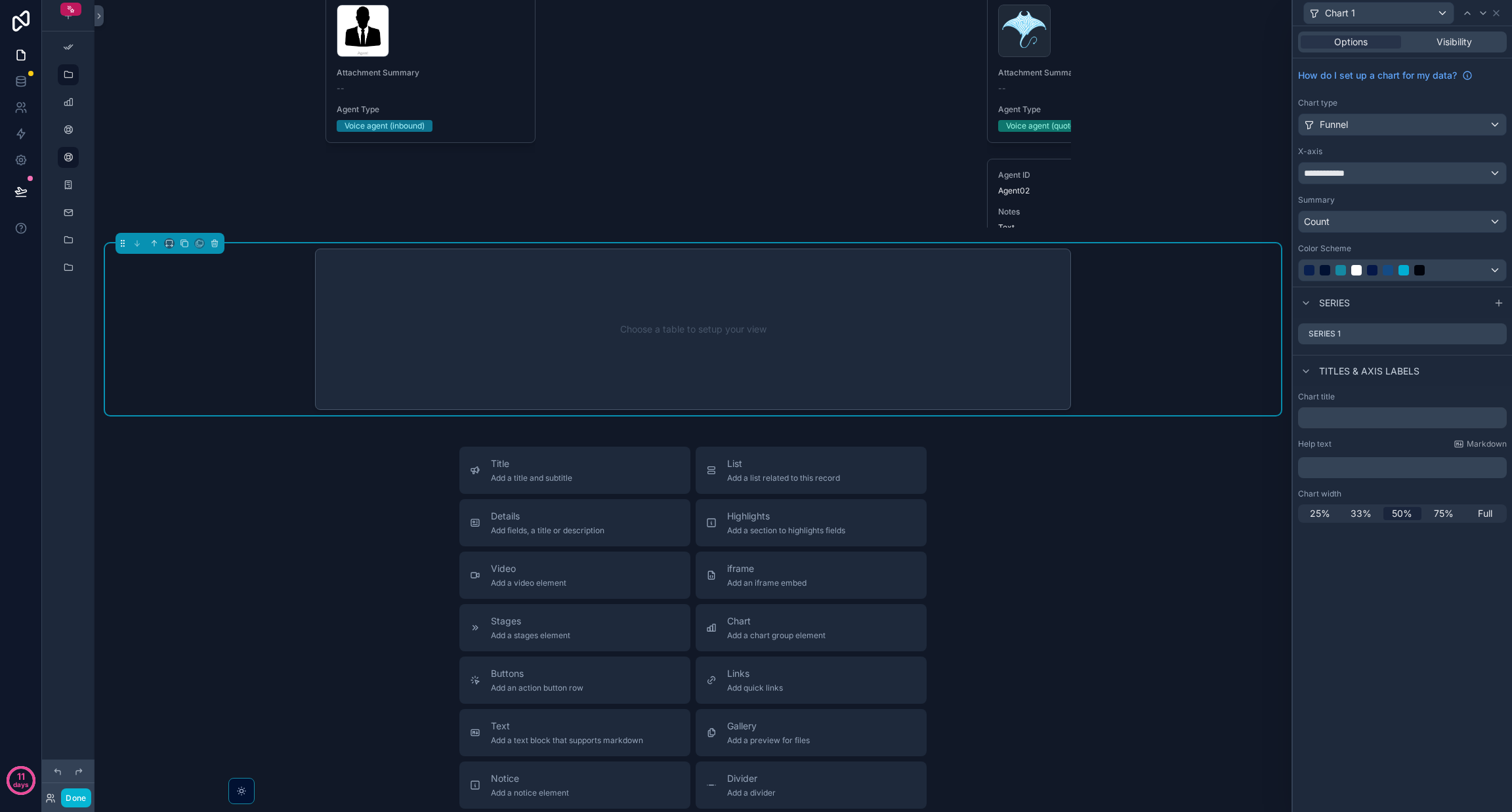
scroll to position [5250, 0]
drag, startPoint x: 214, startPoint y: 255, endPoint x: 203, endPoint y: 236, distance: 22.0
click at [203, 236] on span "Remove" at bounding box center [194, 237] width 31 height 11
click at [217, 246] on icon "scrollable content" at bounding box center [214, 243] width 5 height 5
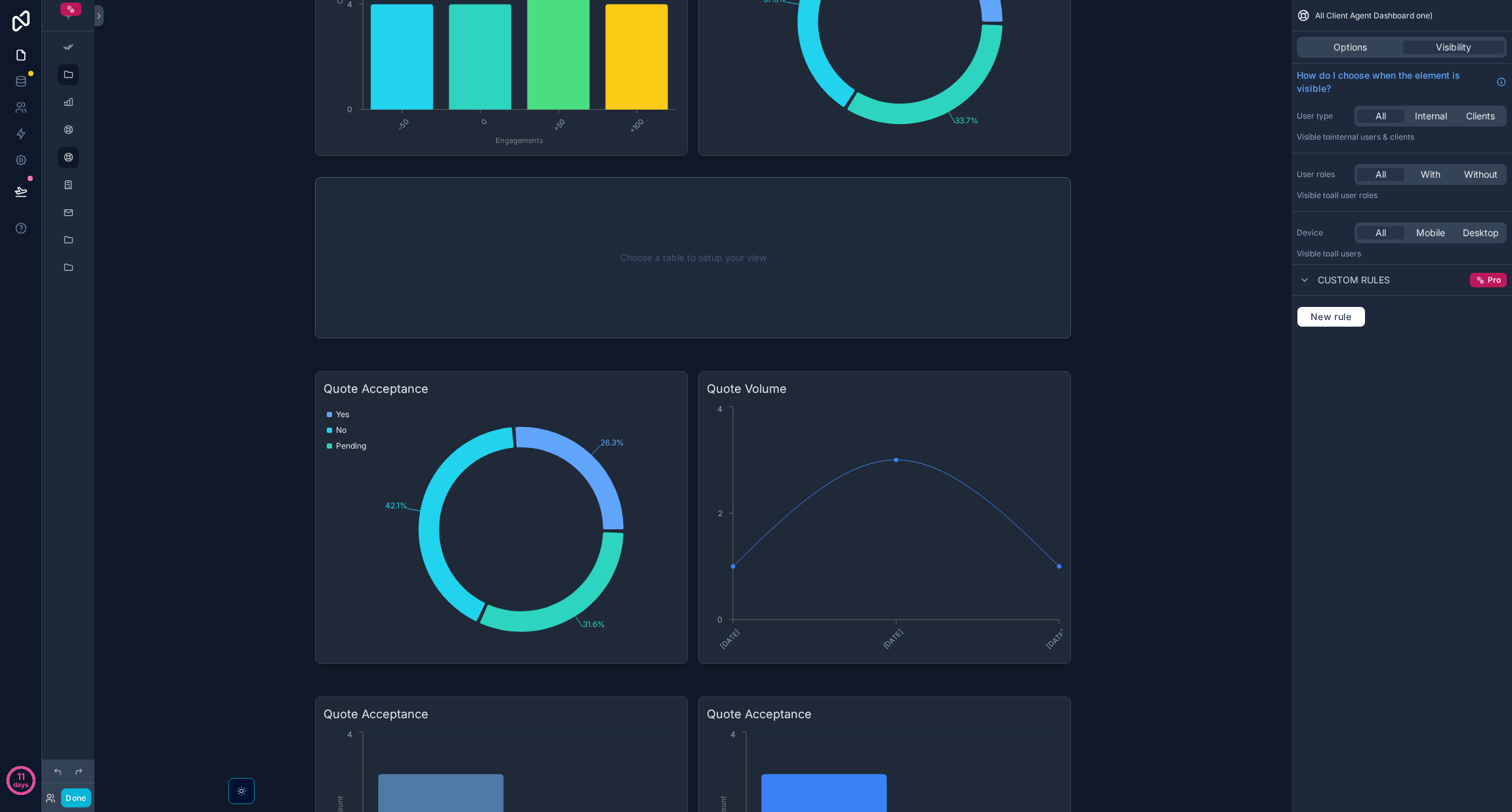
scroll to position [0, 0]
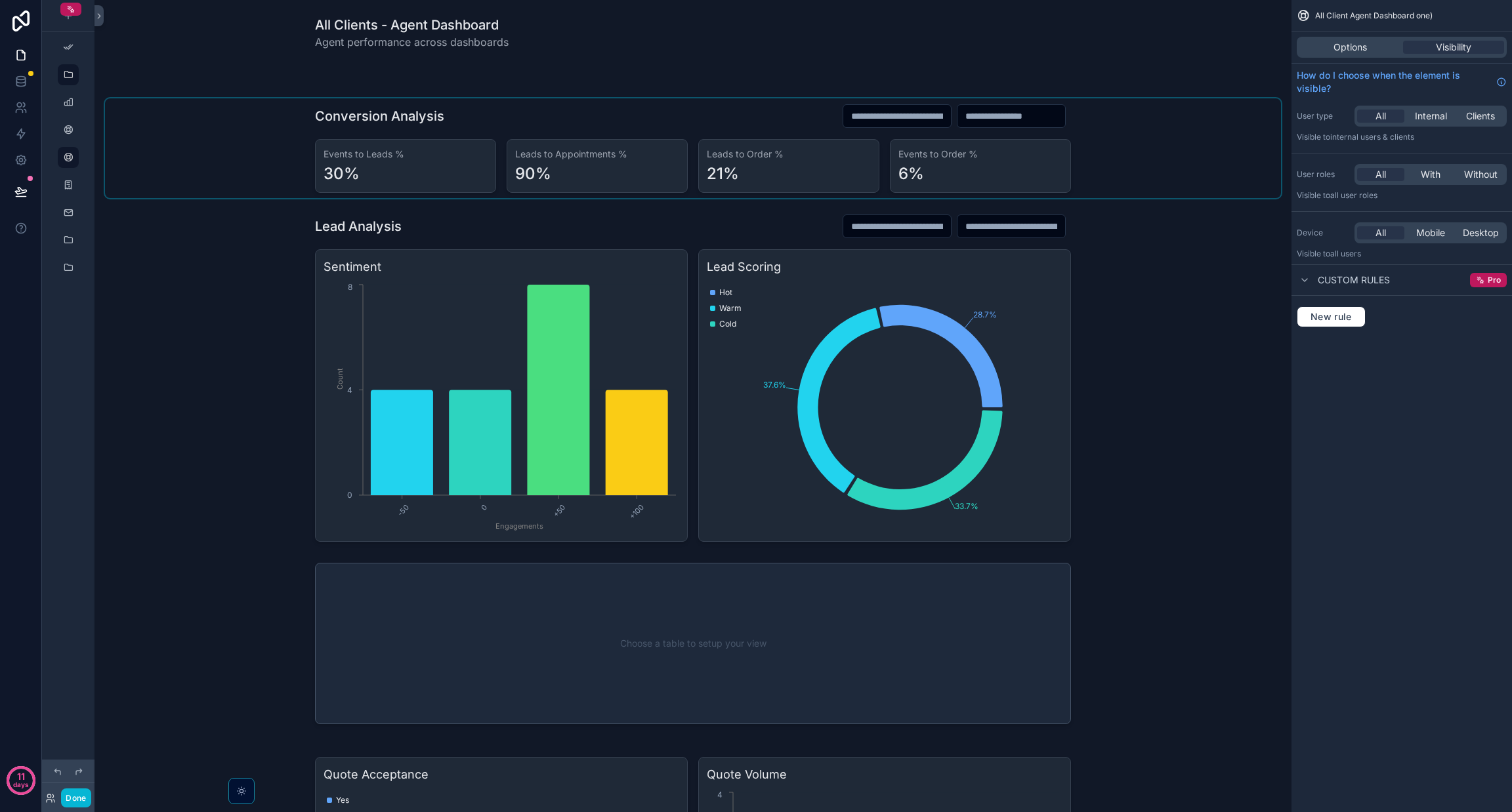
click at [812, 116] on div "scrollable content" at bounding box center [693, 148] width 1176 height 100
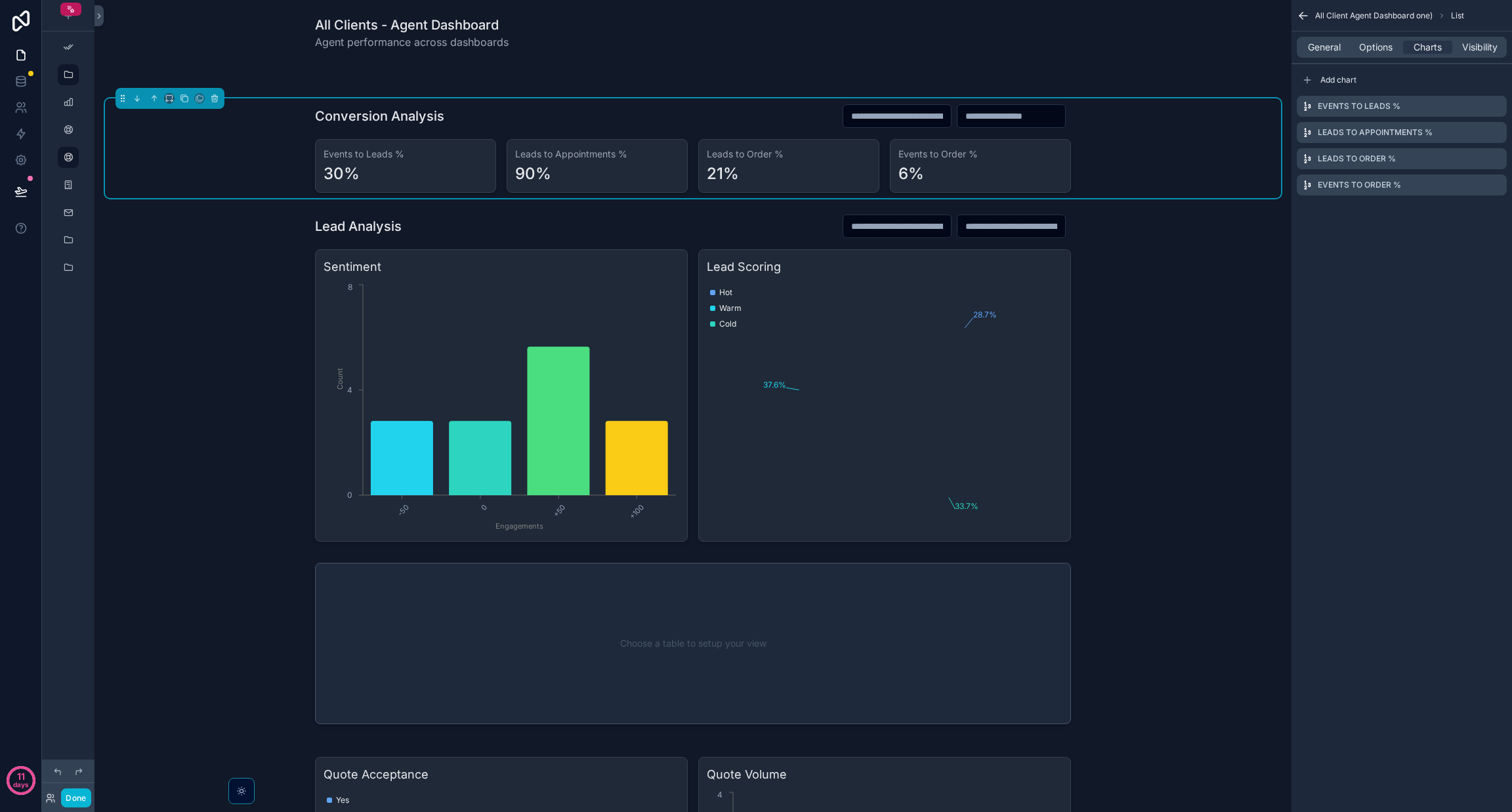
click at [843, 116] on input "scrollable content" at bounding box center [897, 116] width 108 height 18
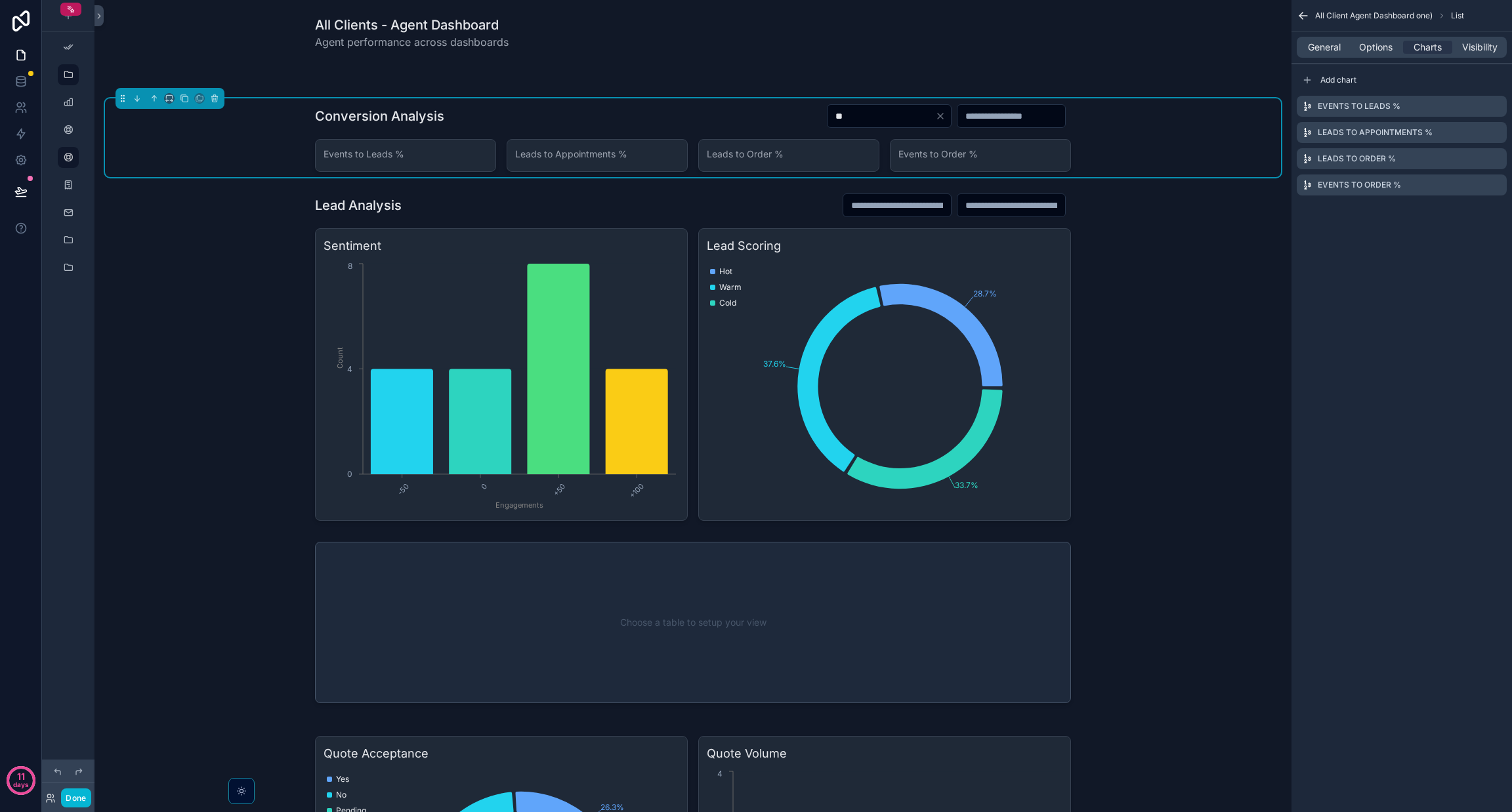
type input "*"
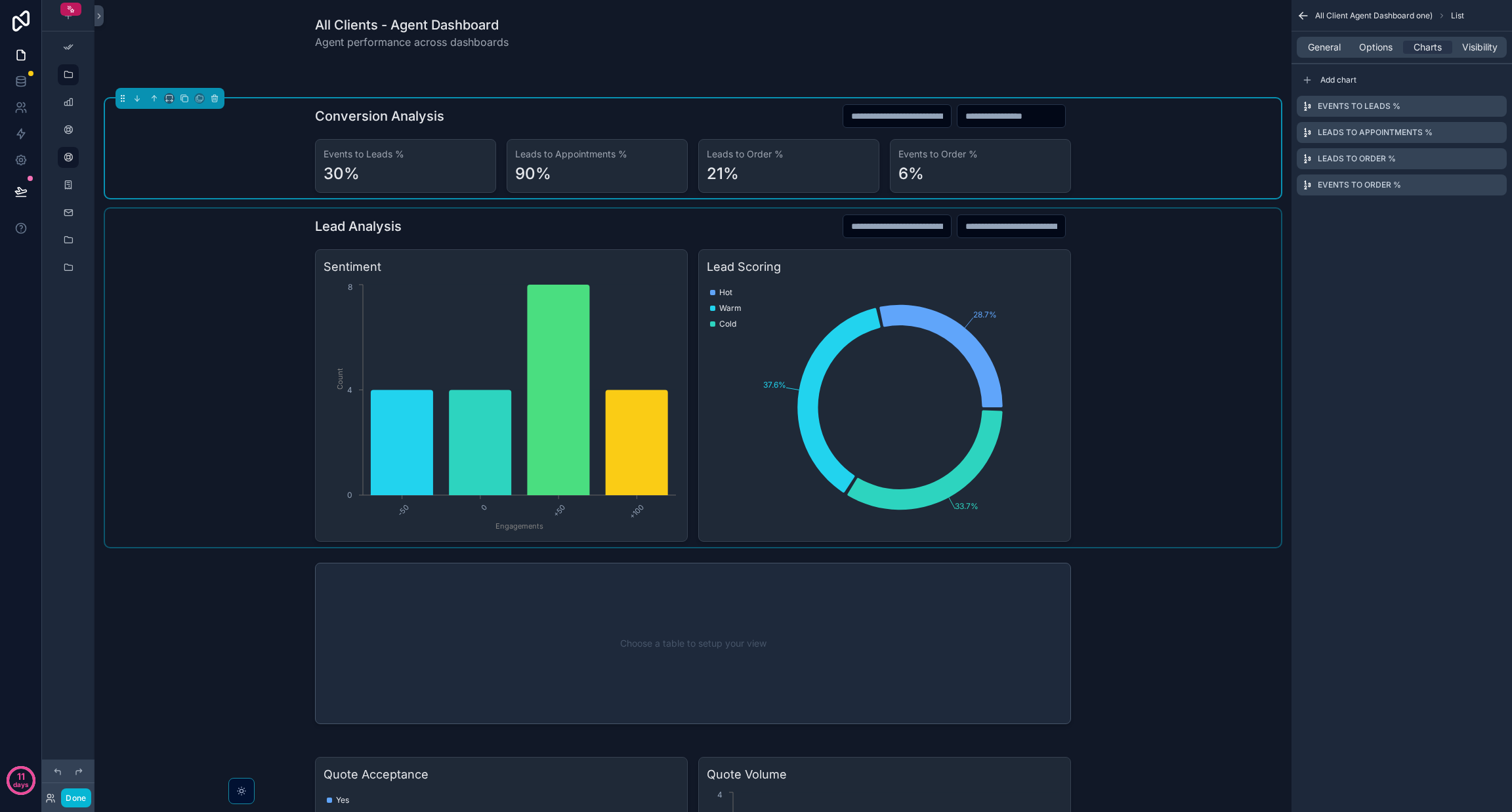
click at [987, 229] on div "scrollable content" at bounding box center [693, 378] width 1176 height 338
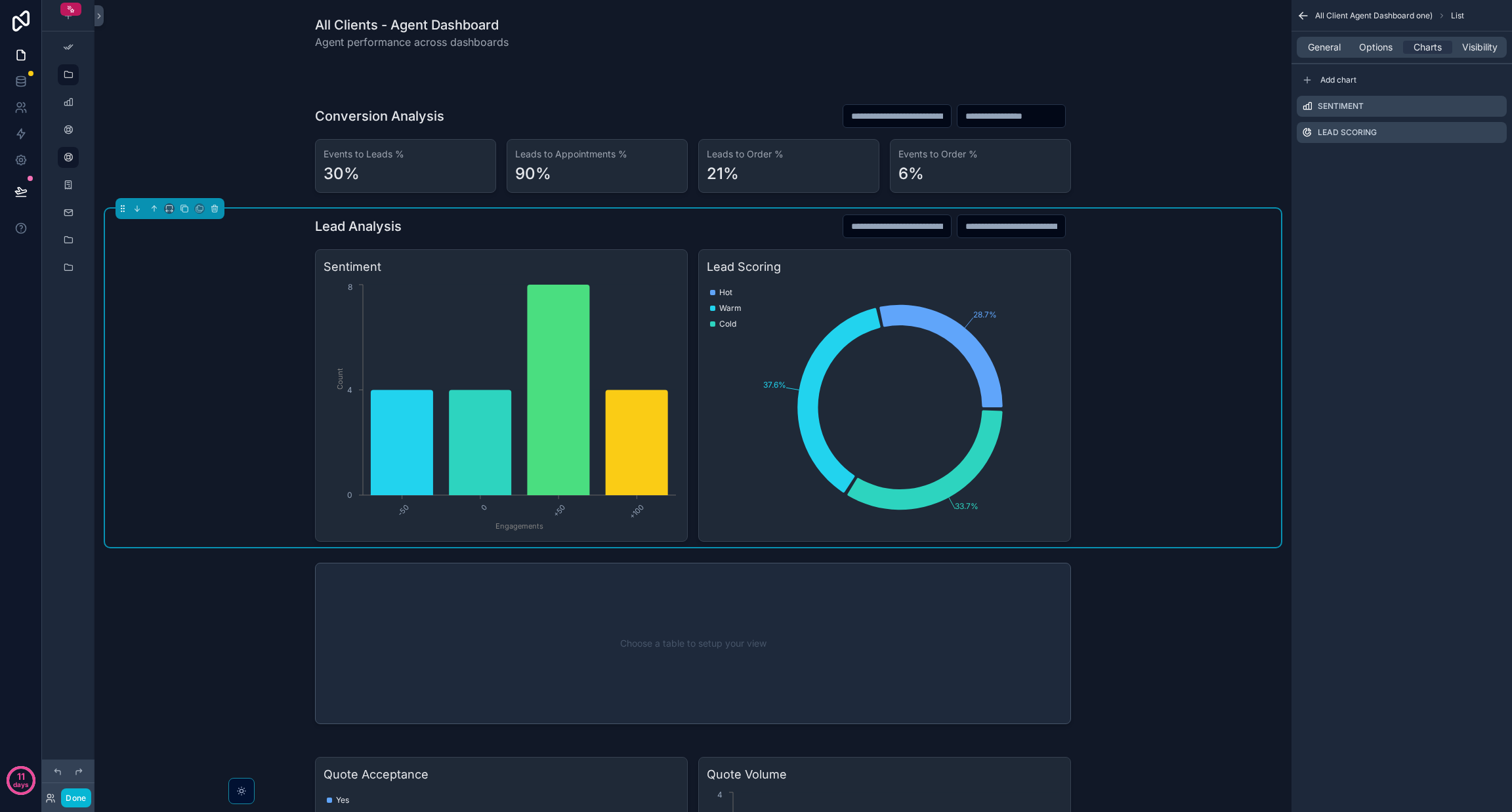
click at [975, 226] on input "scrollable content" at bounding box center [1012, 226] width 108 height 18
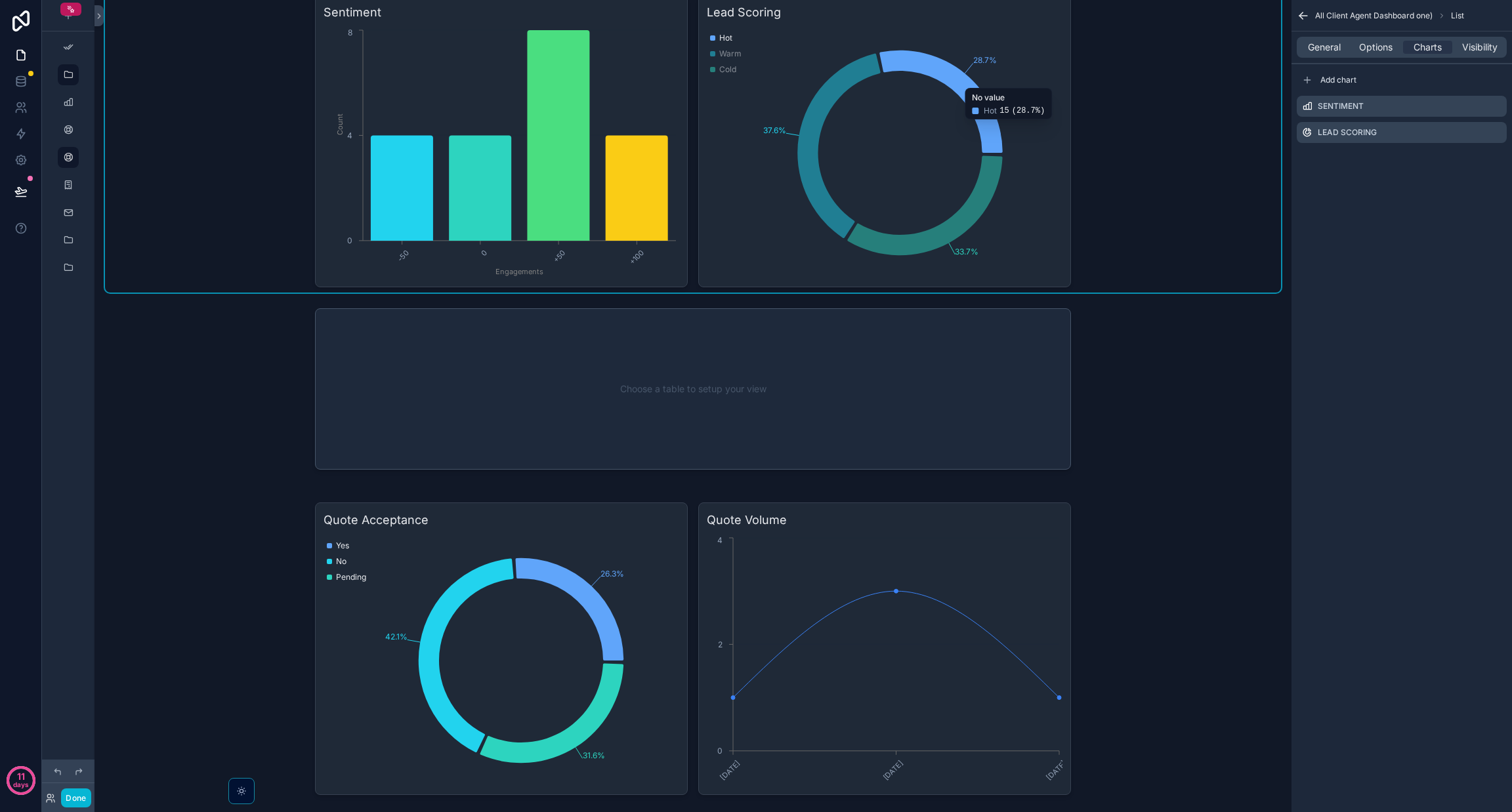
scroll to position [306, 0]
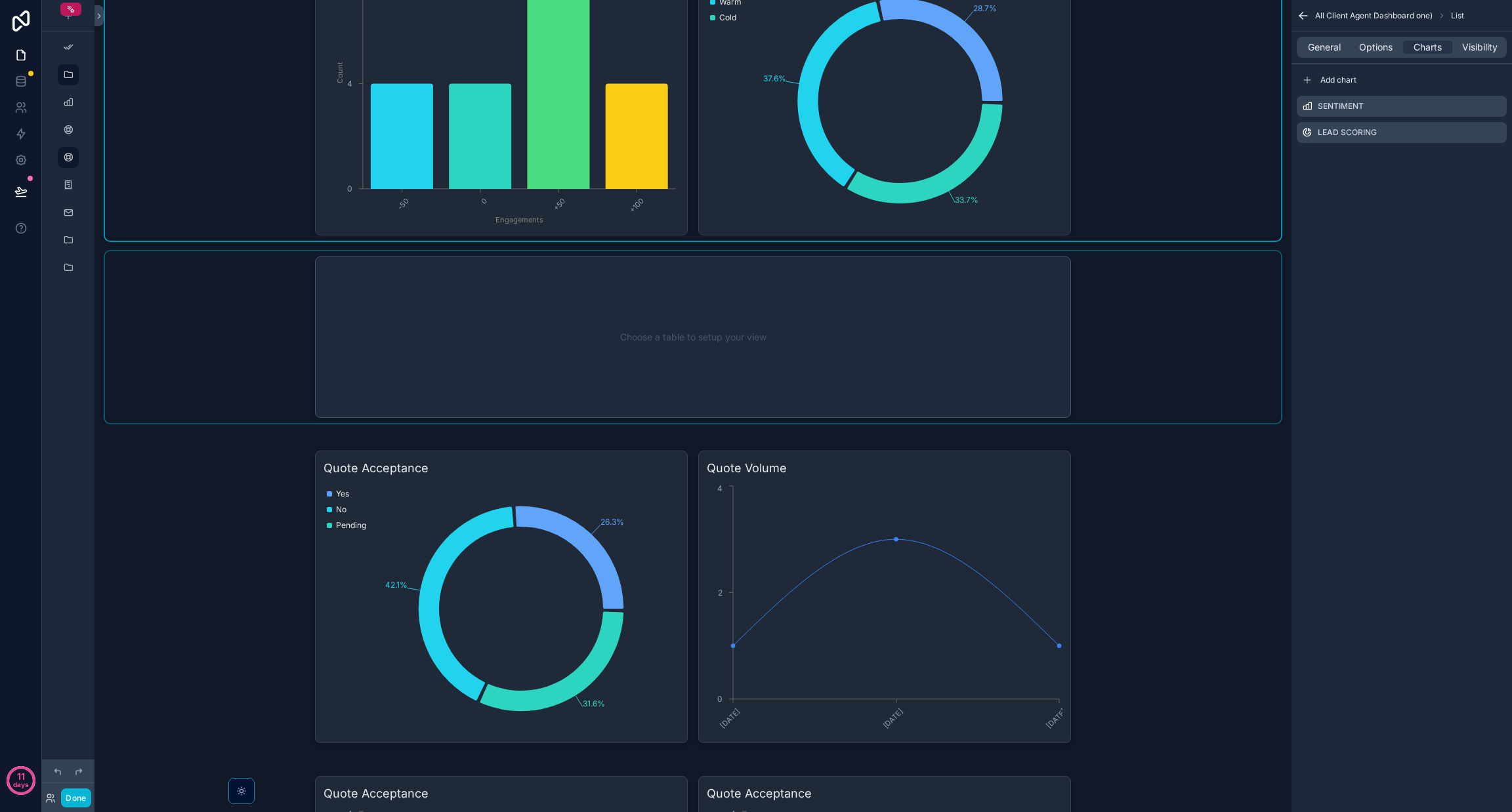
click at [633, 278] on div "scrollable content" at bounding box center [693, 337] width 1176 height 172
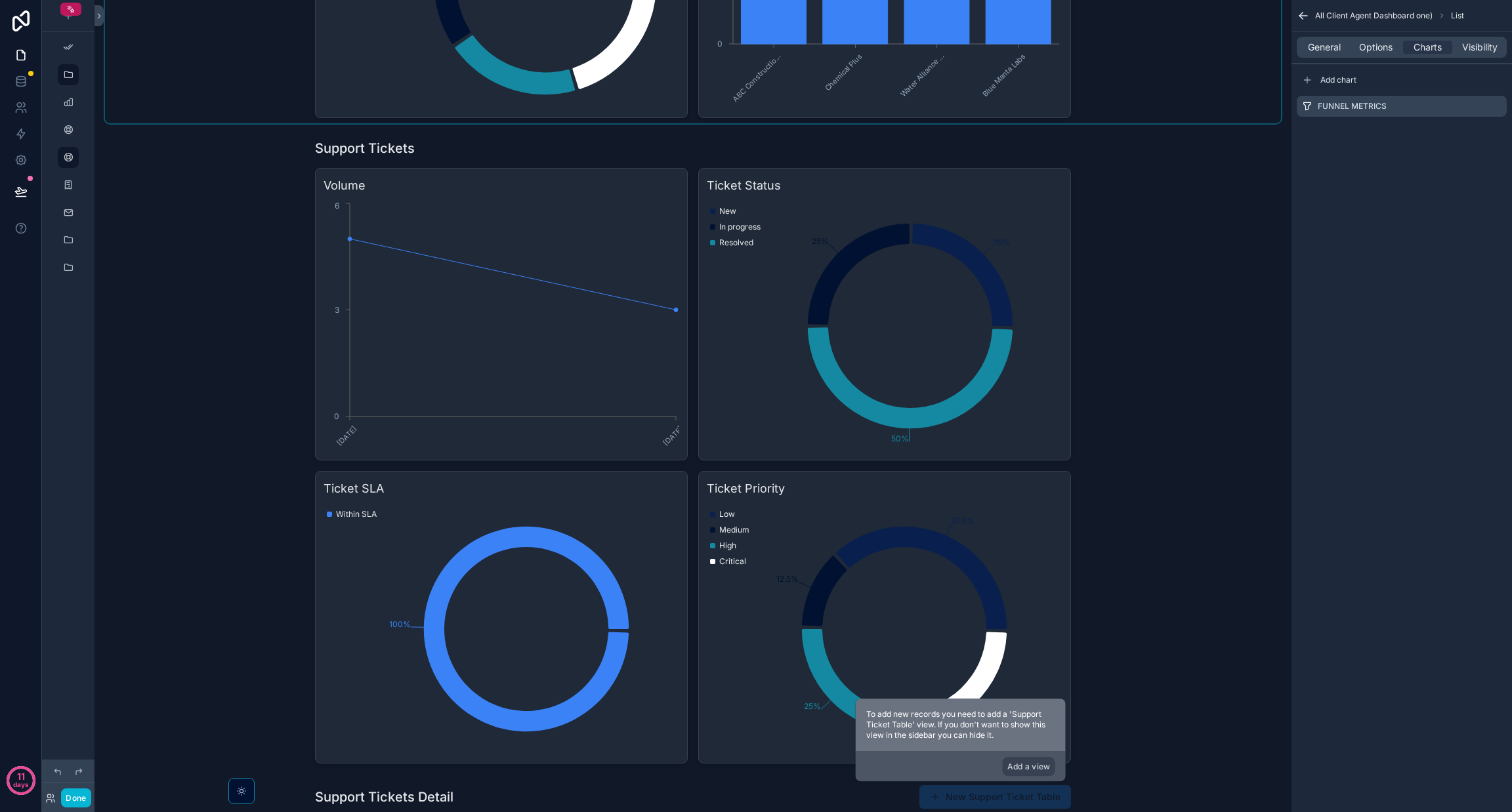
scroll to position [2537, 0]
click at [1065, 190] on div "scrollable content" at bounding box center [693, 450] width 1176 height 635
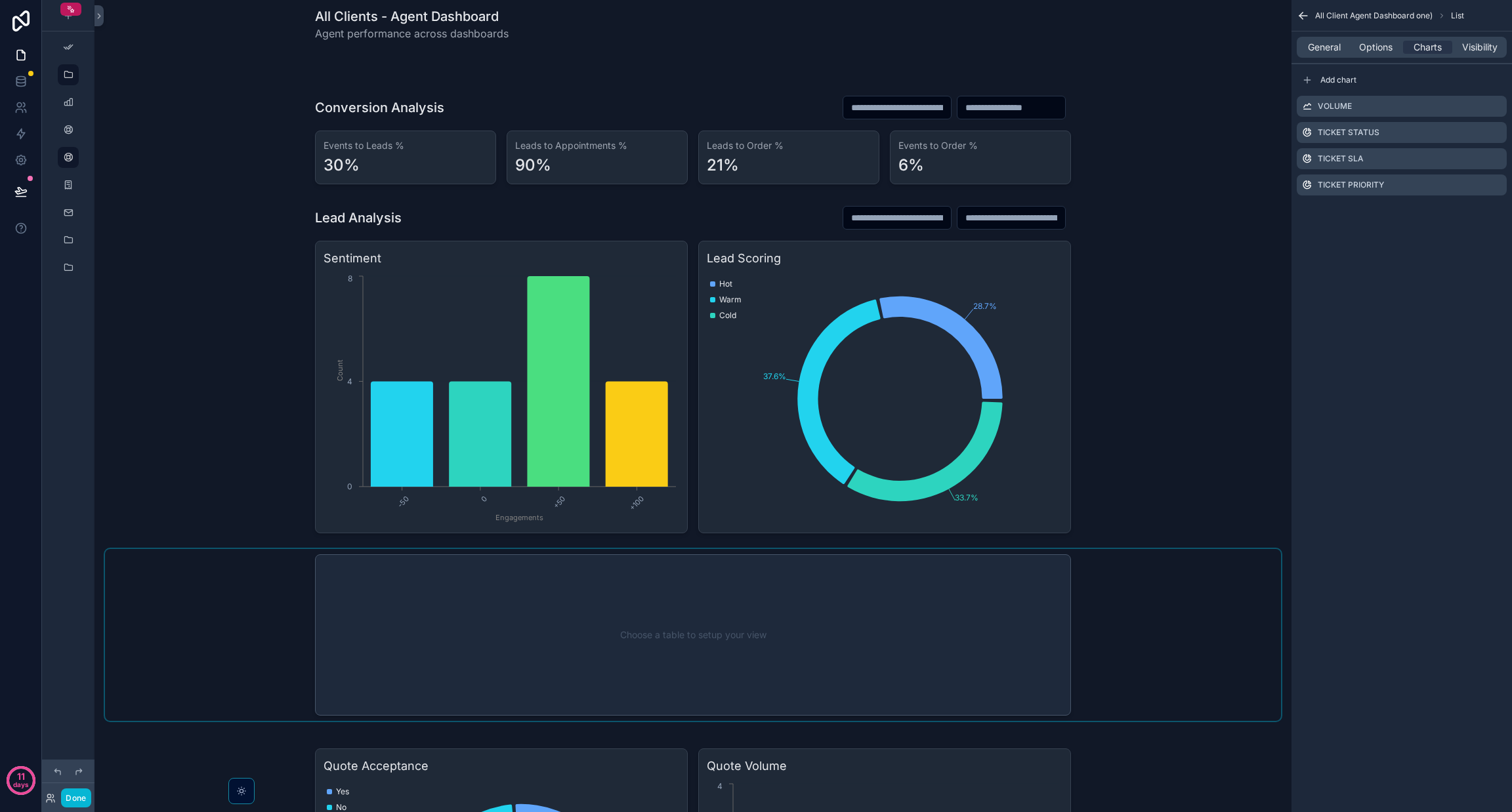
scroll to position [0, 0]
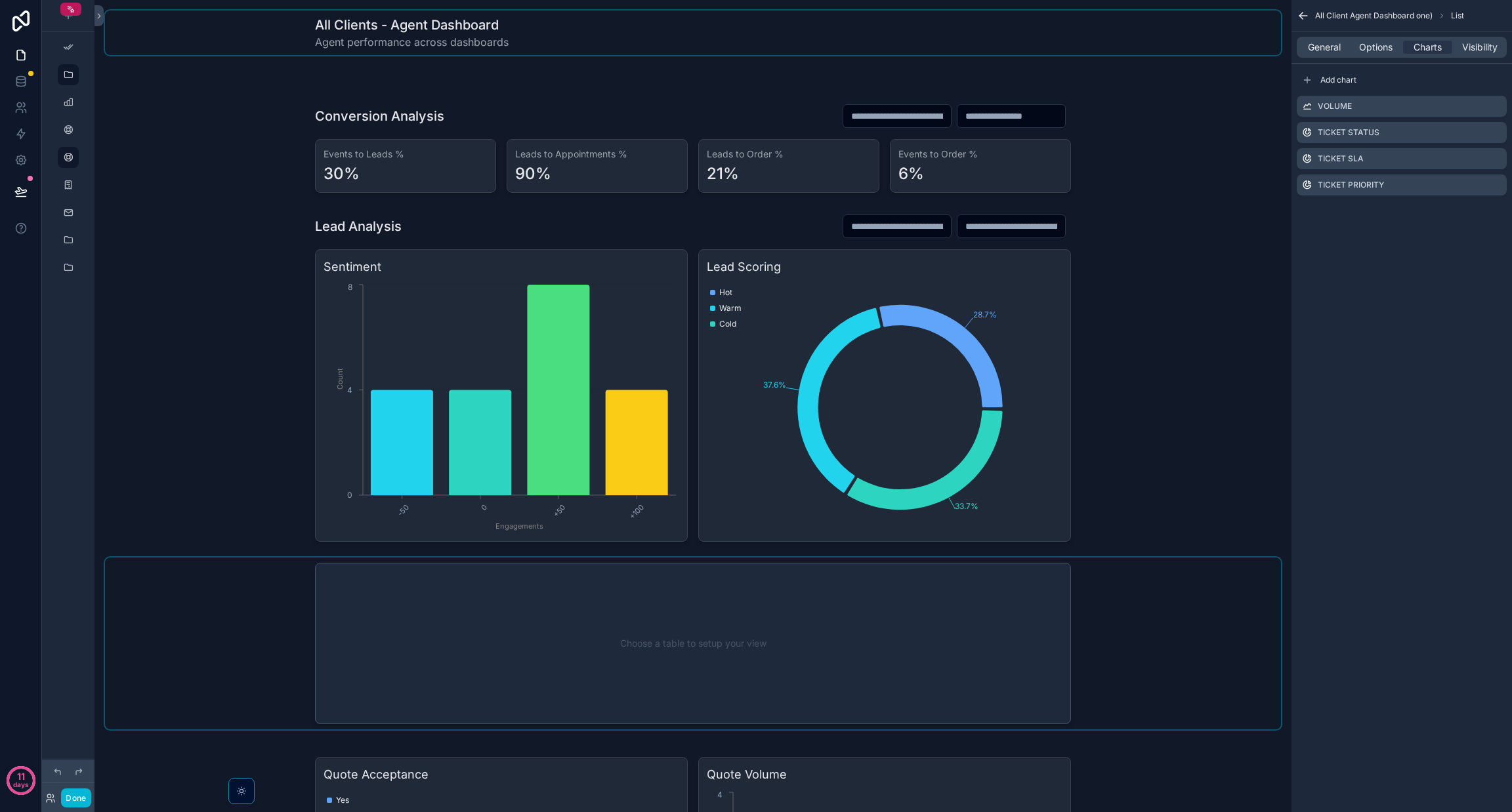
click at [987, 17] on div "scrollable content" at bounding box center [693, 33] width 1176 height 45
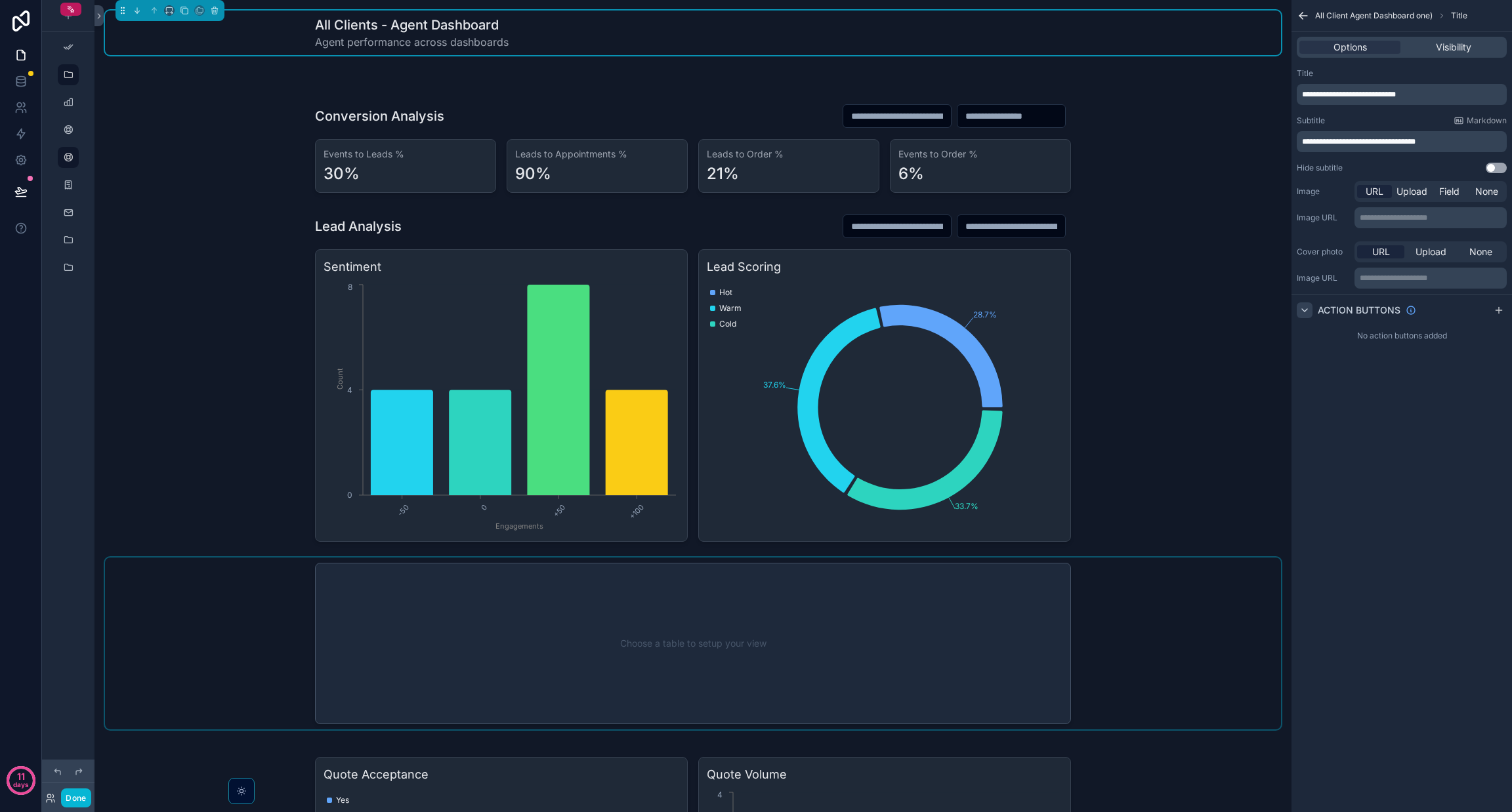
click at [1299, 309] on icon "scrollable content" at bounding box center [1305, 310] width 11 height 11
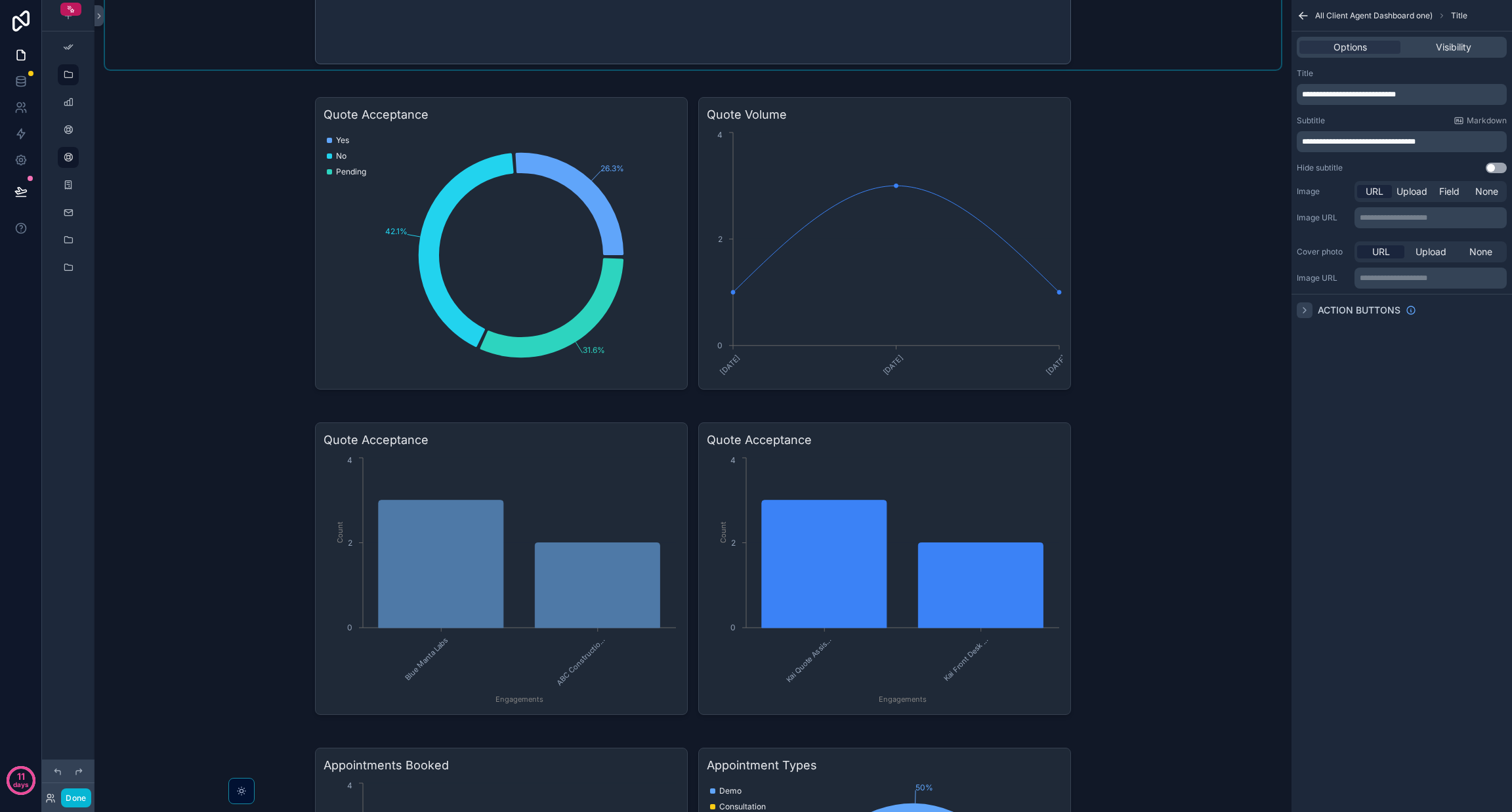
scroll to position [656, 0]
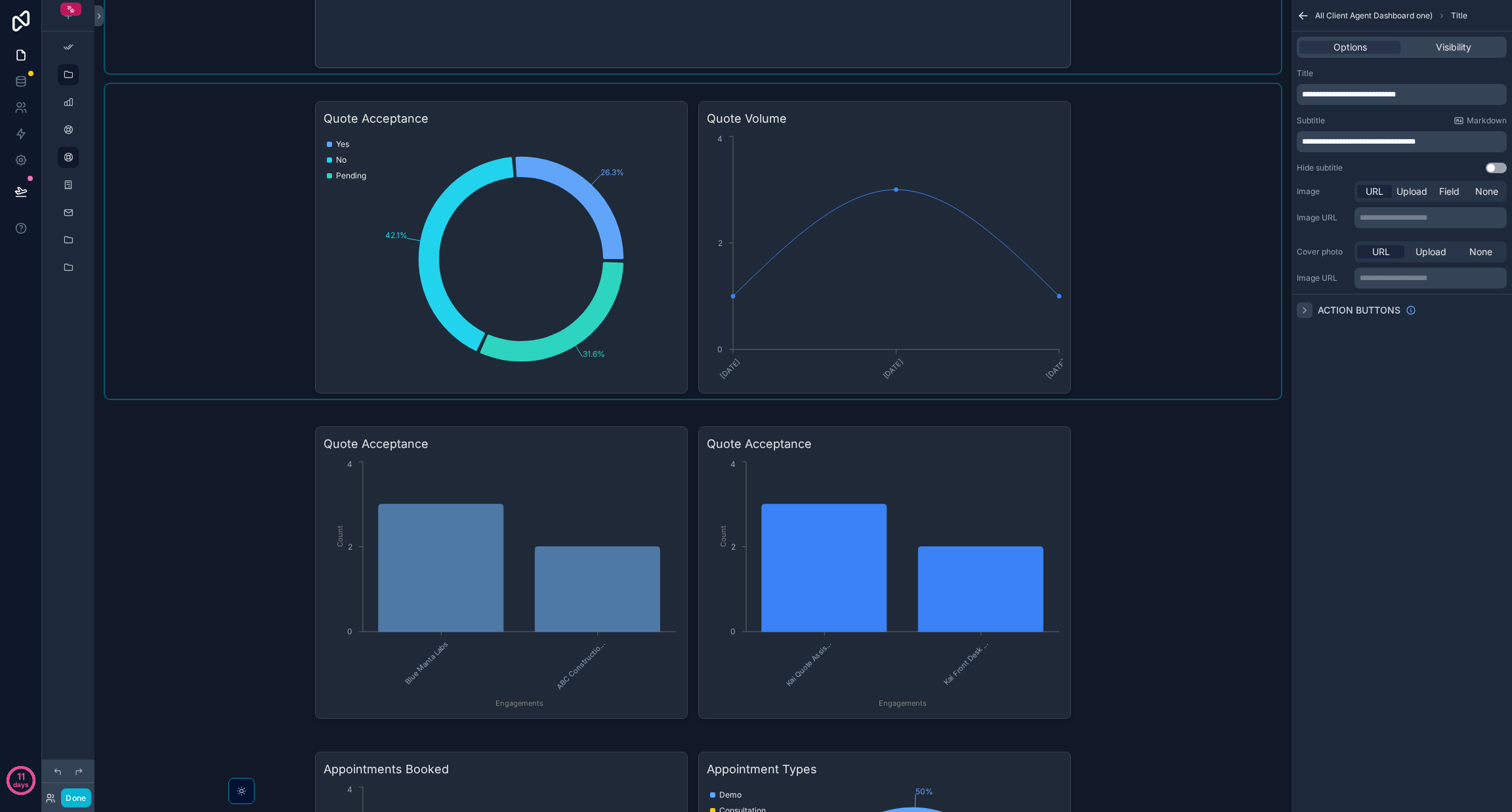
click at [1115, 260] on div "scrollable content" at bounding box center [693, 241] width 1176 height 315
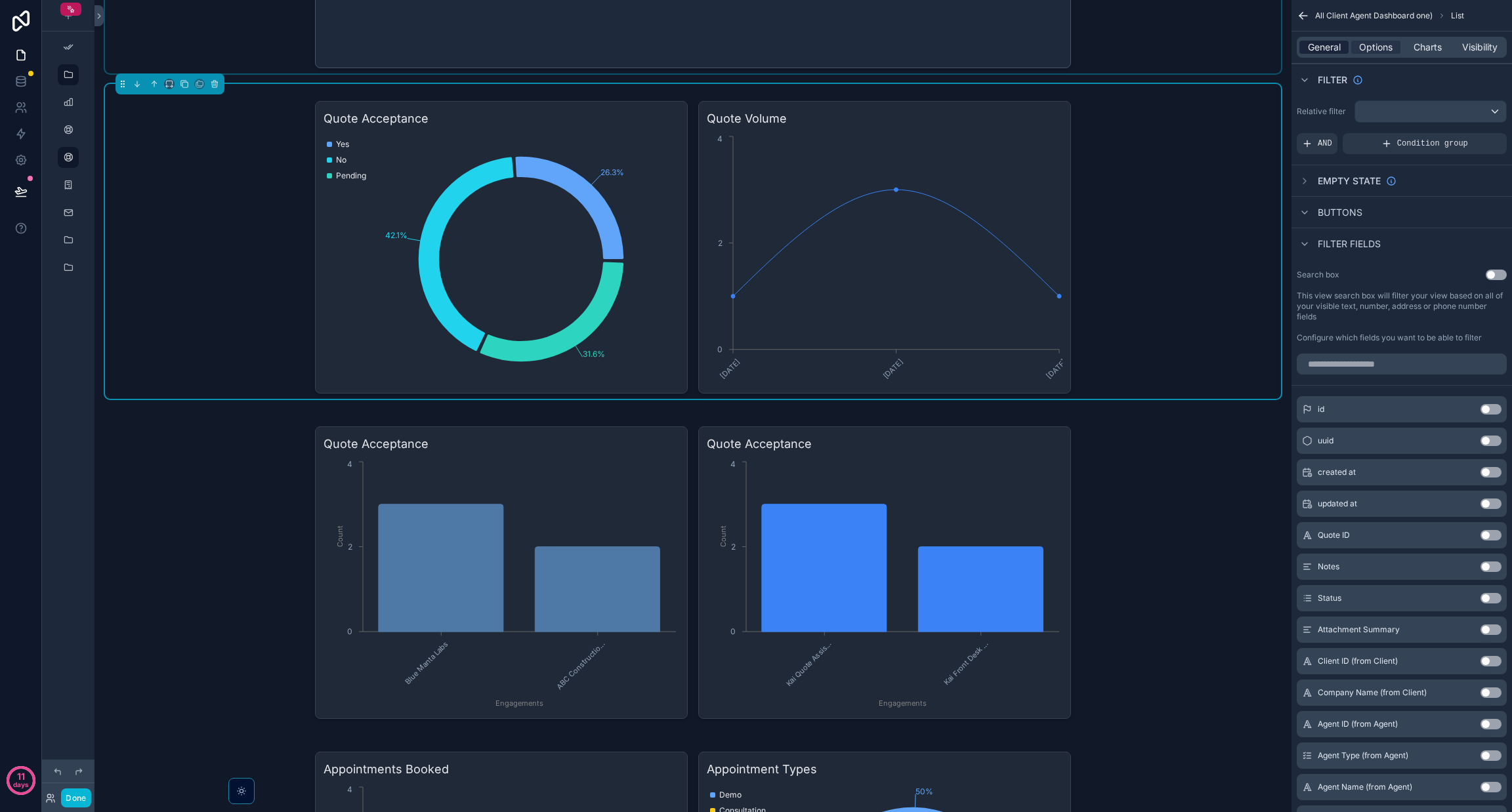
click at [1317, 48] on span "General" at bounding box center [1323, 47] width 33 height 13
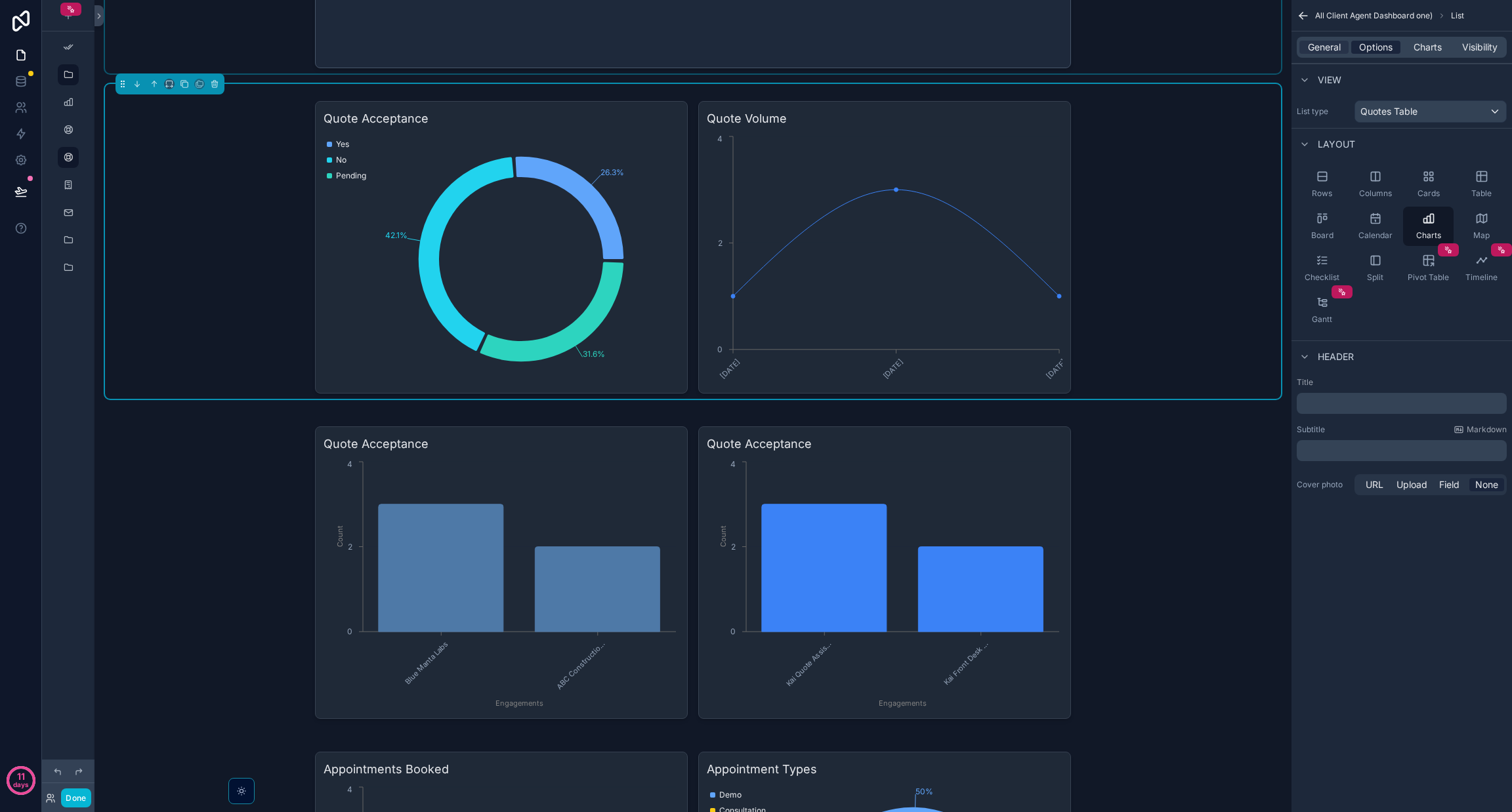
click at [1375, 48] on span "Options" at bounding box center [1376, 47] width 33 height 13
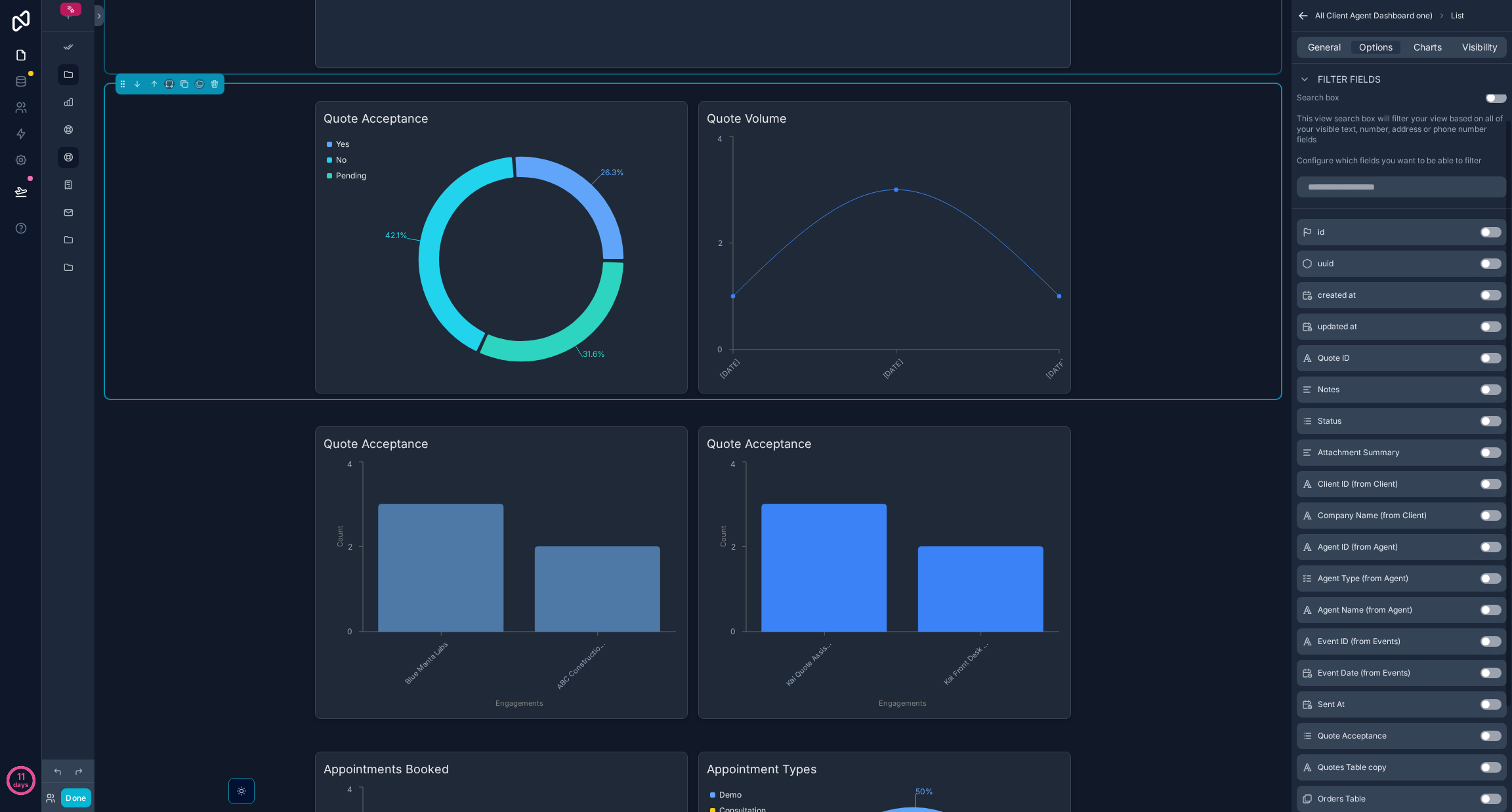
scroll to position [185, 0]
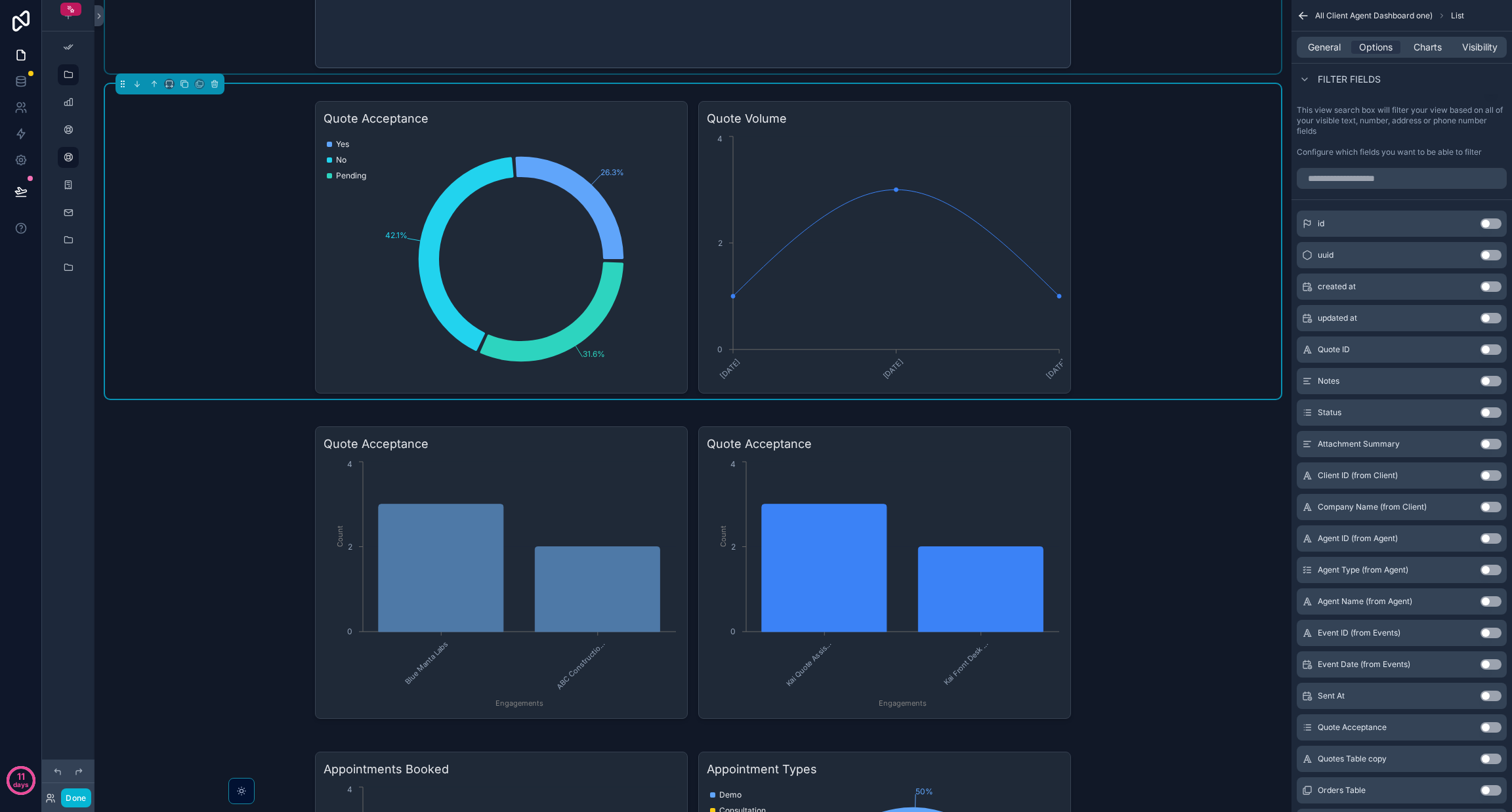
click at [1485, 507] on button "Use setting" at bounding box center [1491, 507] width 21 height 11
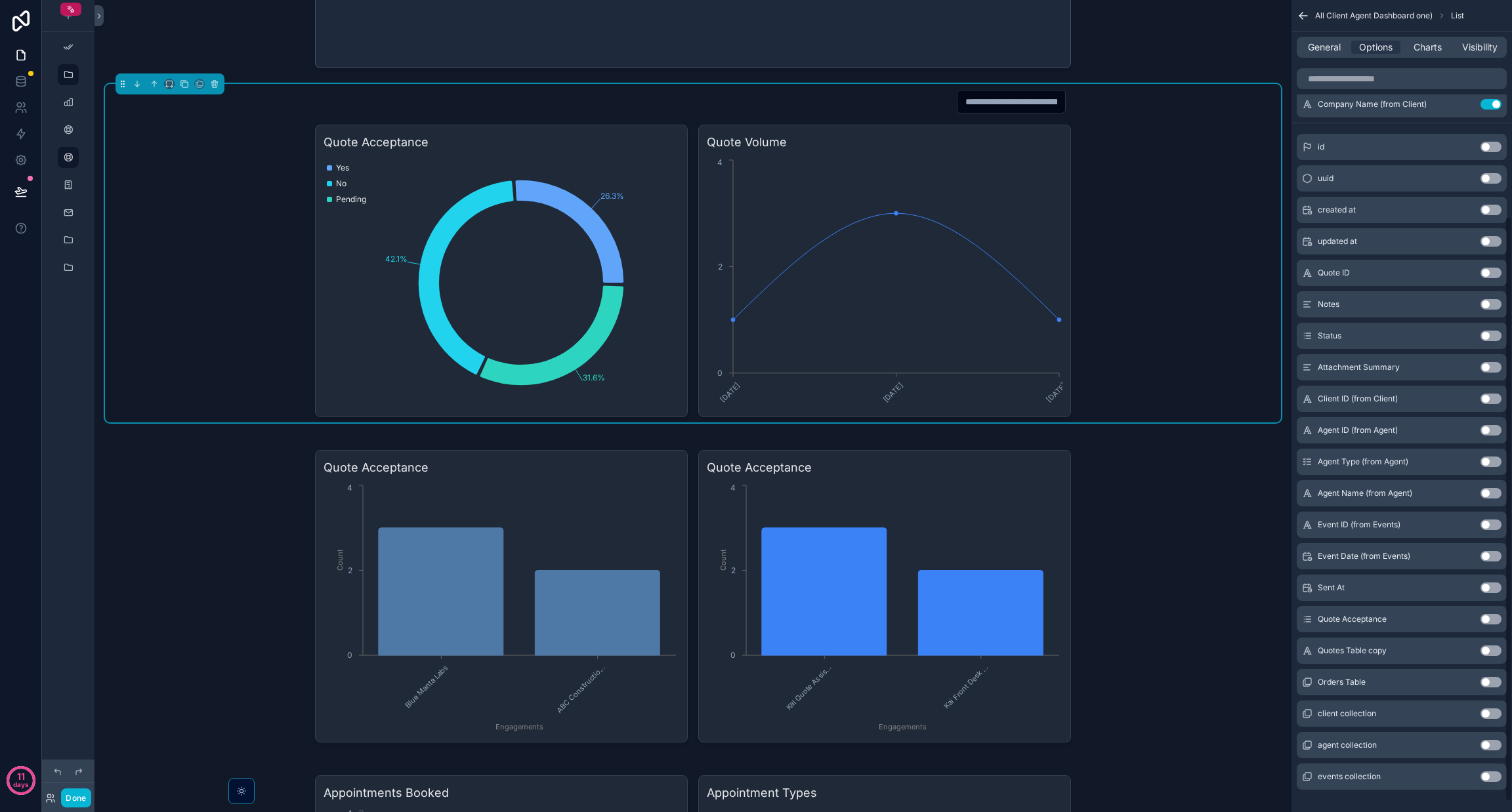
scroll to position [313, 0]
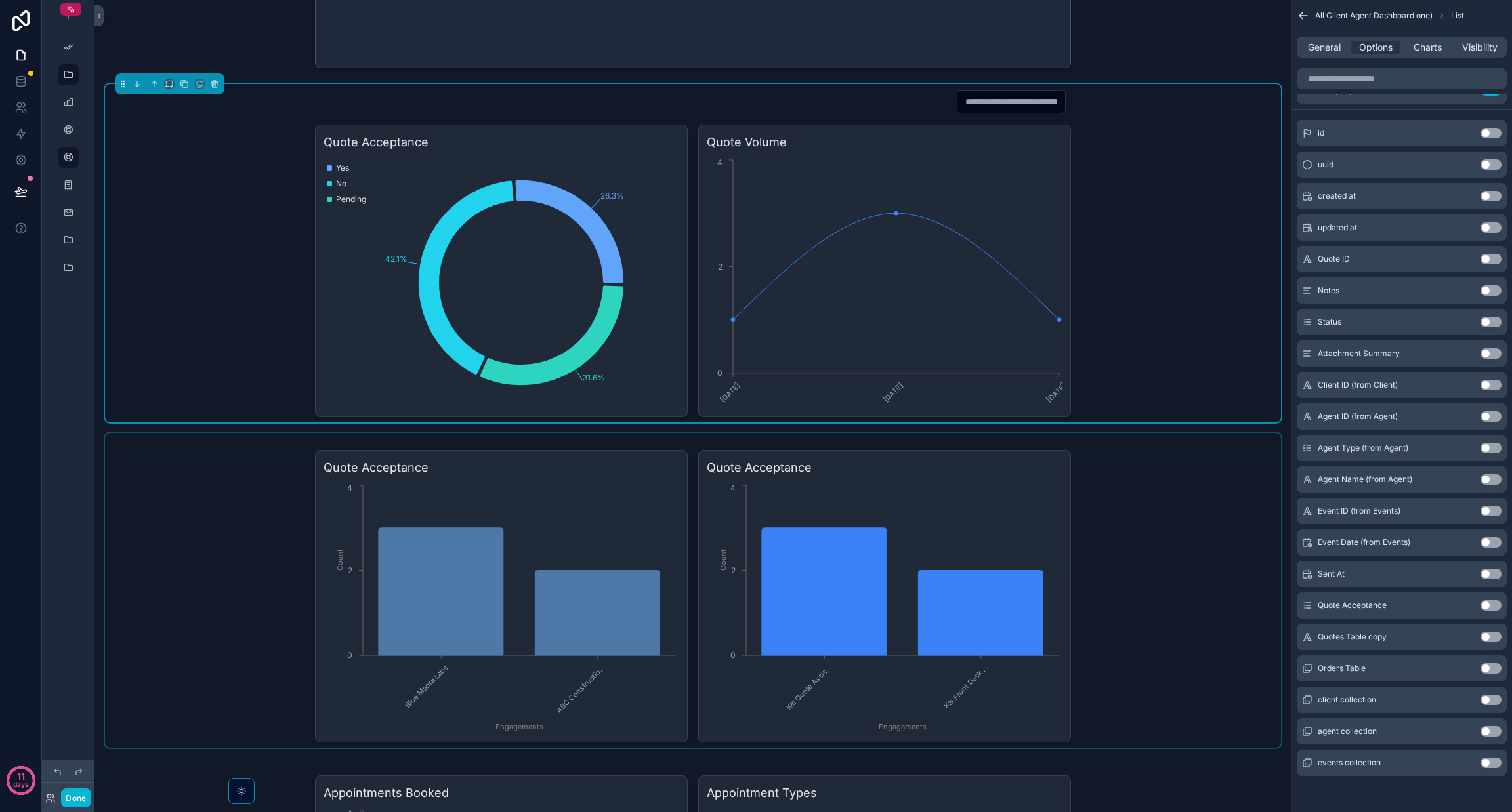
click at [981, 521] on div "scrollable content" at bounding box center [693, 590] width 1176 height 315
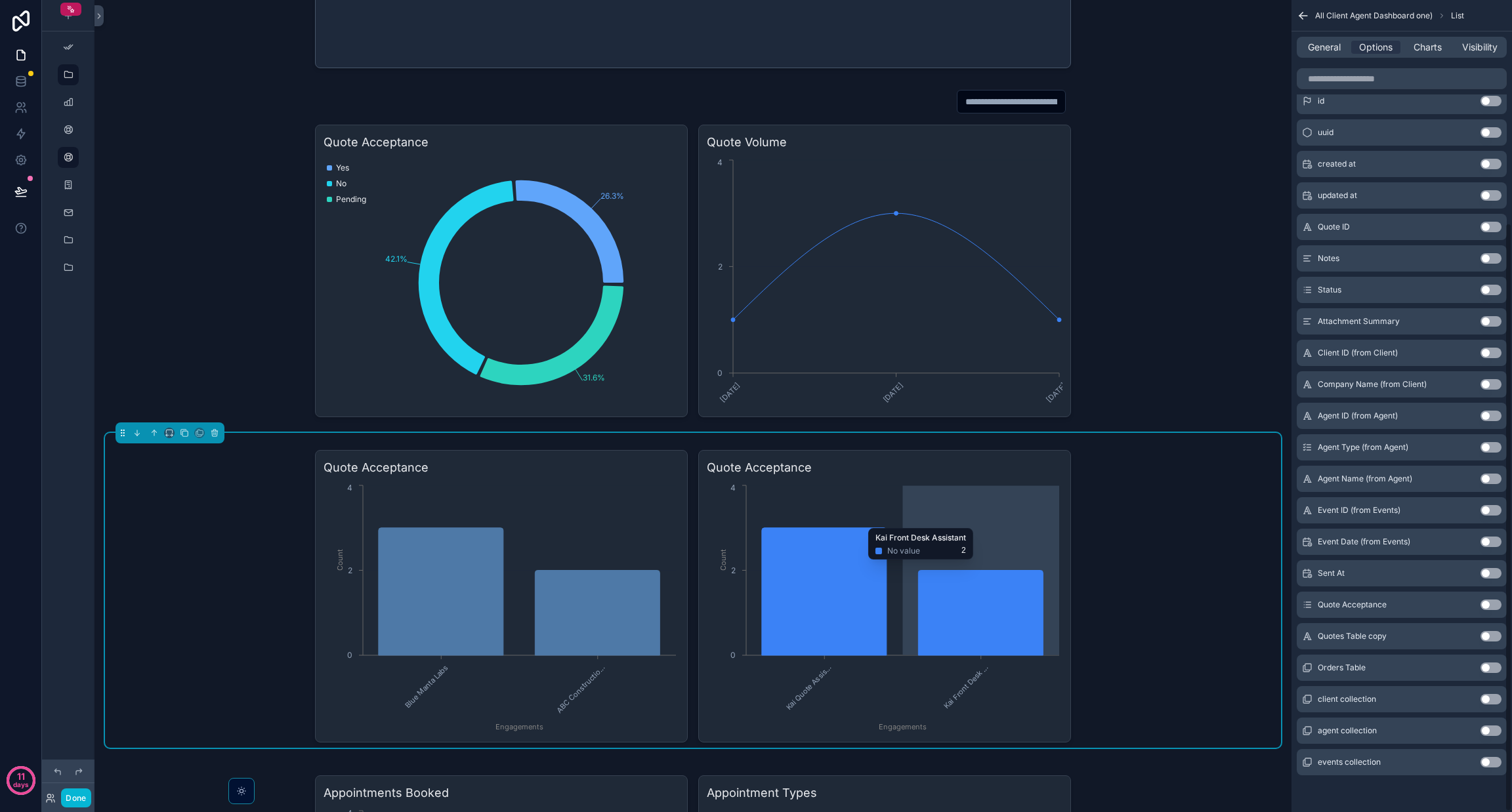
scroll to position [308, 0]
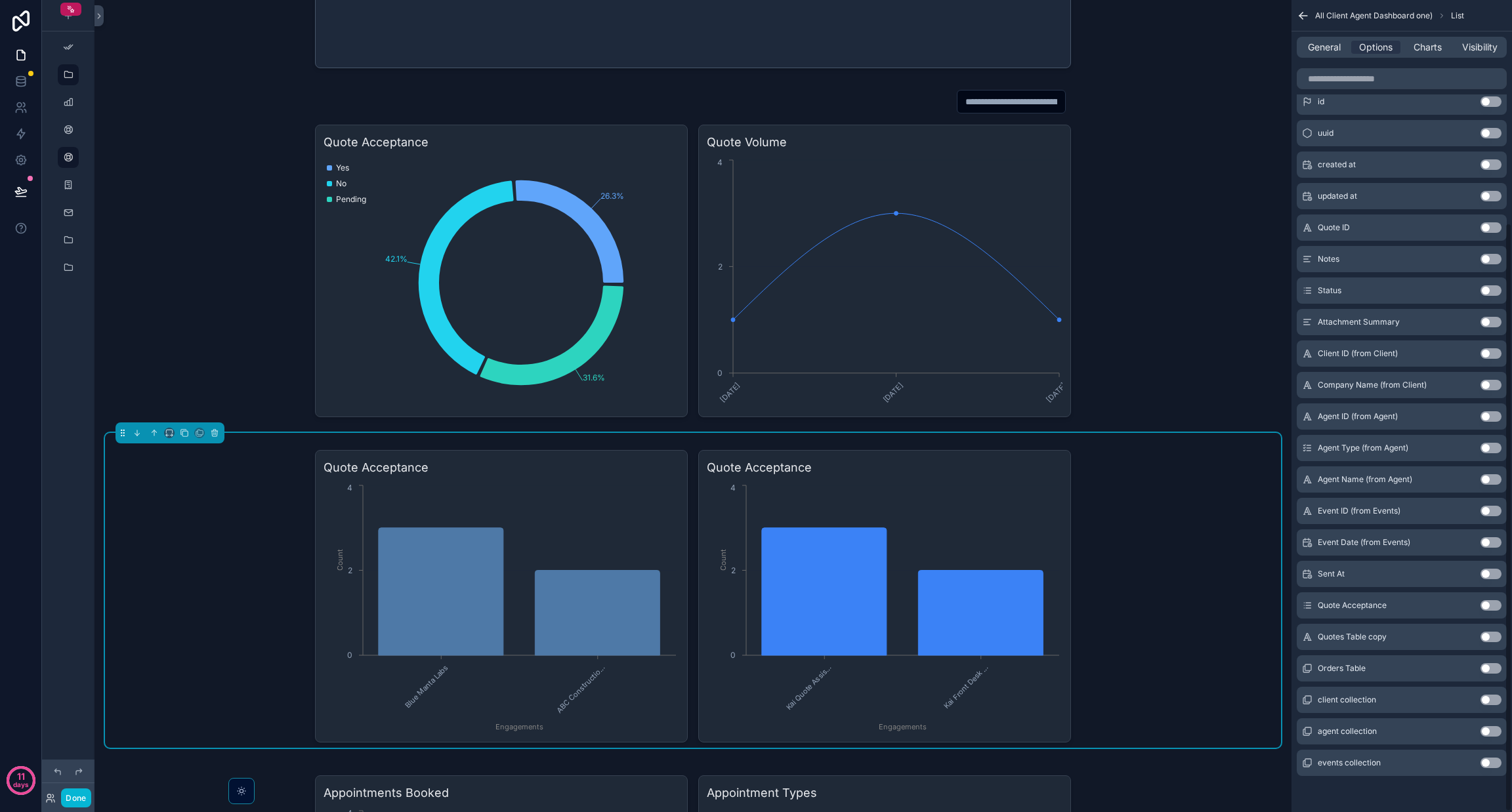
click at [1071, 480] on div "Quote Acceptance Blue Manta Labs ABC Constructio... Engagements 0 2 4 Count Quo…" at bounding box center [693, 590] width 1176 height 315
click at [1485, 385] on button "Use setting" at bounding box center [1491, 385] width 21 height 11
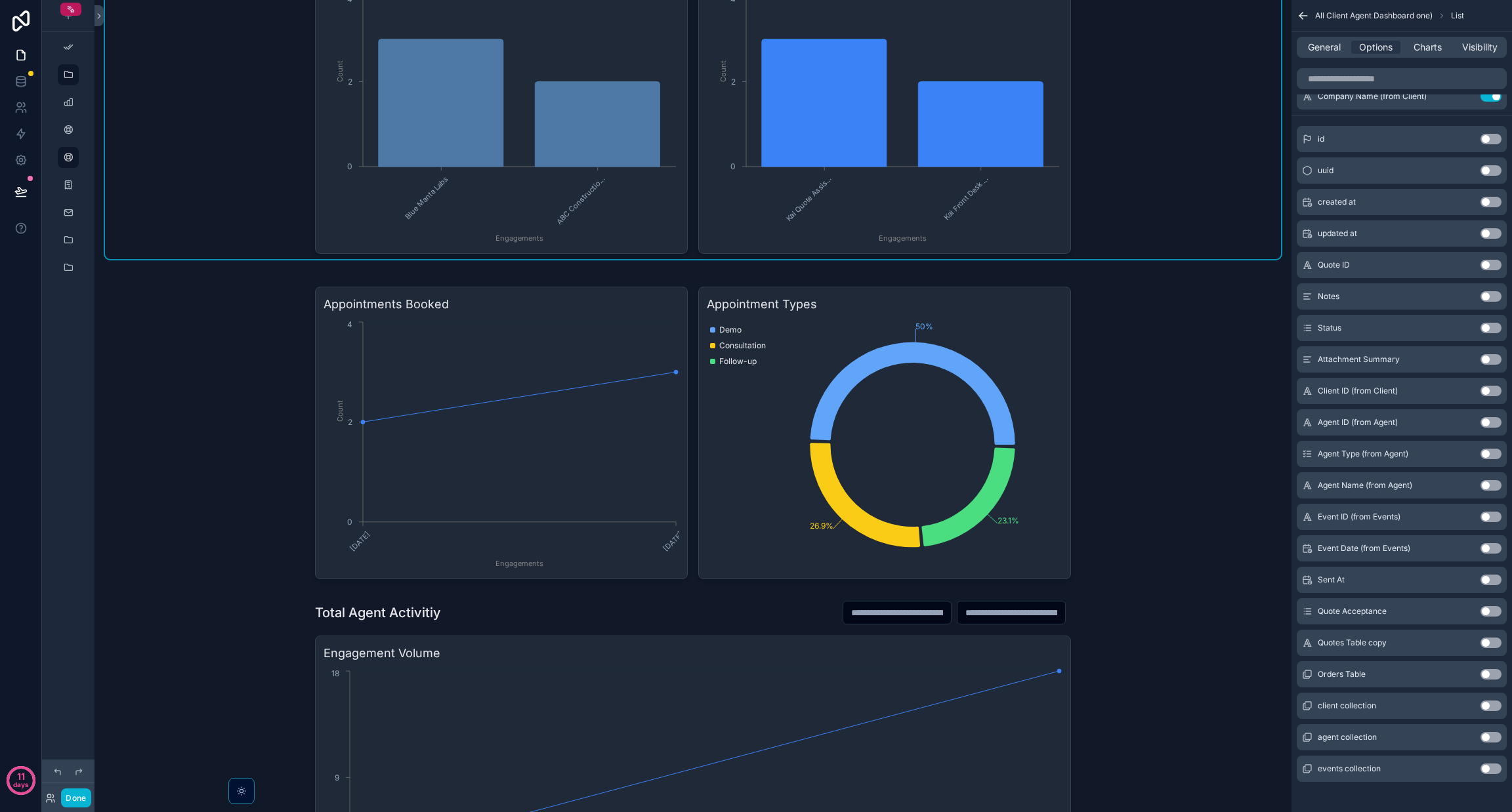
scroll to position [1169, 0]
click at [1108, 519] on div "scrollable content" at bounding box center [693, 426] width 1176 height 315
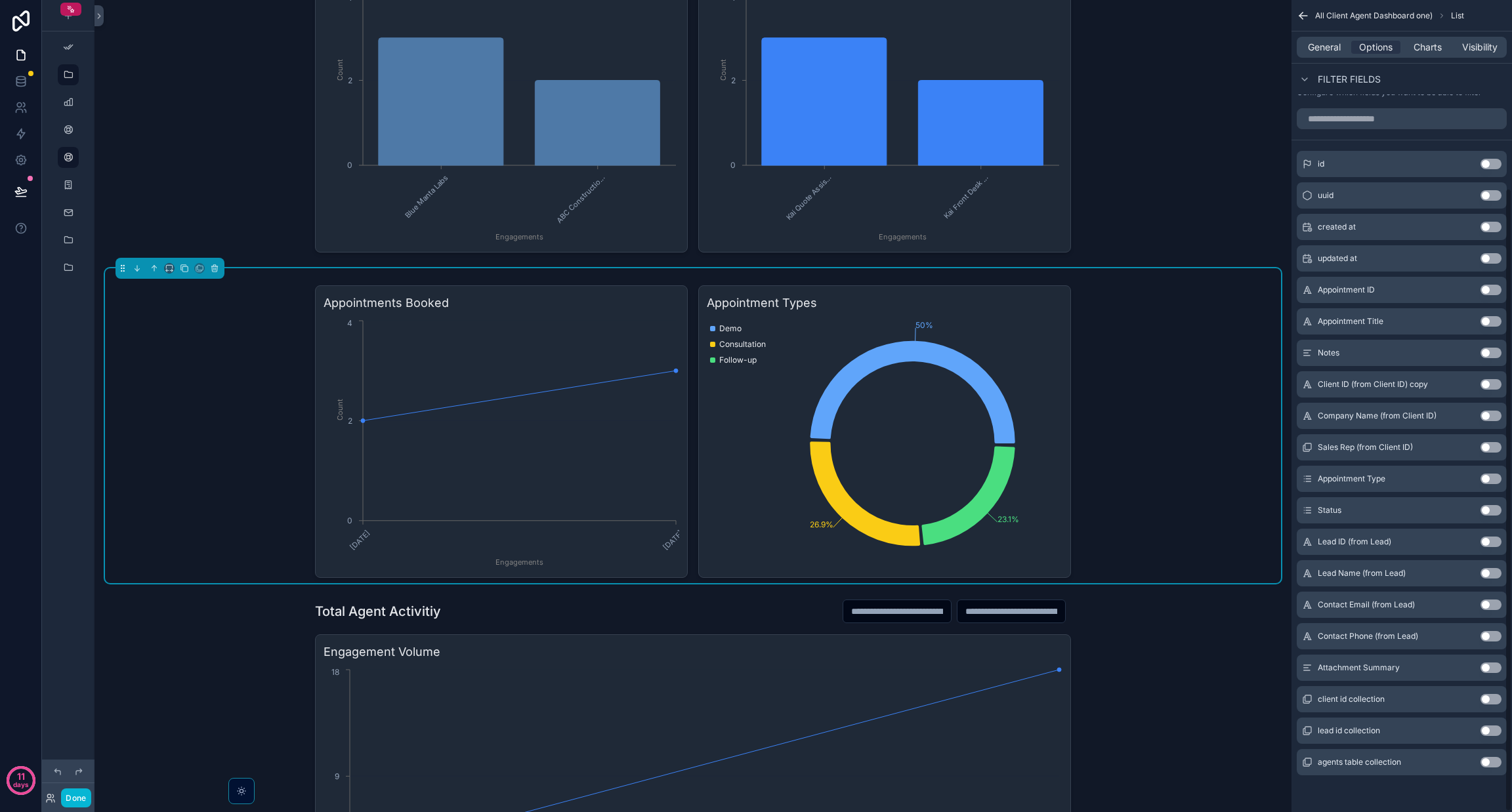
scroll to position [244, 0]
click at [1486, 416] on button "Use setting" at bounding box center [1491, 416] width 21 height 11
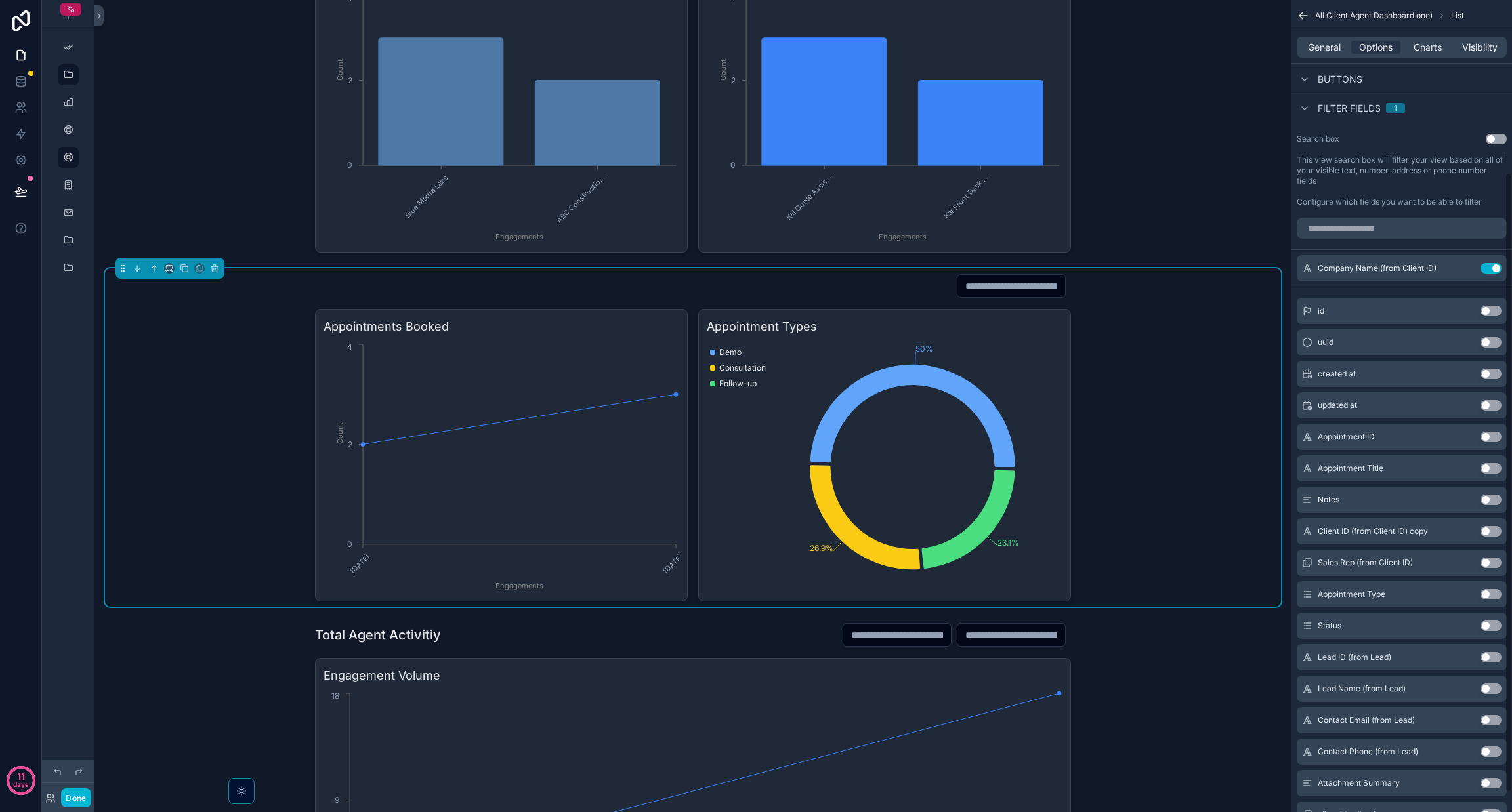
scroll to position [250, 0]
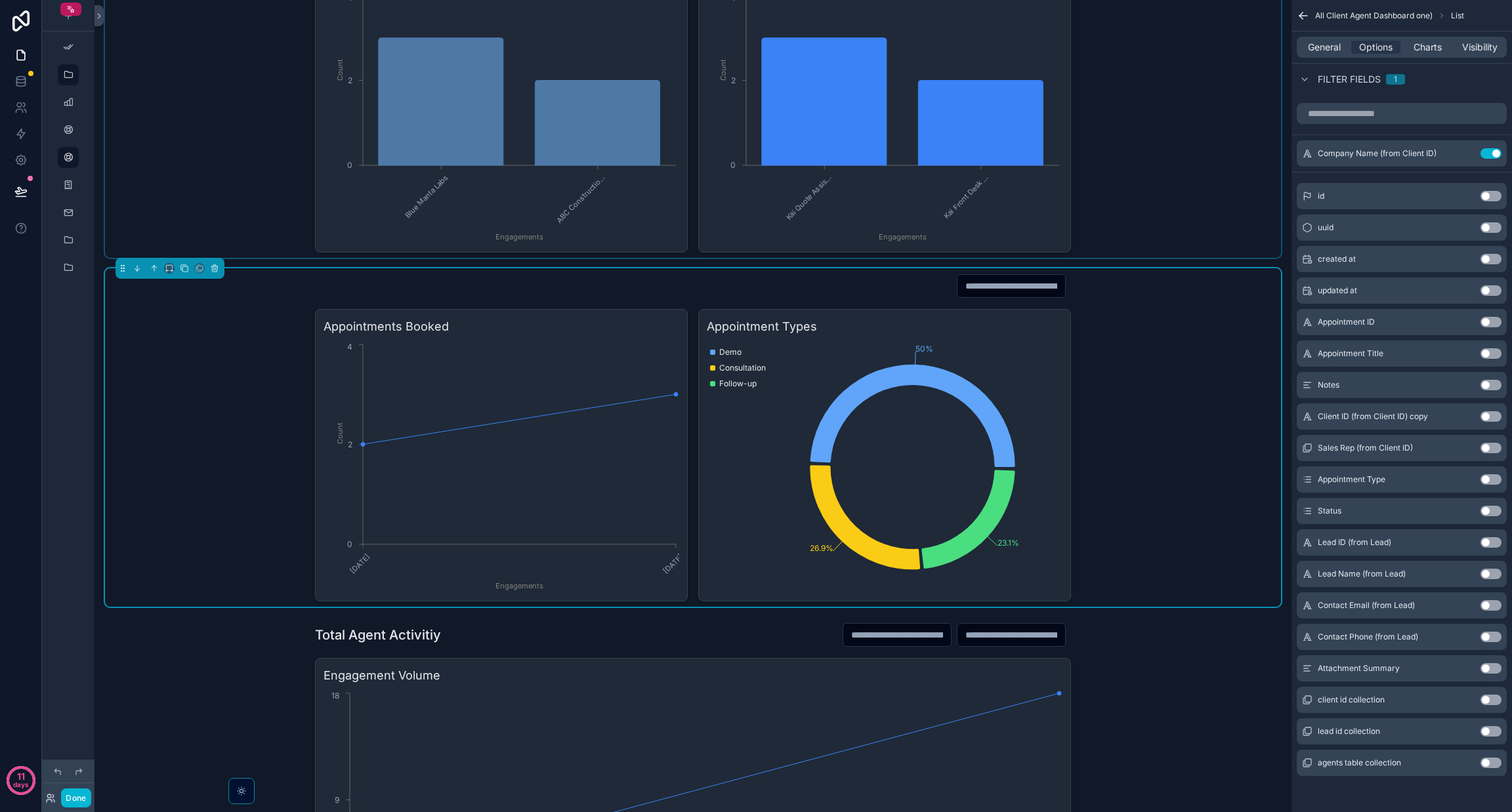
click at [1096, 138] on div "scrollable content" at bounding box center [693, 88] width 1176 height 338
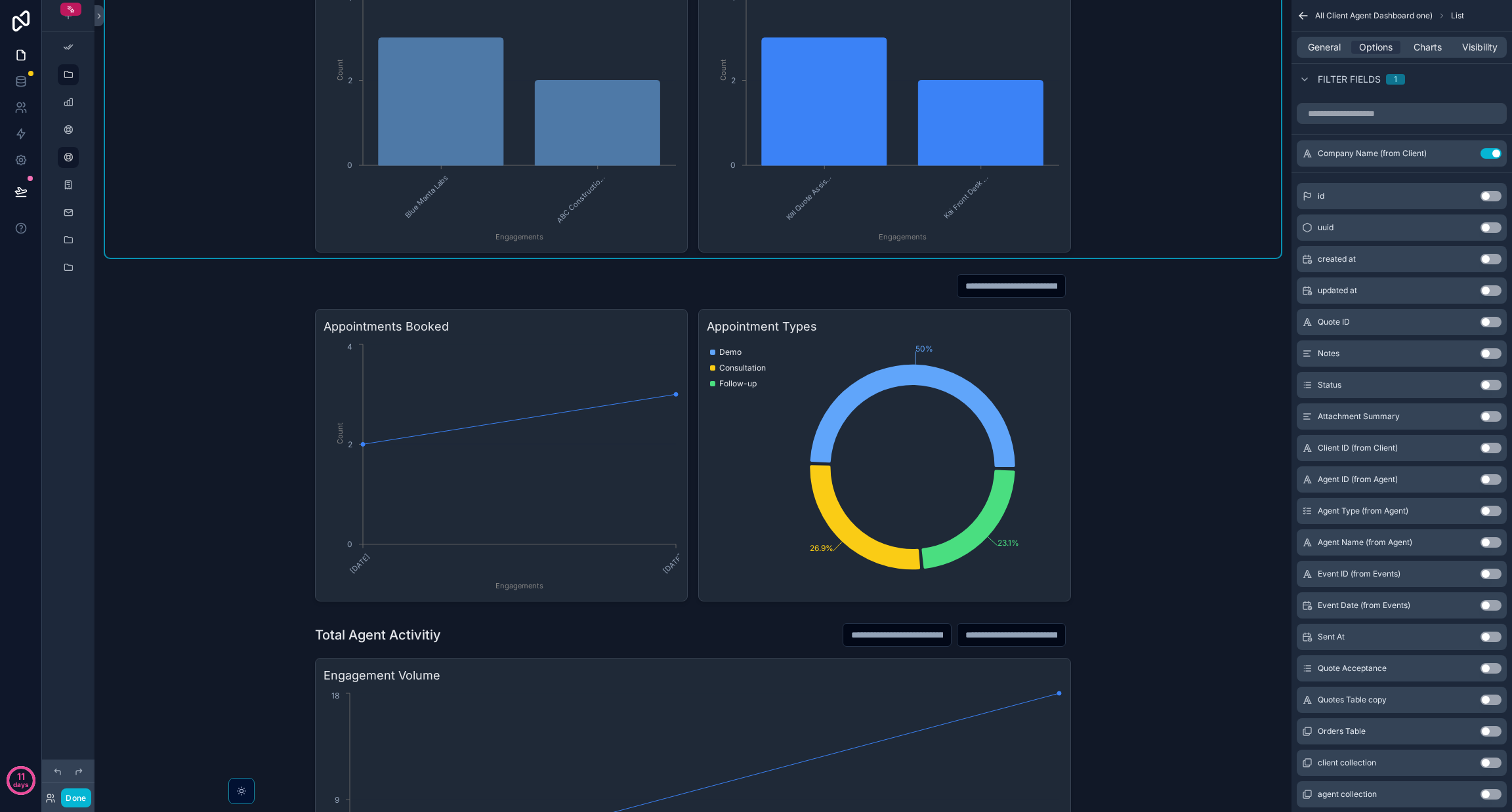
click at [1486, 540] on button "Use setting" at bounding box center [1491, 543] width 21 height 11
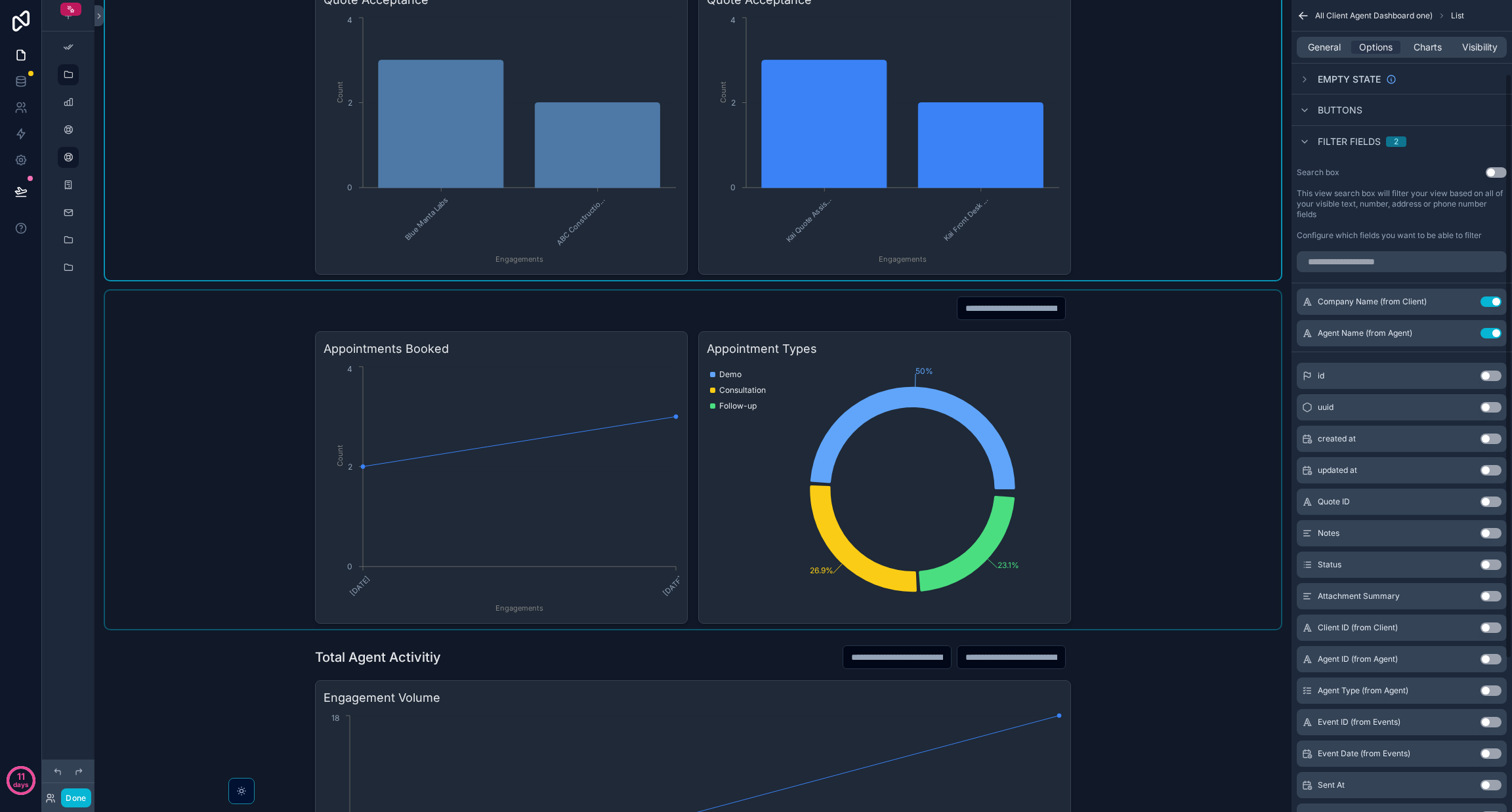
scroll to position [1168, 0]
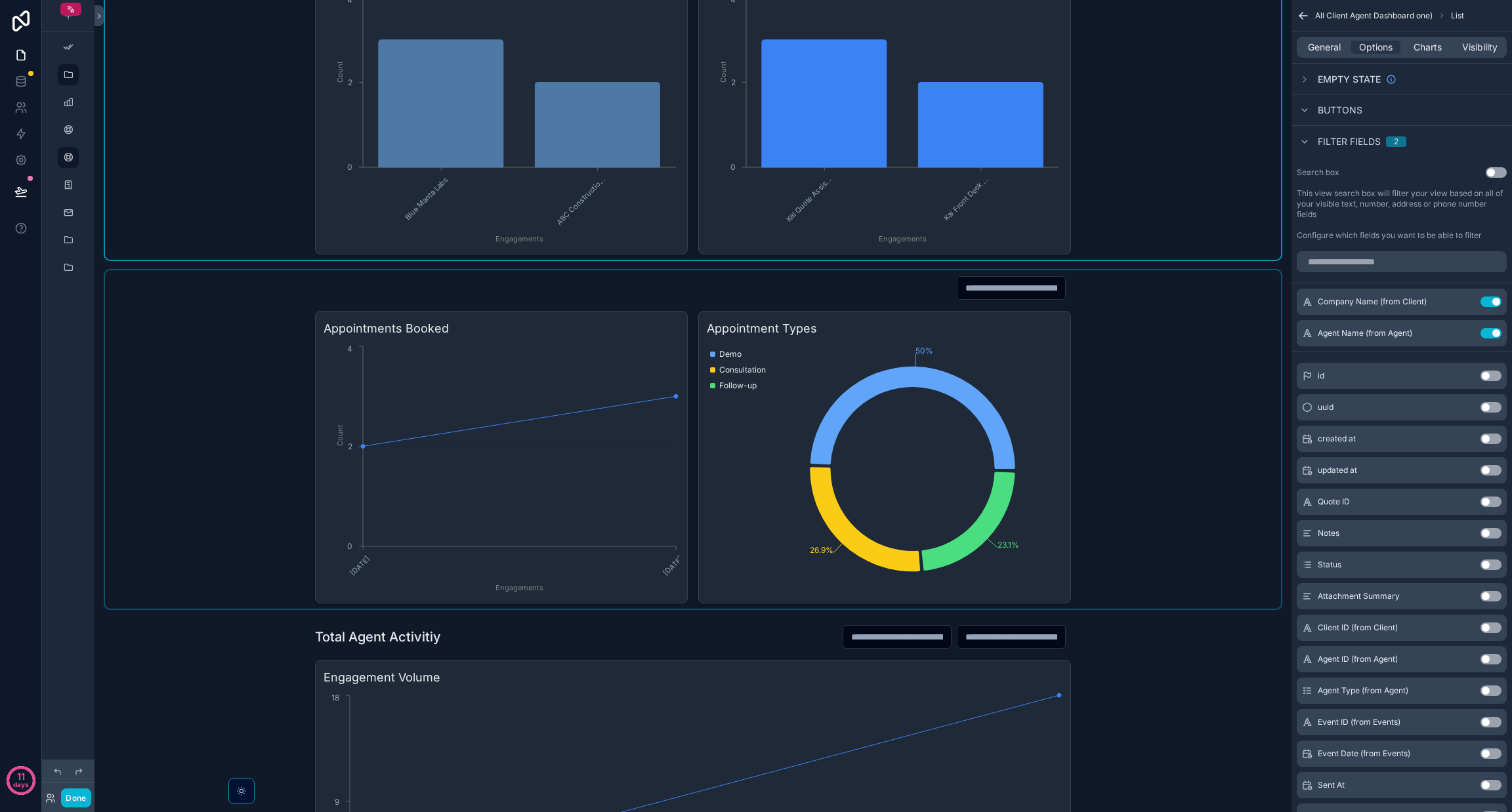
click at [1107, 468] on div "scrollable content" at bounding box center [693, 439] width 1176 height 338
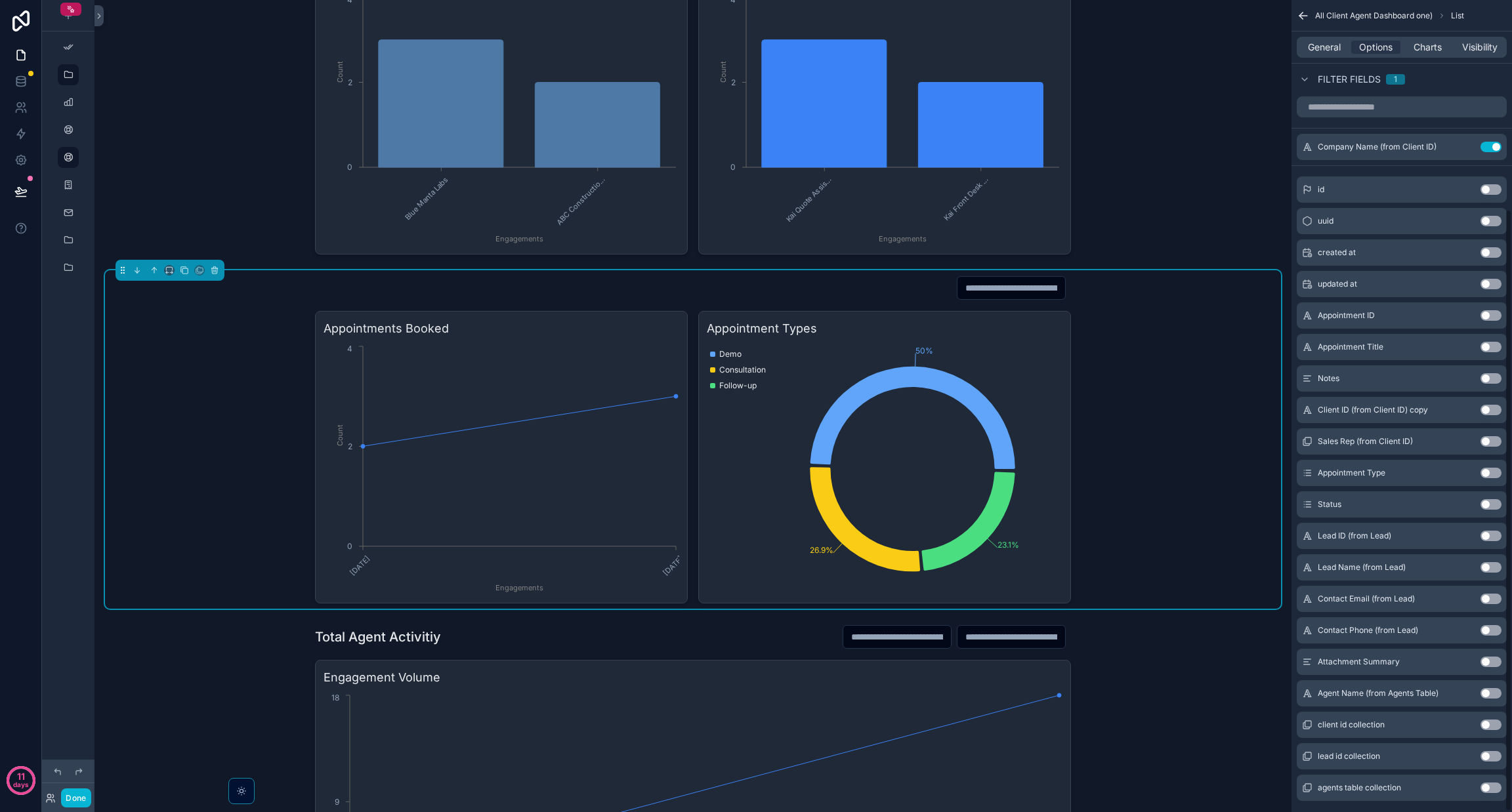
scroll to position [282, 0]
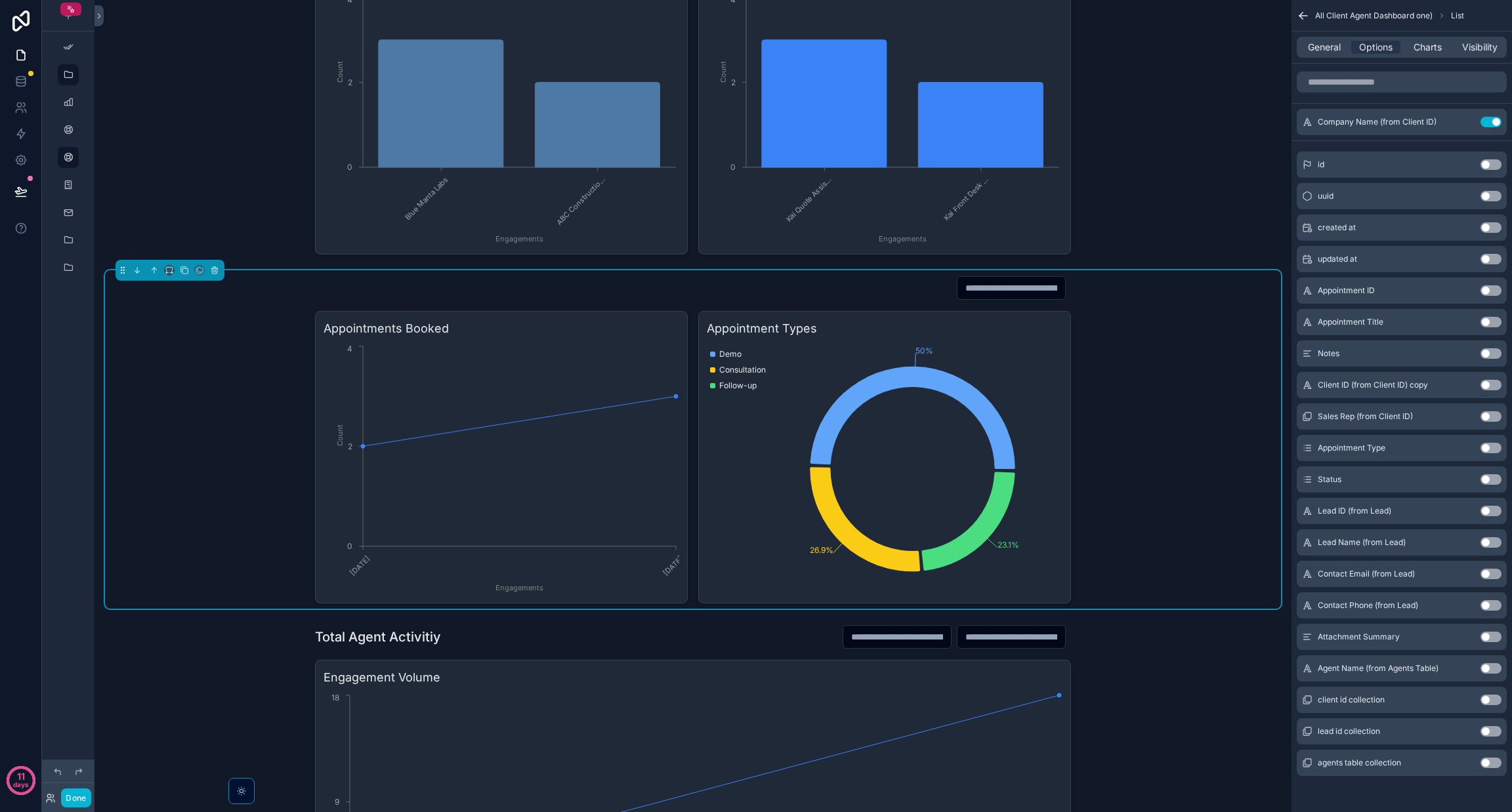
click at [1490, 666] on button "Use setting" at bounding box center [1491, 668] width 21 height 11
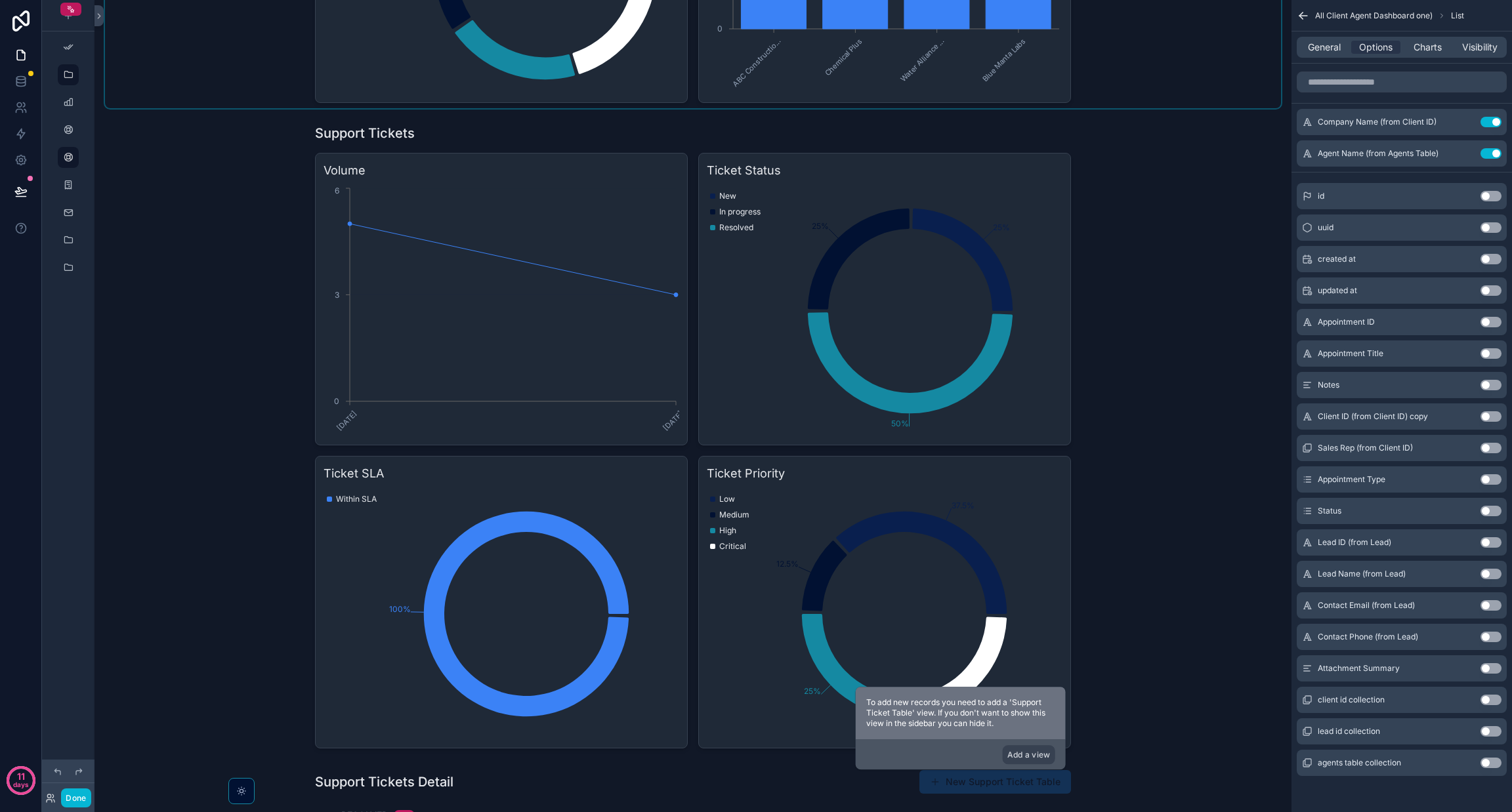
scroll to position [2624, 0]
click at [663, 137] on div "scrollable content" at bounding box center [693, 435] width 1176 height 635
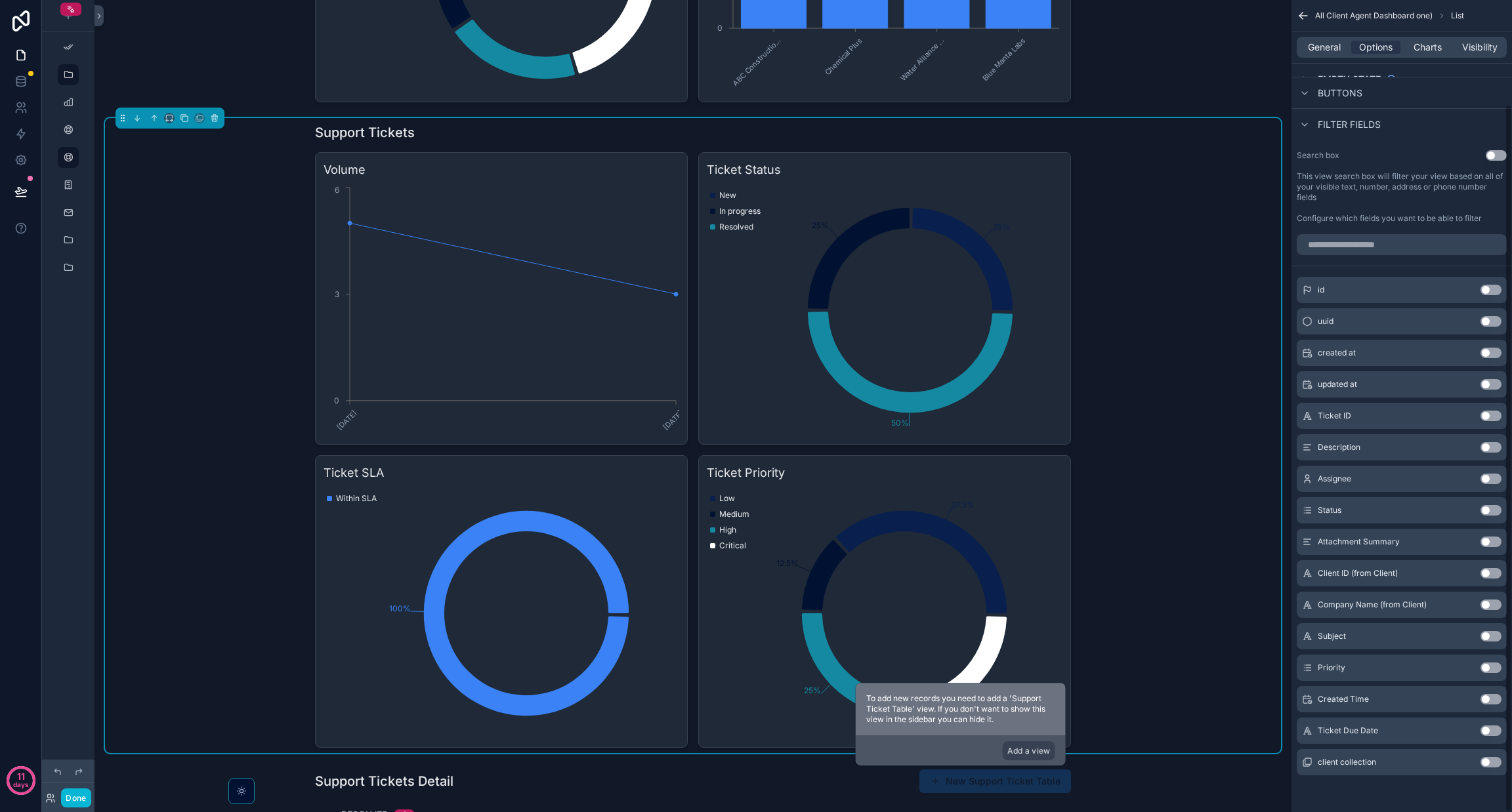
scroll to position [120, 0]
click at [1484, 605] on button "Use setting" at bounding box center [1491, 605] width 21 height 11
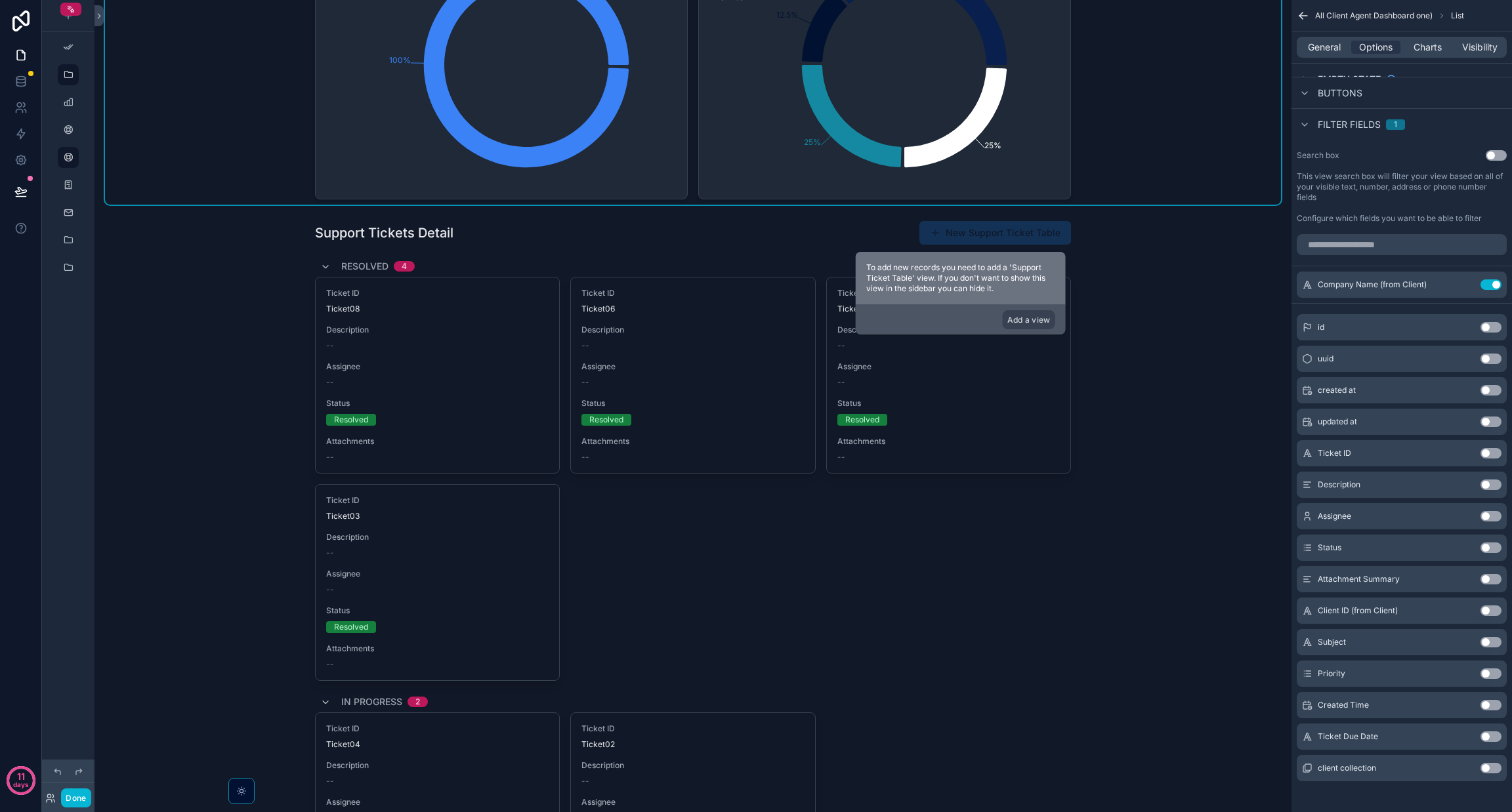
scroll to position [3180, 0]
click at [1090, 350] on div "scrollable content" at bounding box center [693, 678] width 1176 height 928
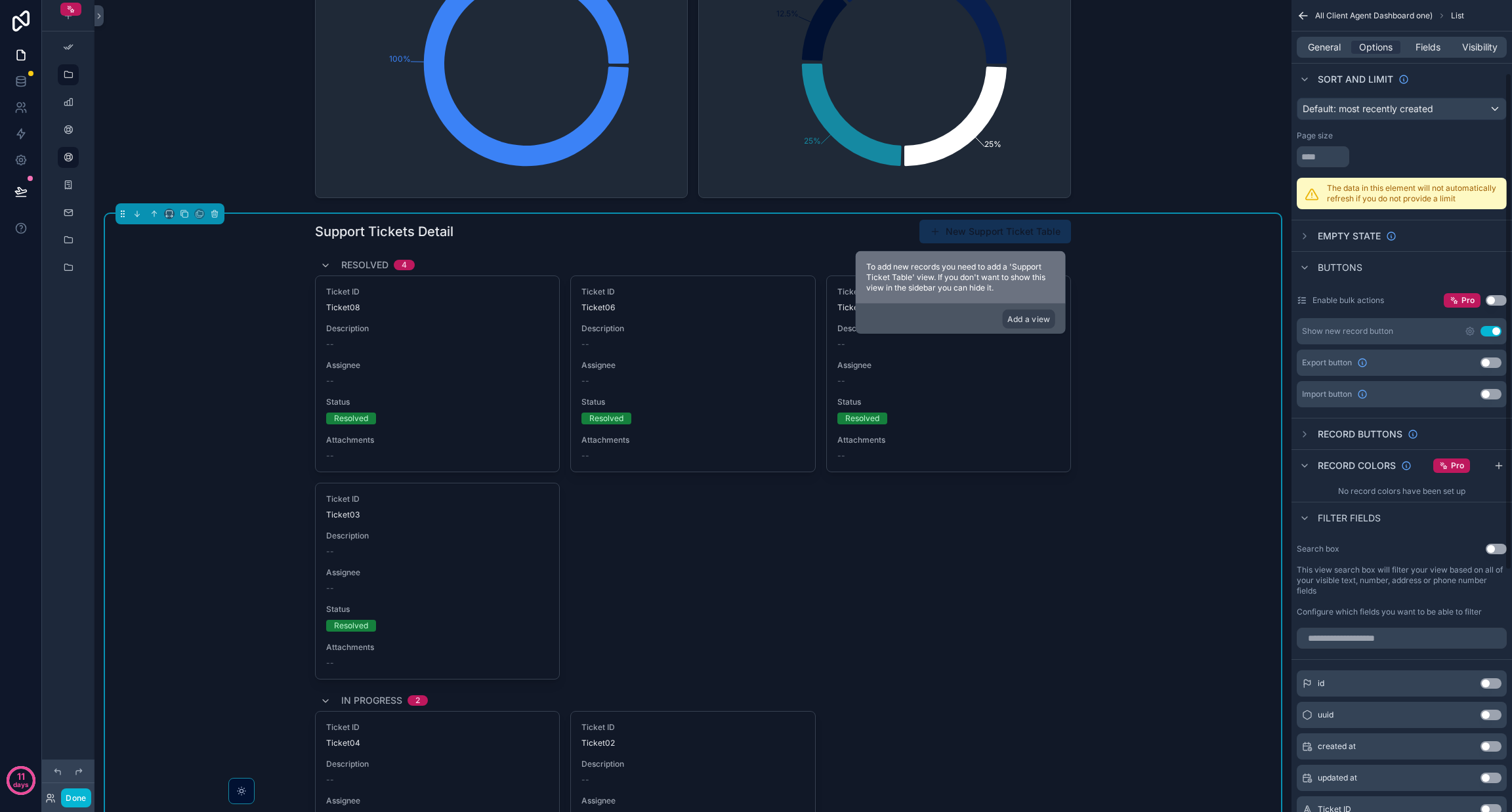
scroll to position [513, 0]
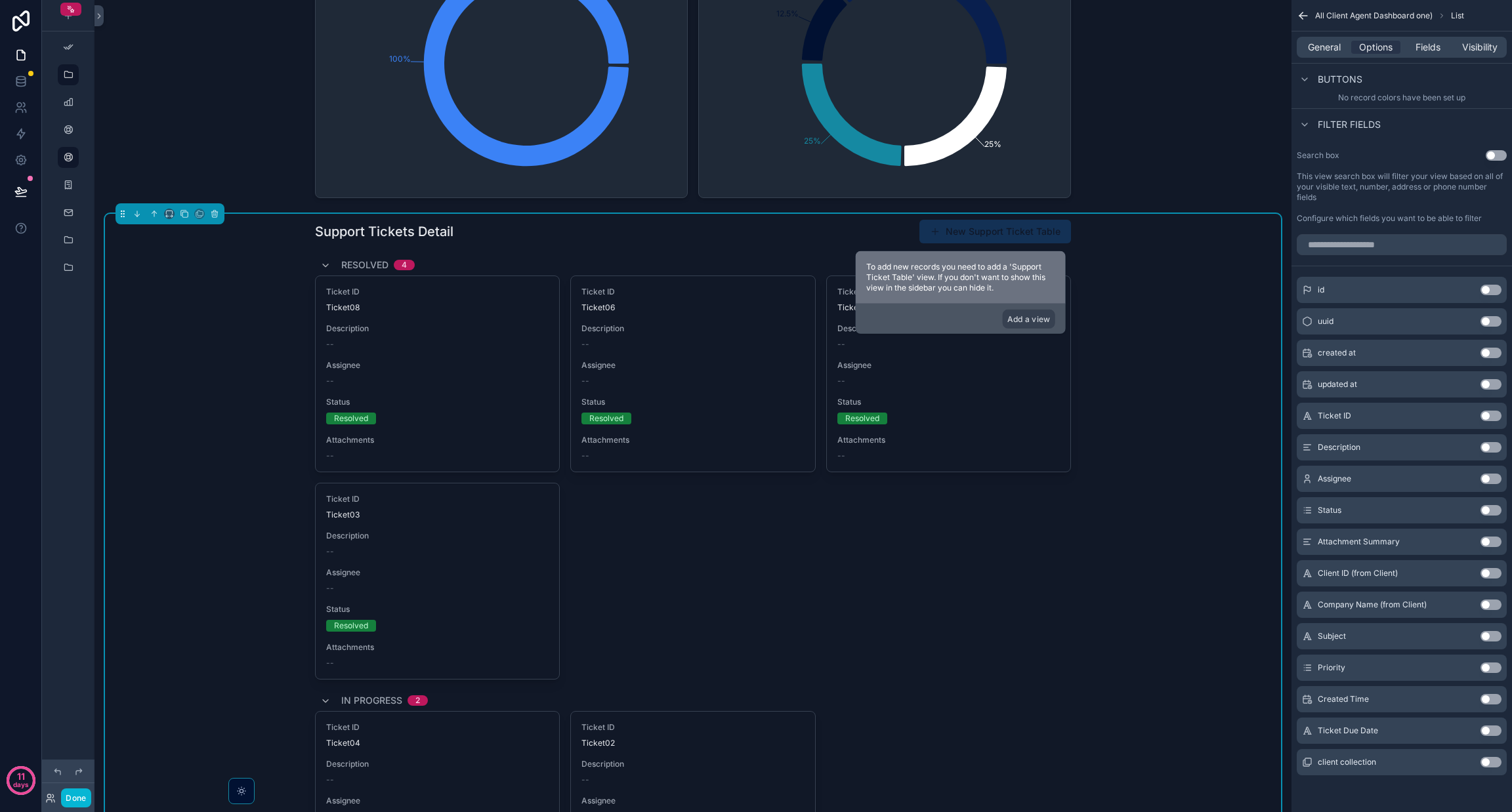
click at [1486, 608] on button "Use setting" at bounding box center [1491, 605] width 21 height 11
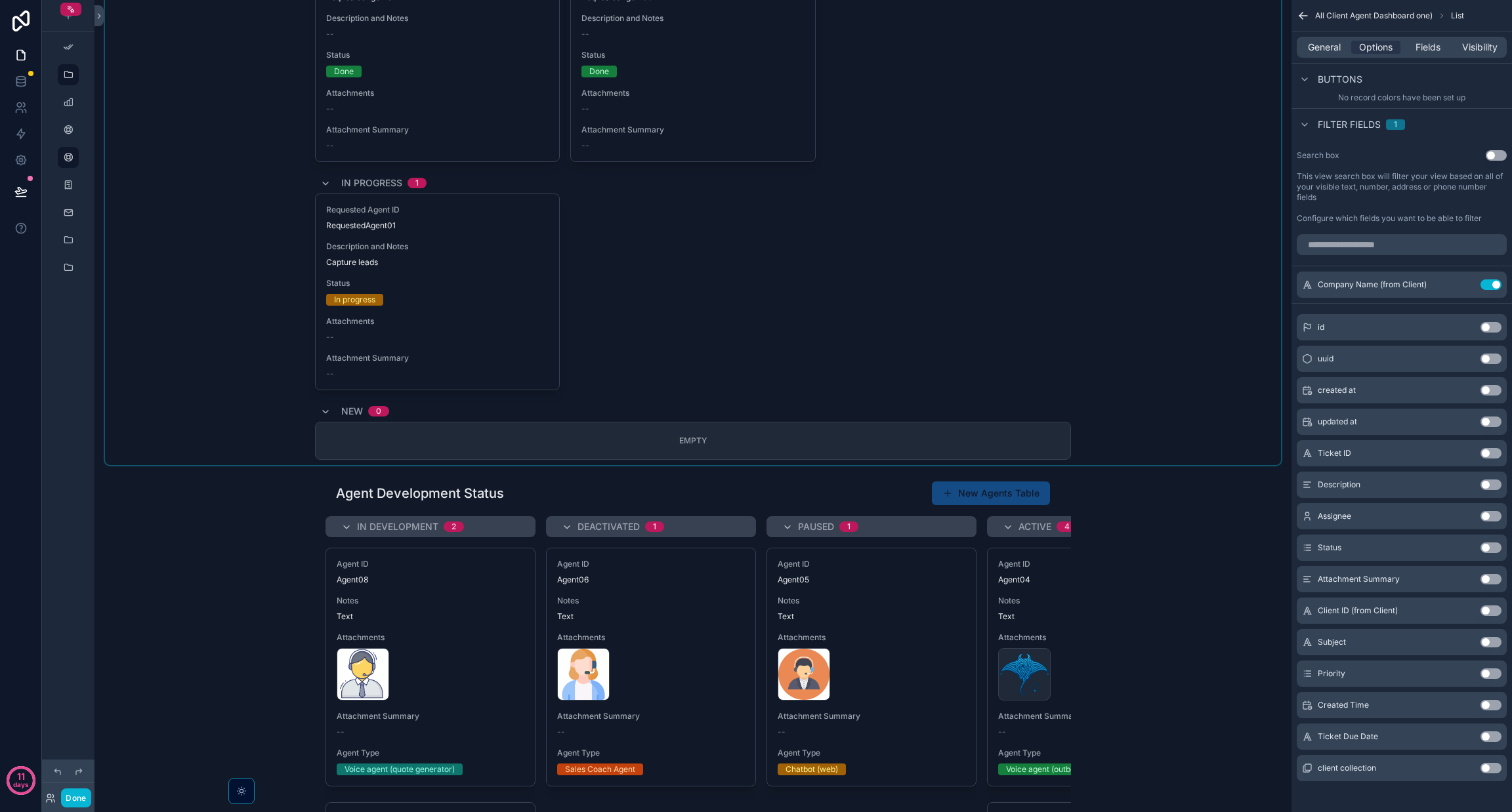
scroll to position [4142, 0]
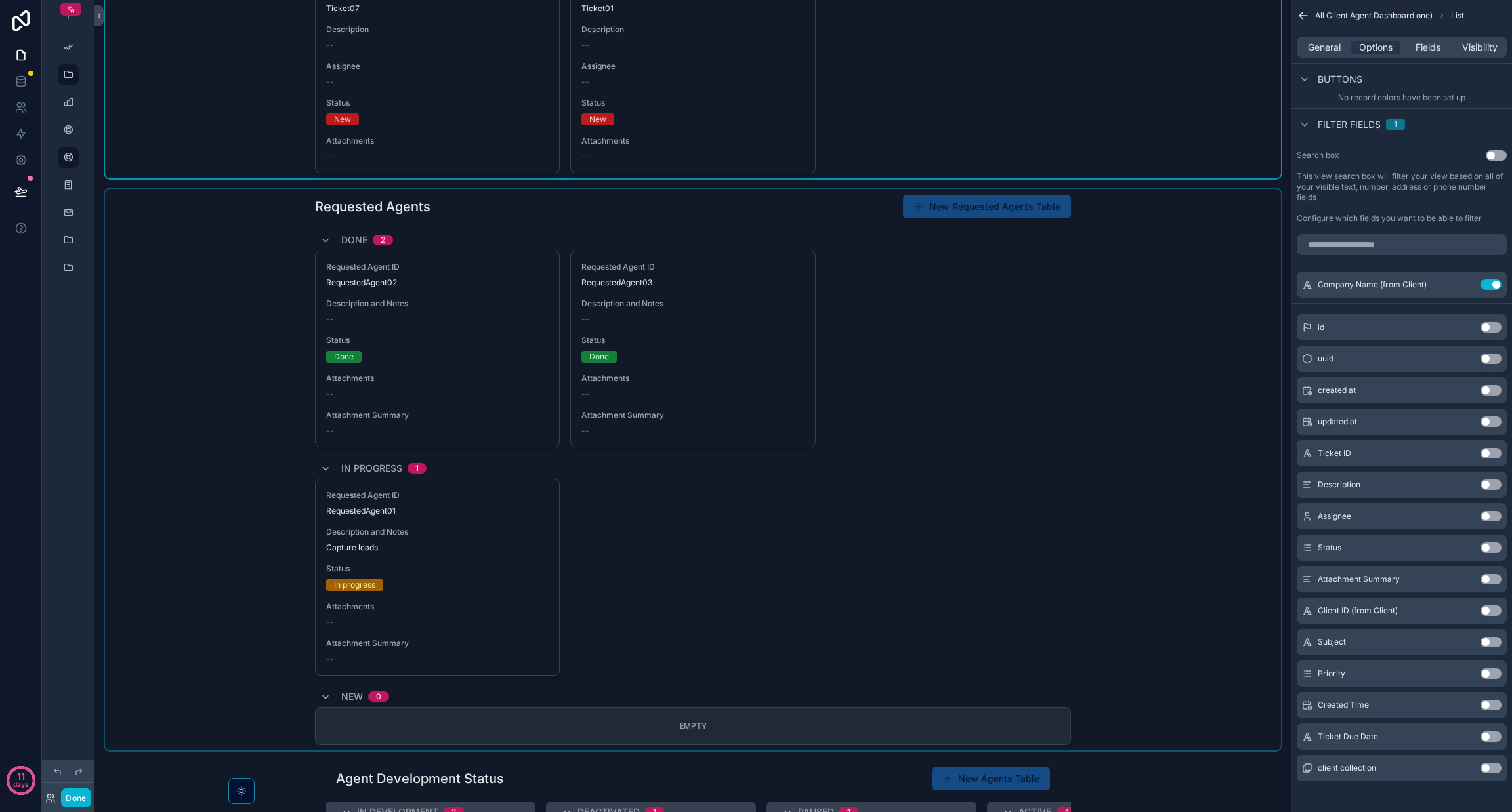
click at [1090, 272] on div "scrollable content" at bounding box center [693, 470] width 1176 height 562
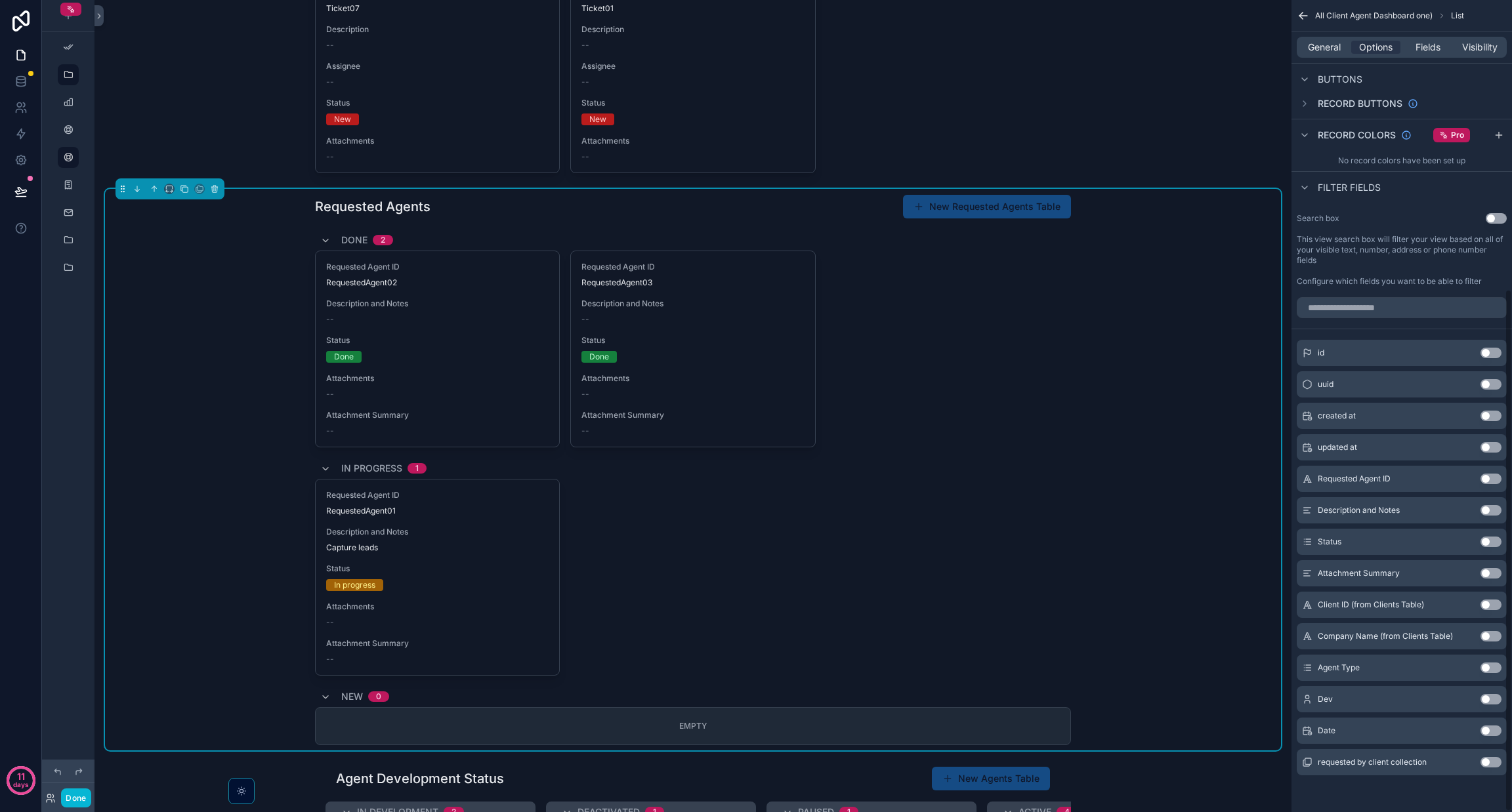
scroll to position [450, 0]
click at [1480, 641] on div "Use setting" at bounding box center [1491, 636] width 21 height 11
click at [1485, 635] on button "Use setting" at bounding box center [1491, 636] width 21 height 11
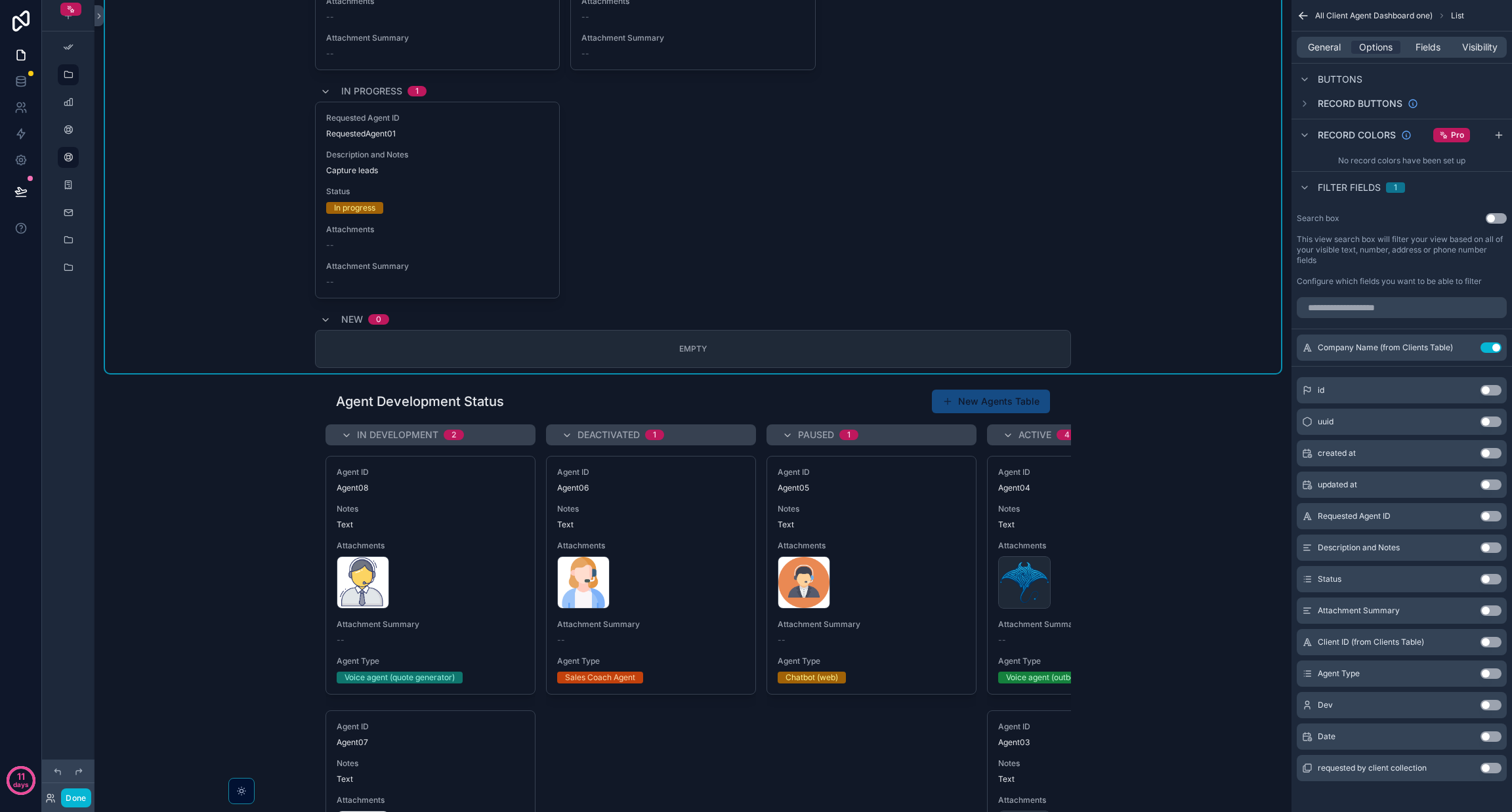
scroll to position [4606, 0]
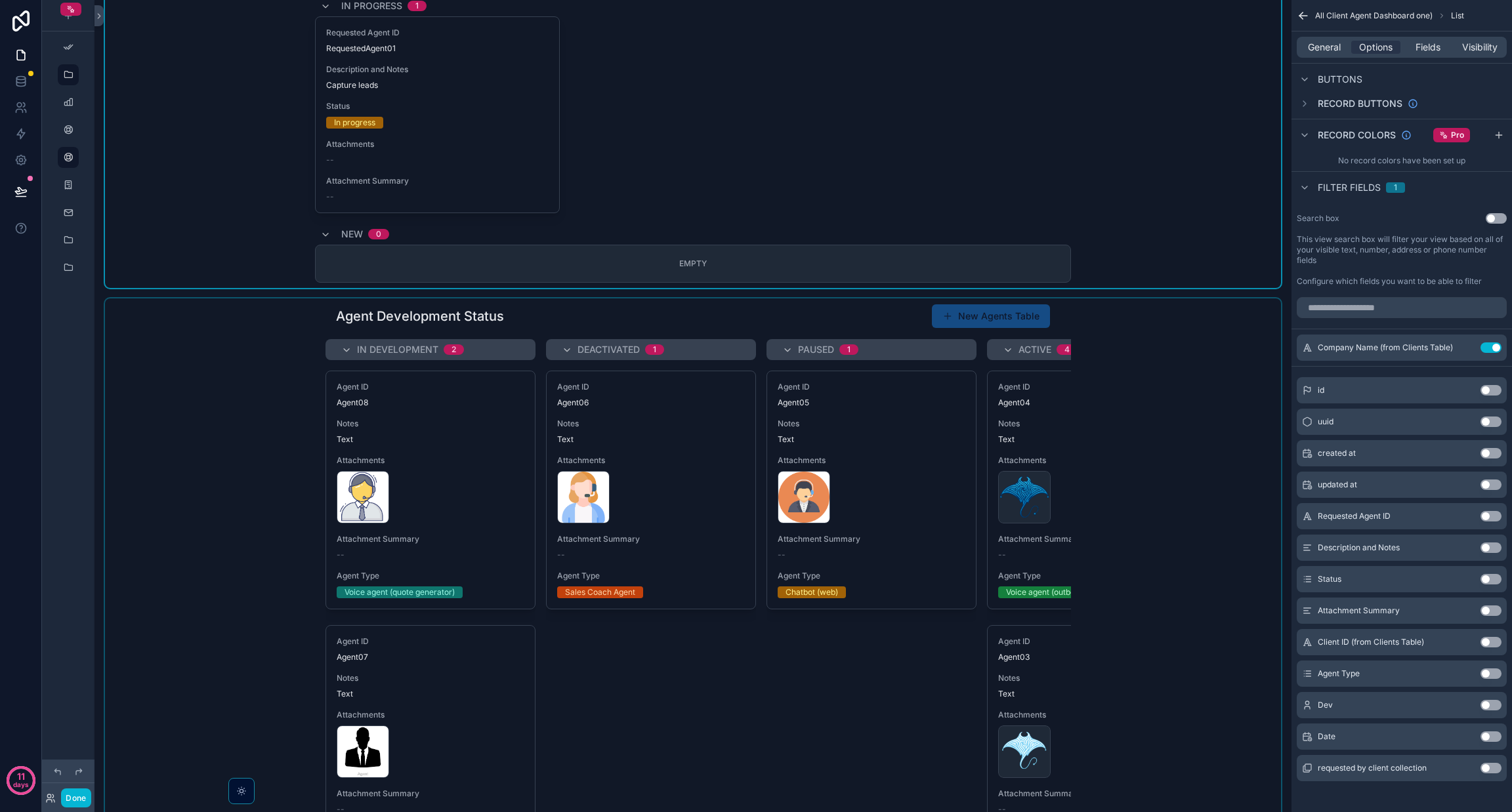
click at [1162, 508] on div "scrollable content" at bounding box center [693, 626] width 1176 height 655
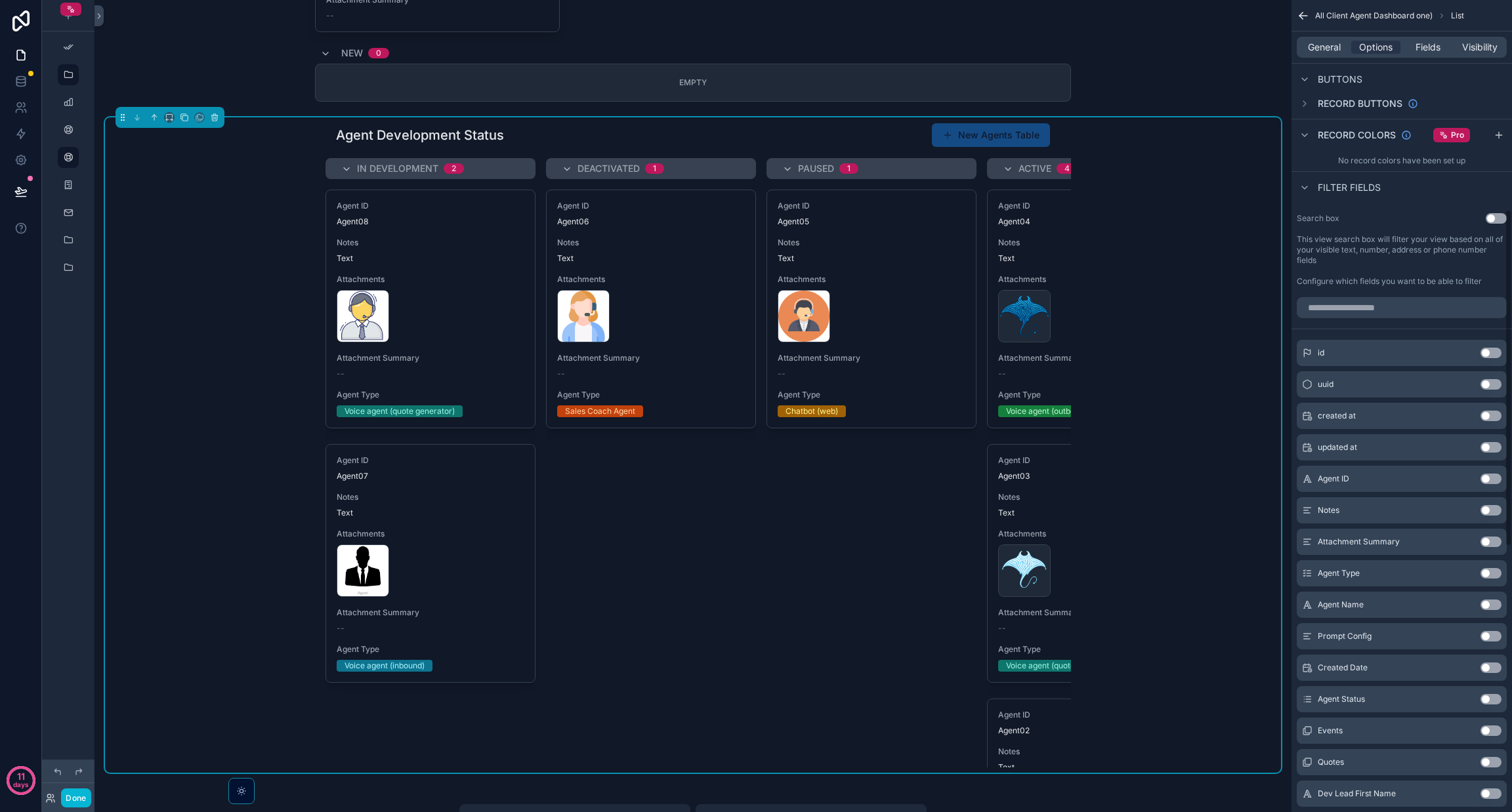
scroll to position [651, 0]
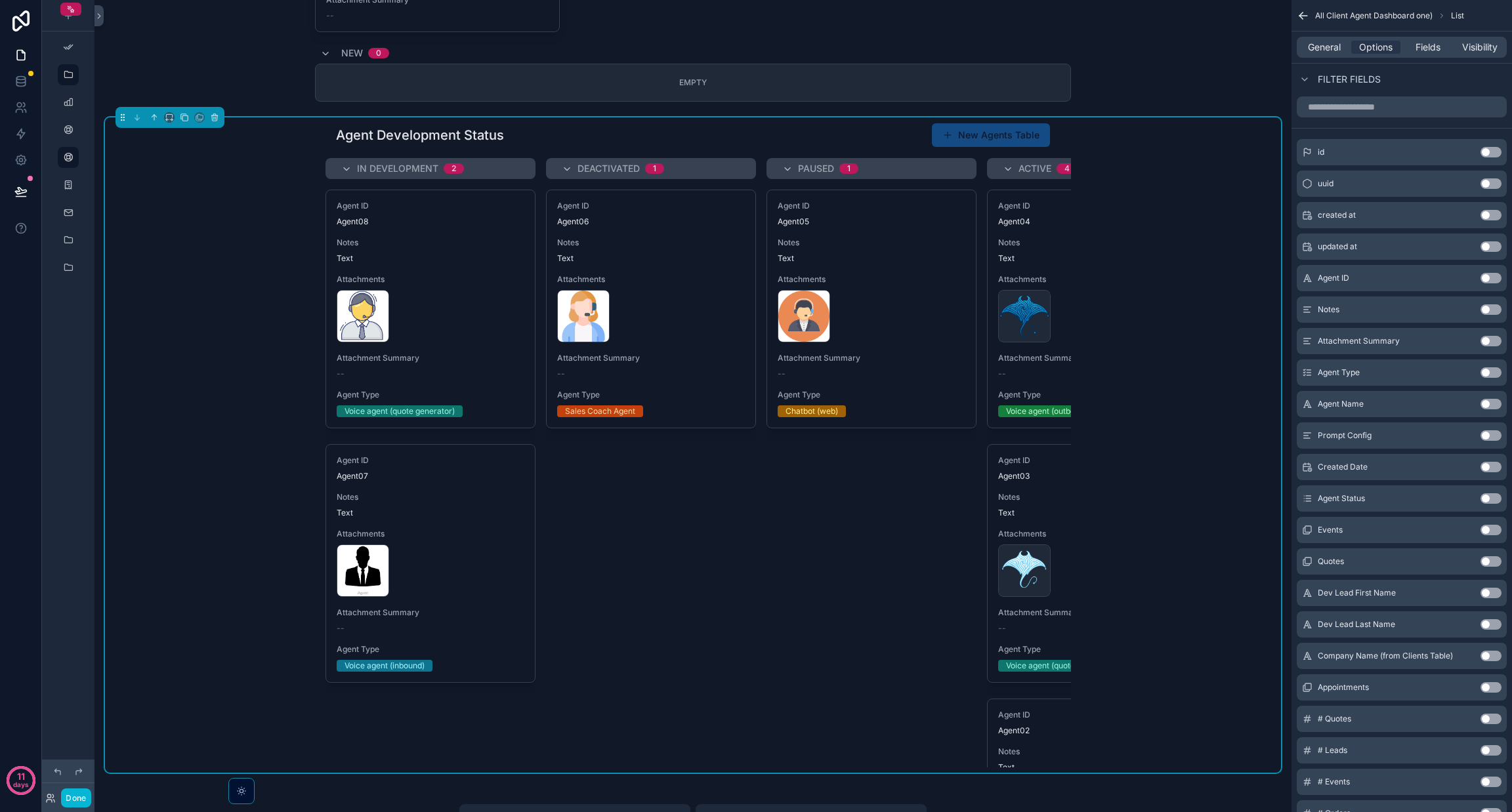
click at [1490, 652] on button "Use setting" at bounding box center [1491, 656] width 21 height 11
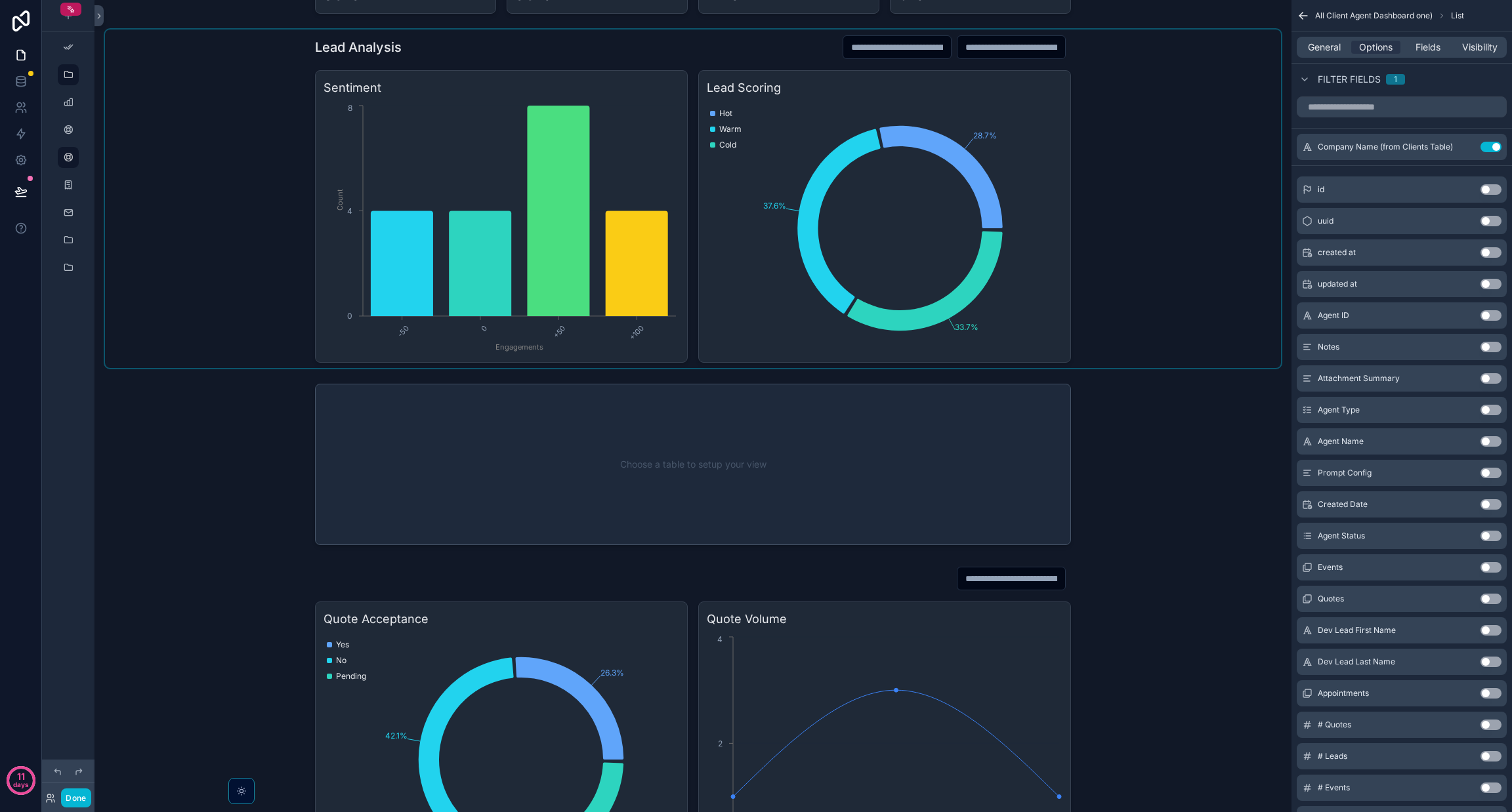
scroll to position [191, 0]
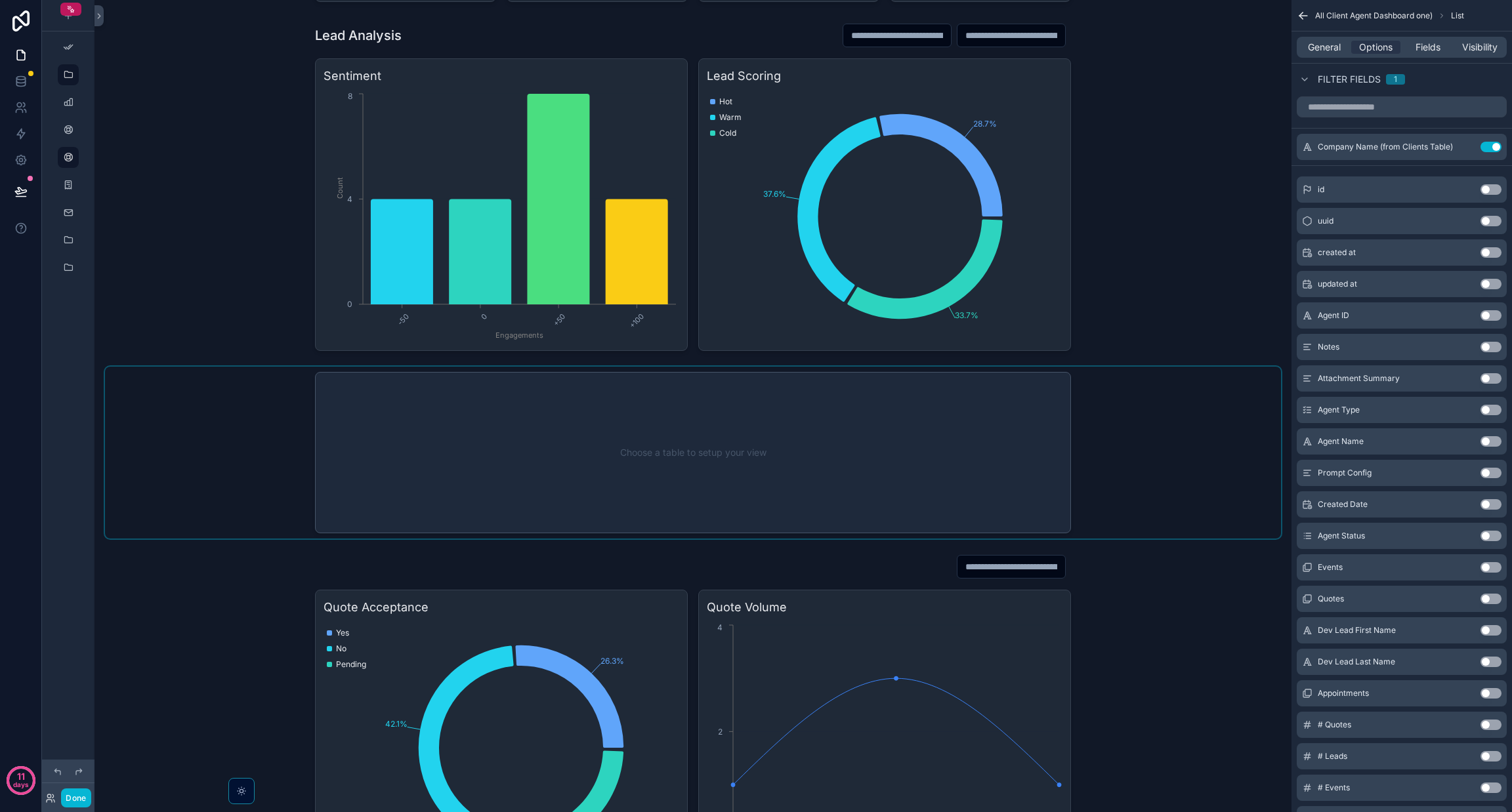
click at [487, 419] on div "scrollable content" at bounding box center [693, 453] width 1176 height 172
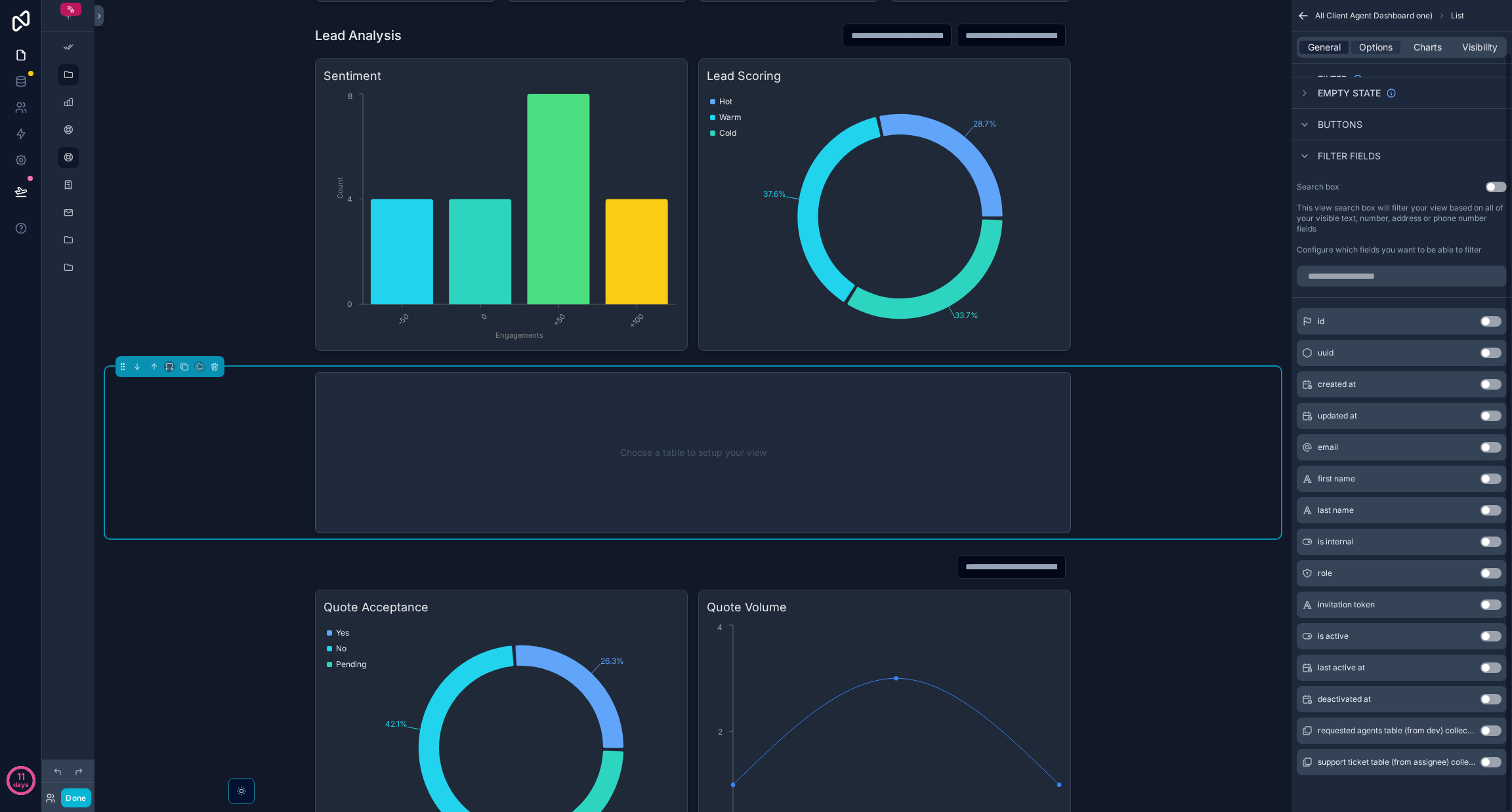
click at [1314, 42] on span "General" at bounding box center [1323, 47] width 33 height 13
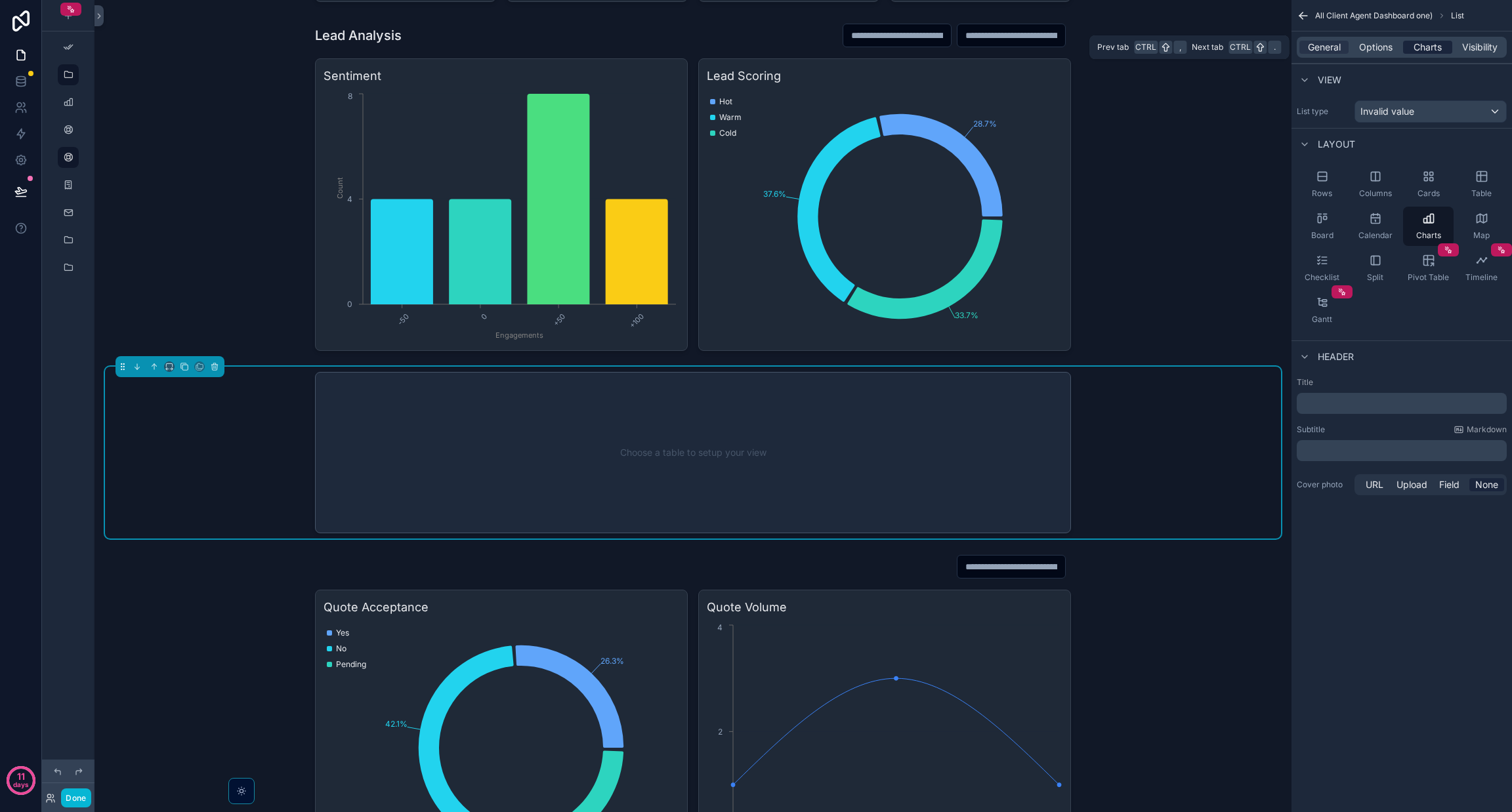
click at [1416, 47] on span "Charts" at bounding box center [1427, 47] width 28 height 13
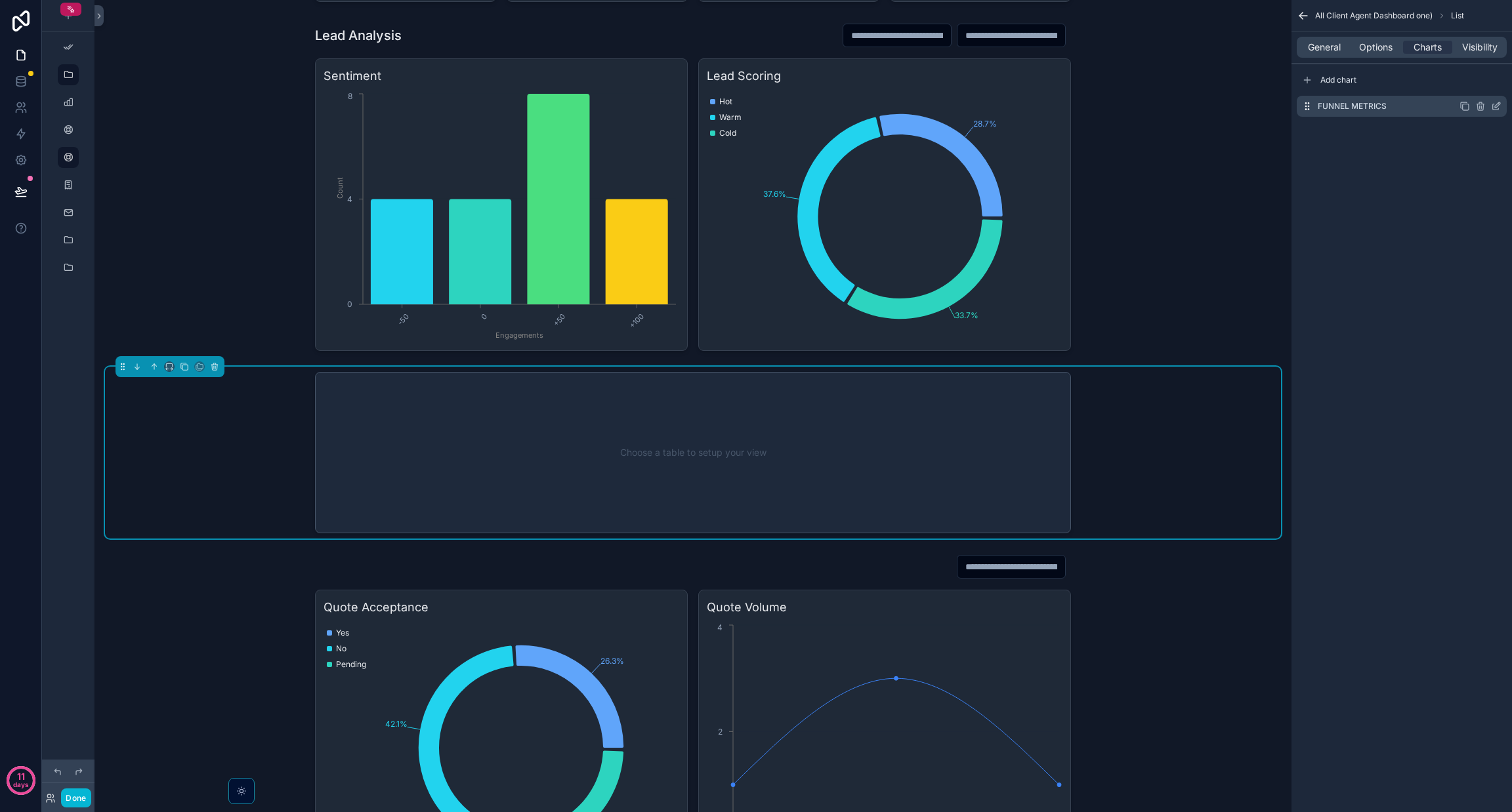
click at [1366, 106] on label "Funnel Metrics" at bounding box center [1351, 106] width 69 height 11
click at [1494, 106] on icon "scrollable content" at bounding box center [1496, 106] width 11 height 11
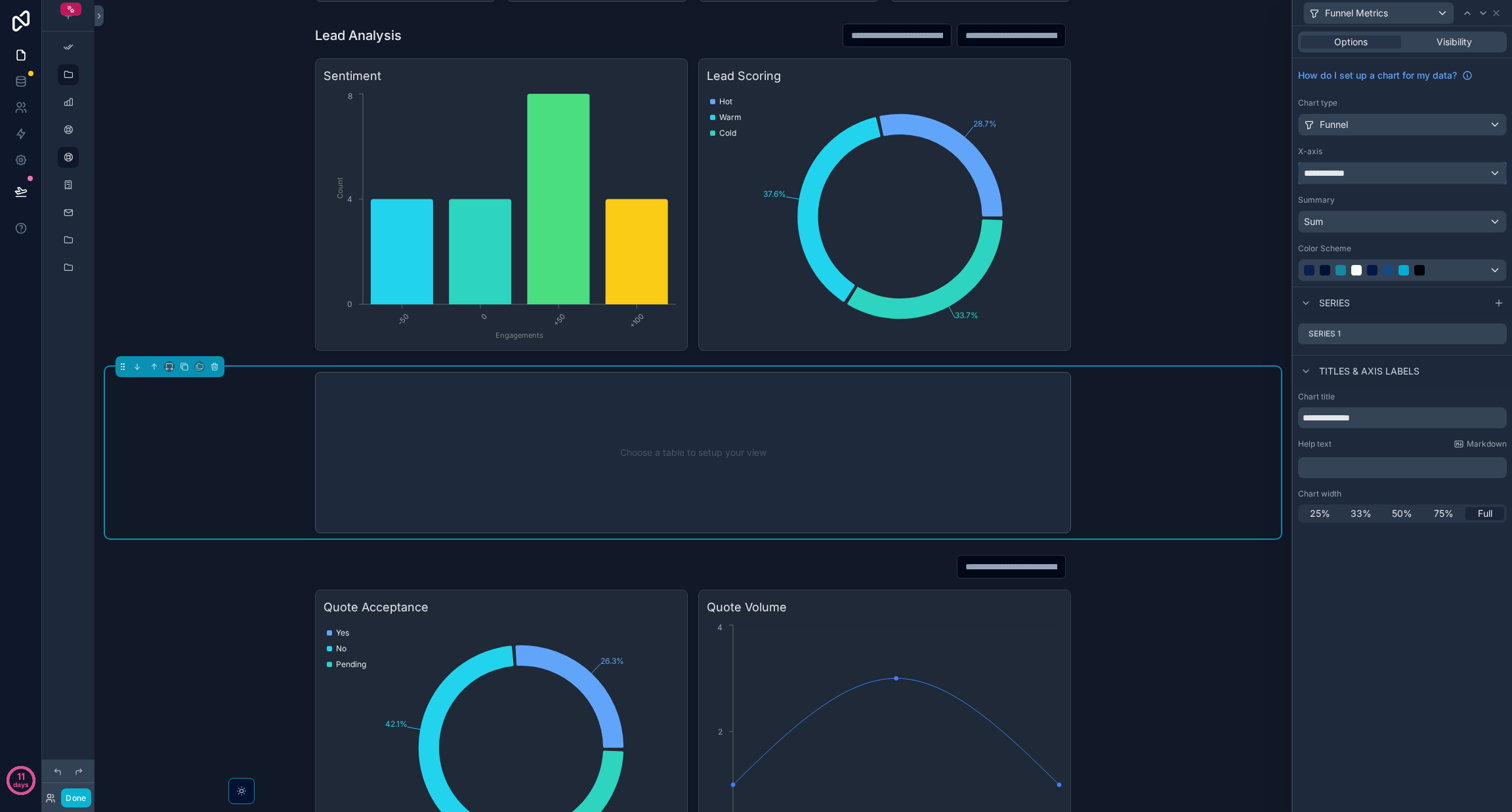
click at [1369, 182] on div "**********" at bounding box center [1402, 173] width 207 height 21
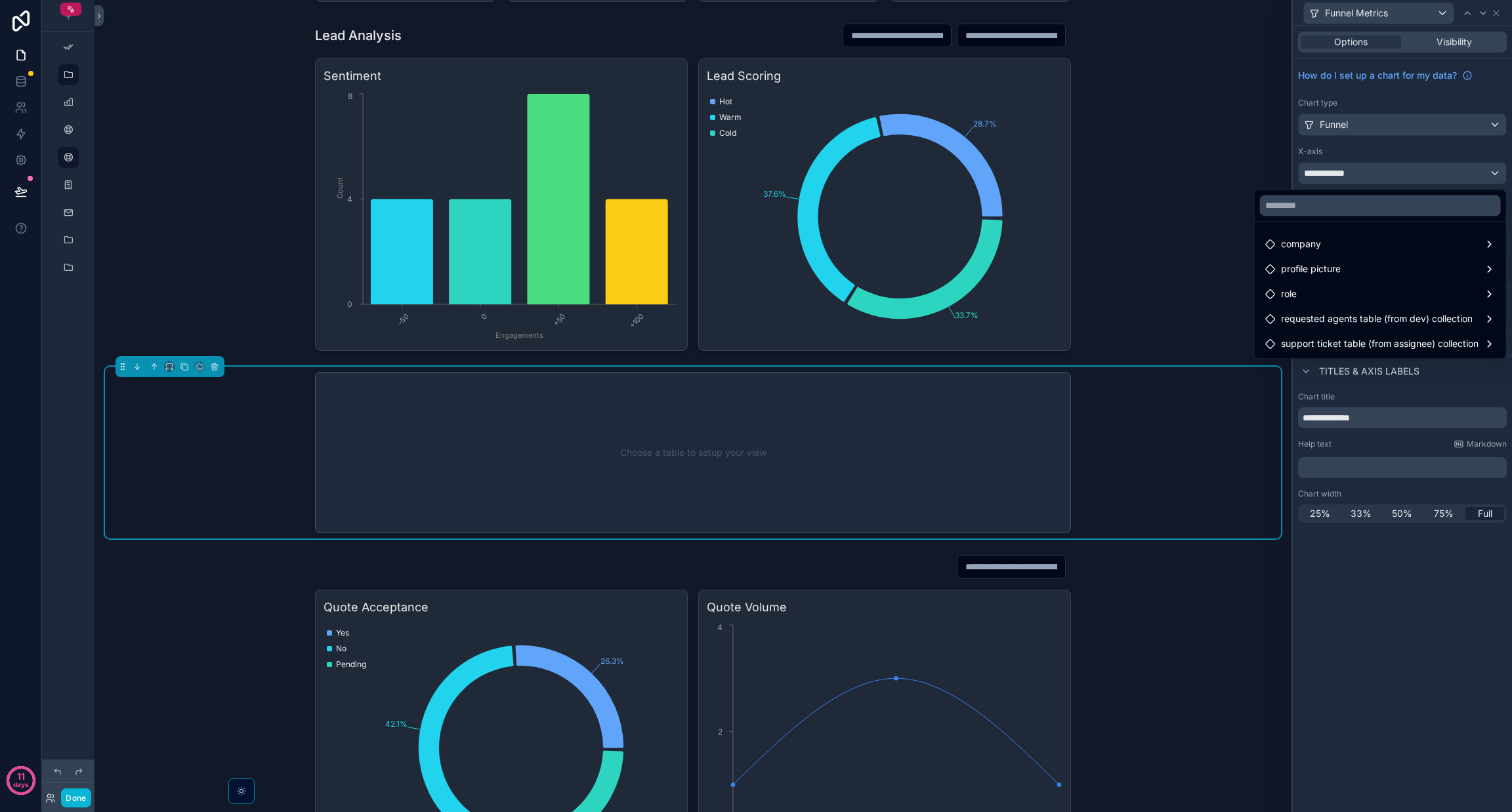
click at [1498, 16] on div at bounding box center [1402, 406] width 219 height 812
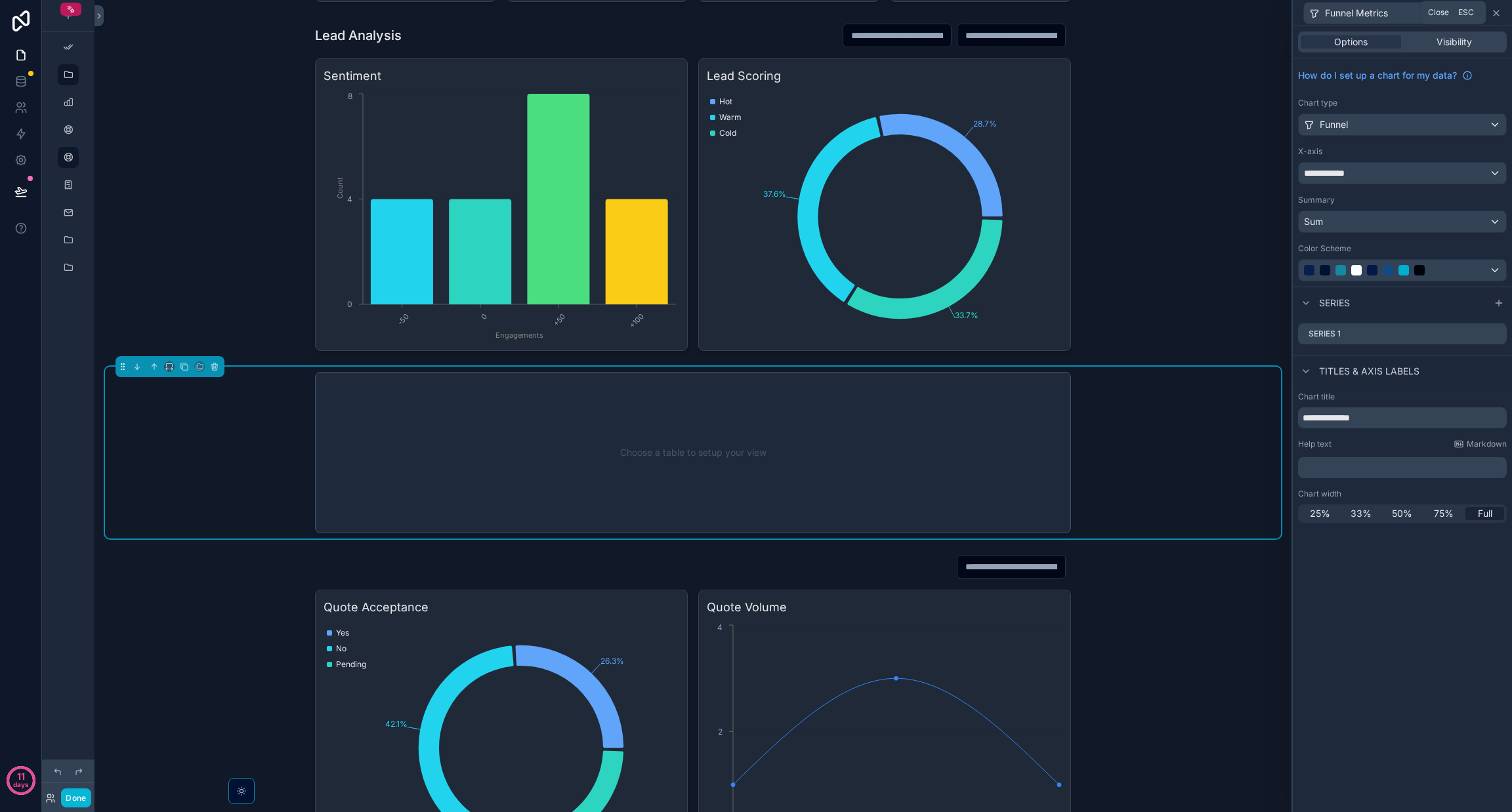
click at [1497, 13] on icon at bounding box center [1496, 13] width 5 height 5
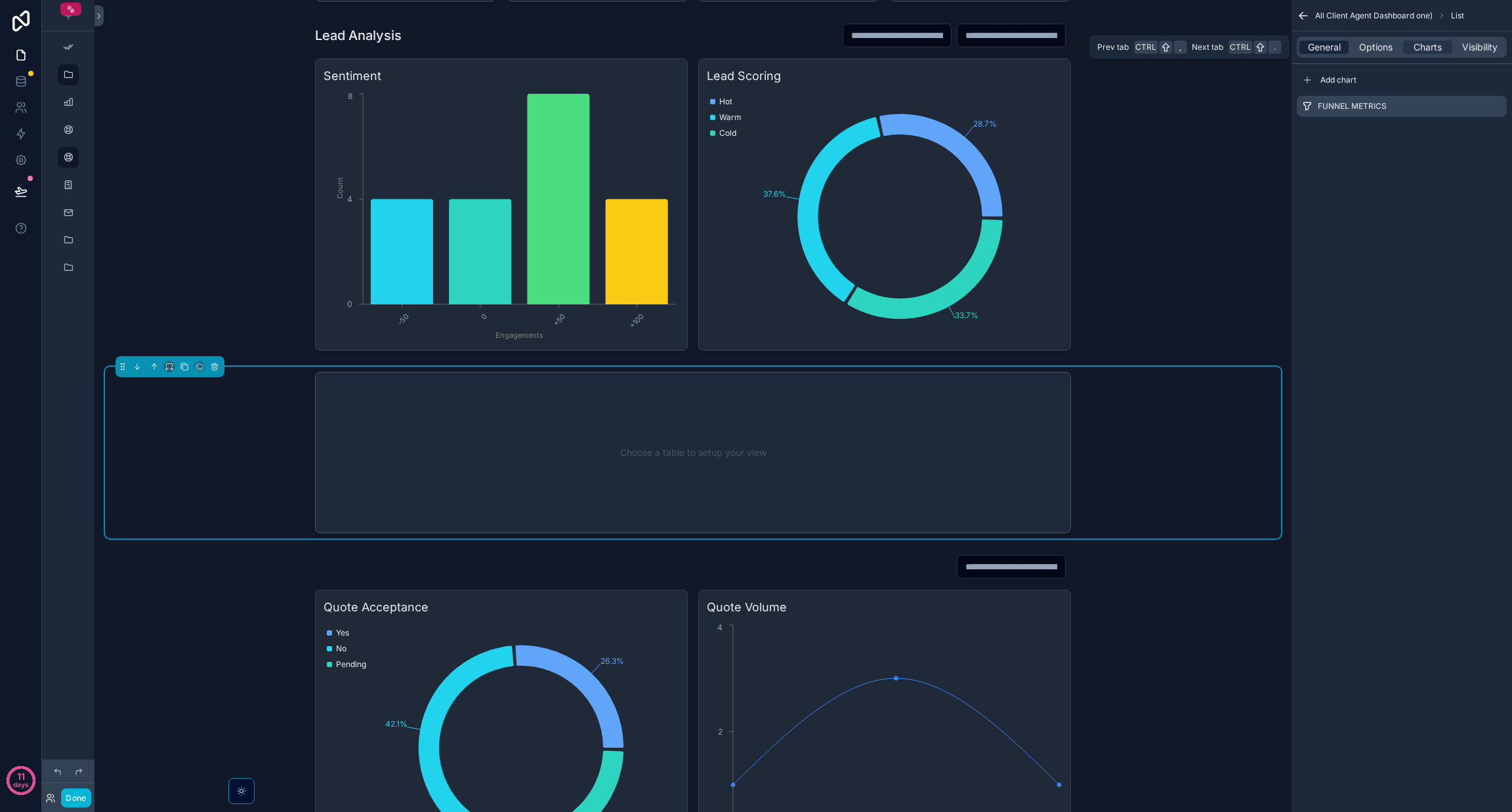
click at [1317, 45] on span "General" at bounding box center [1323, 47] width 33 height 13
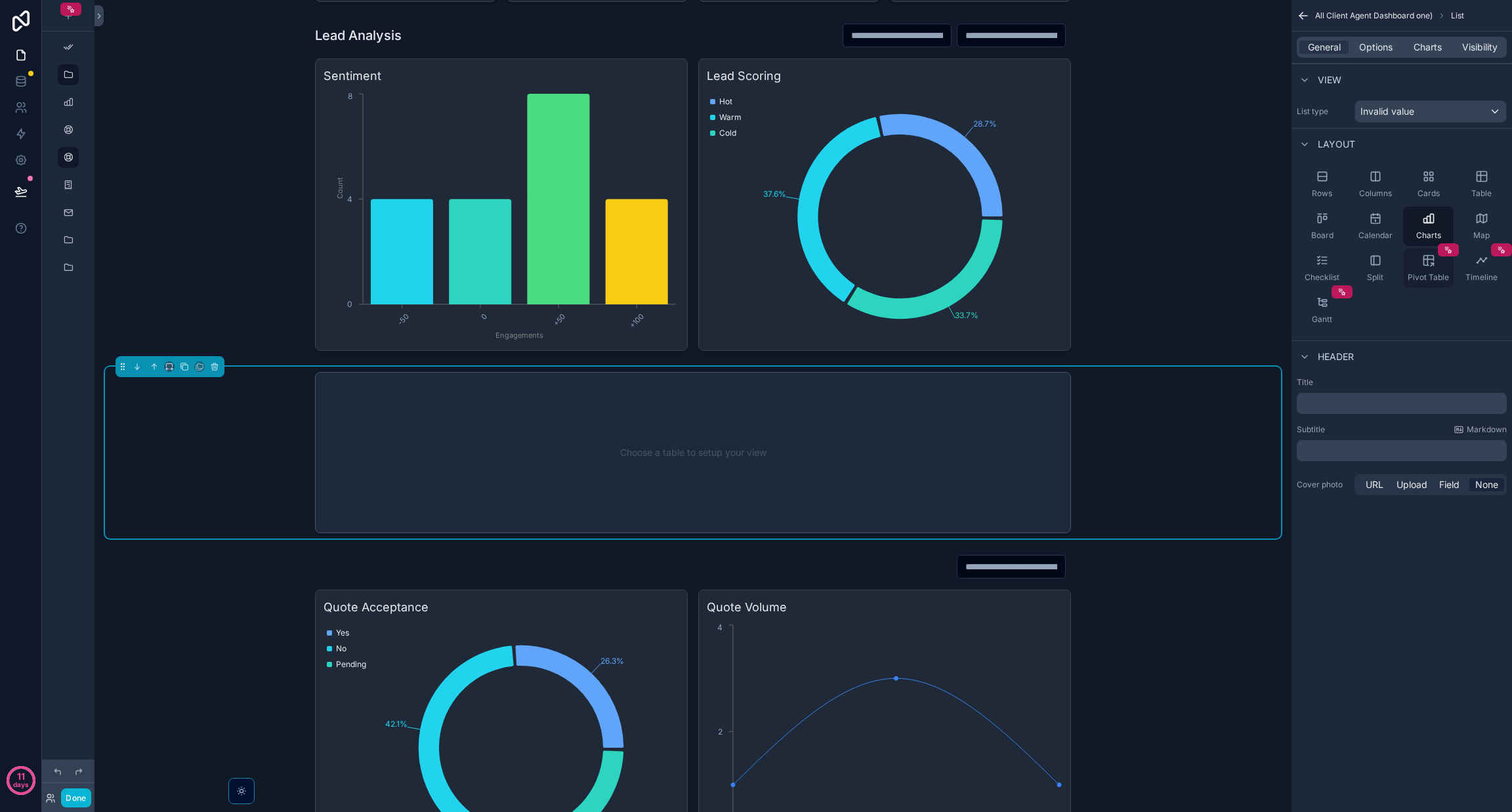
click at [1432, 262] on icon "scrollable content" at bounding box center [1428, 260] width 13 height 13
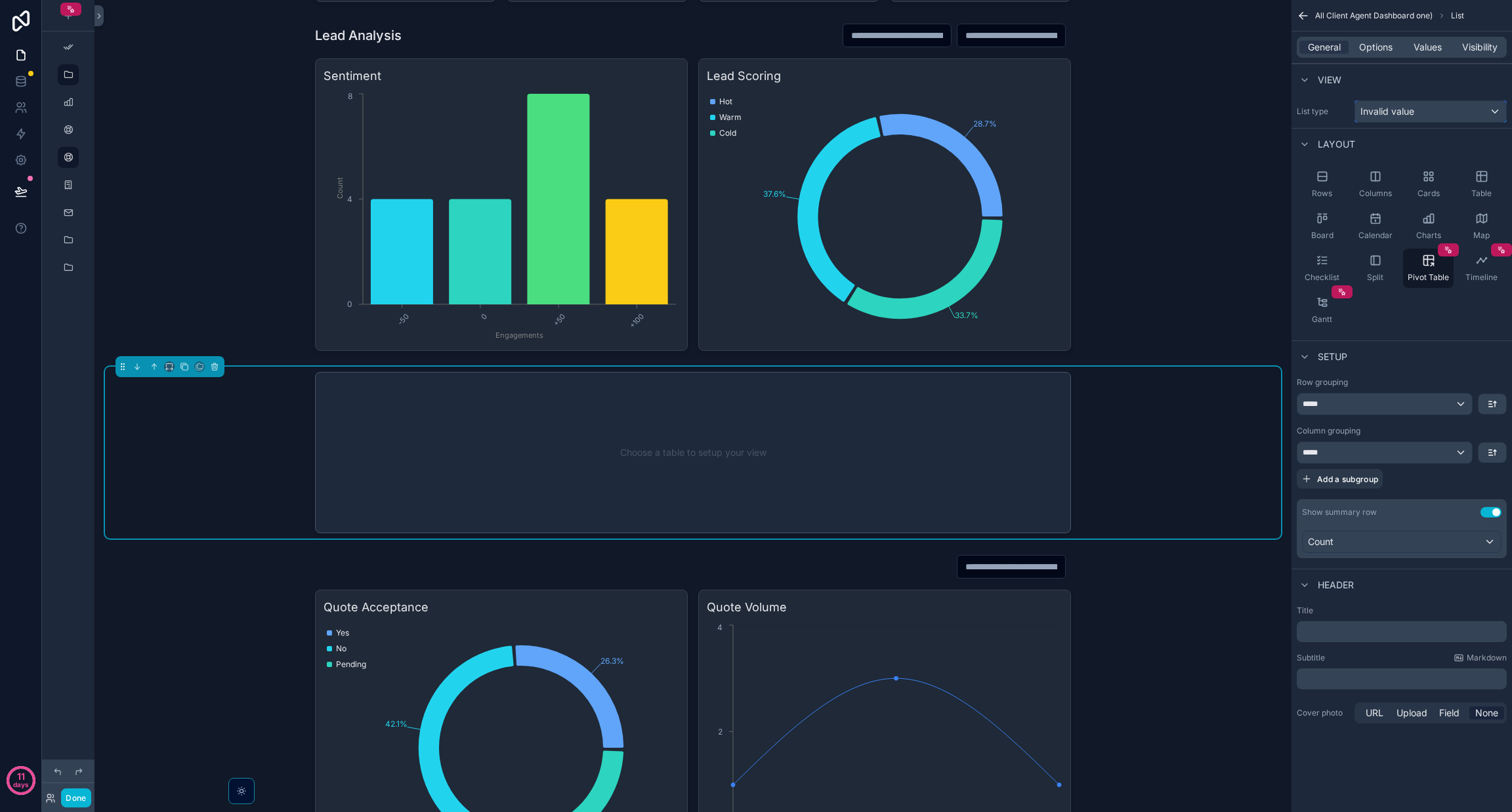
click at [1423, 110] on div "Invalid value" at bounding box center [1430, 111] width 151 height 21
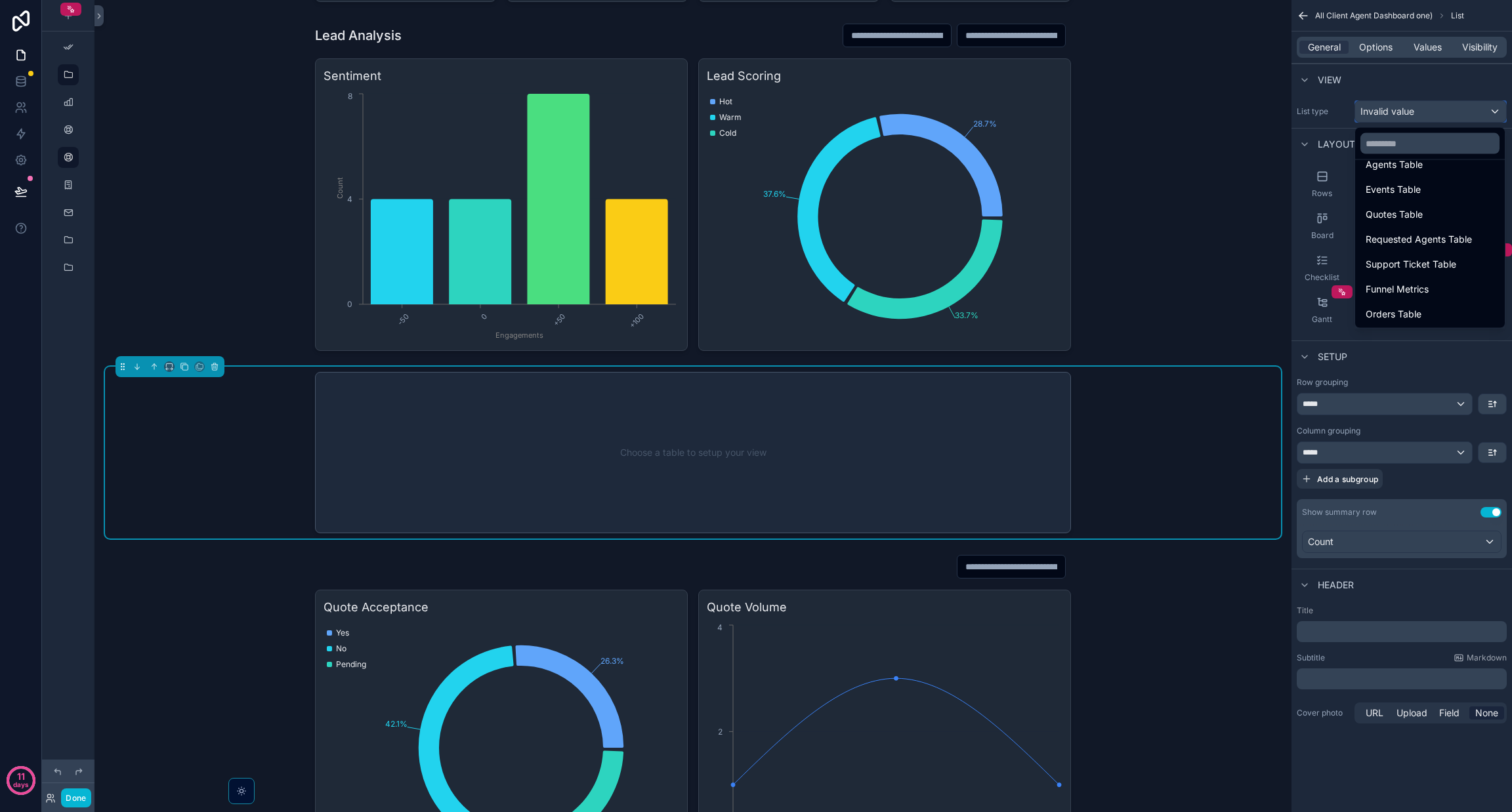
scroll to position [431, 0]
click at [1421, 288] on span "Funnel Metrics" at bounding box center [1397, 290] width 63 height 16
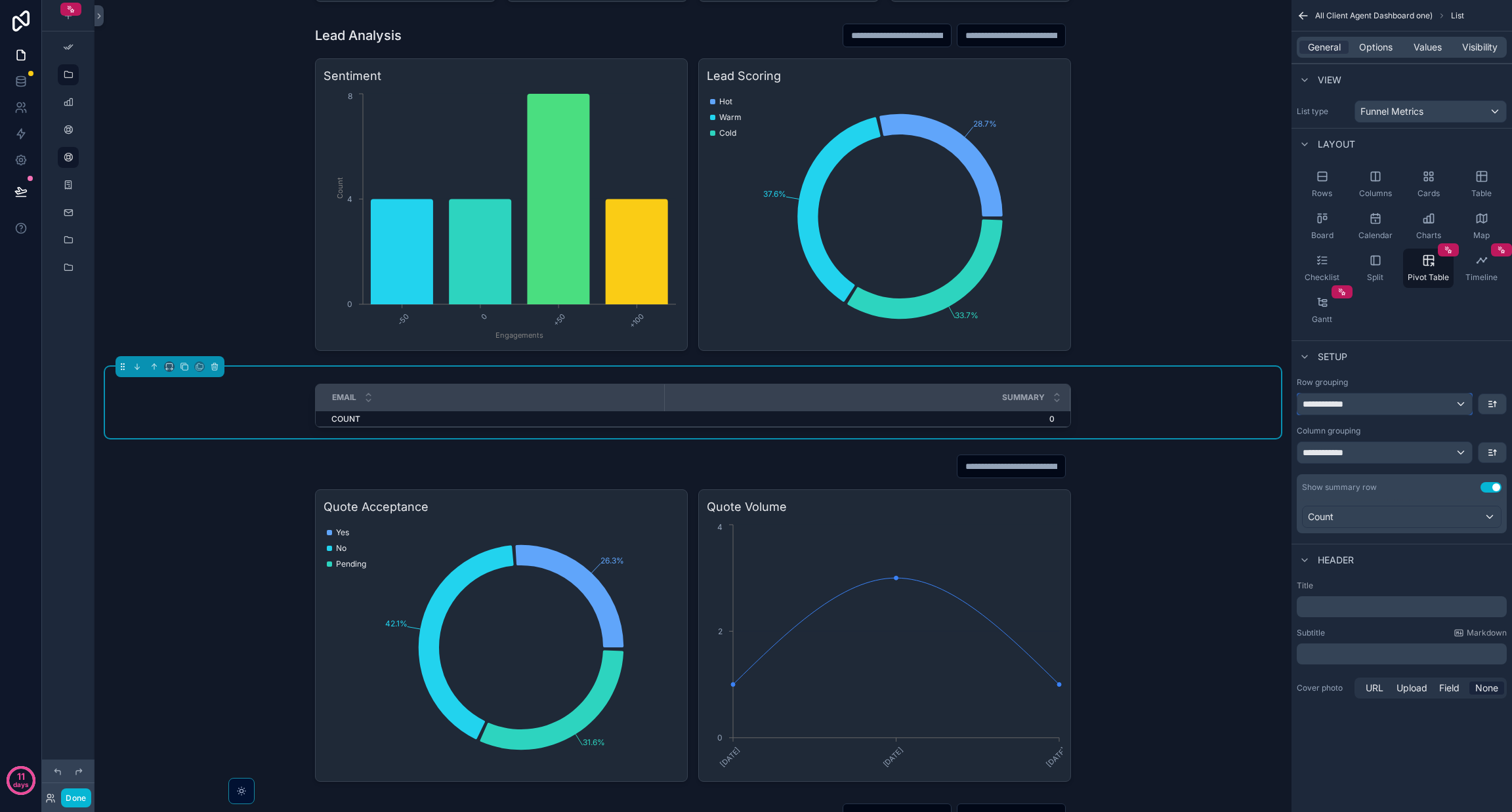
click at [1392, 405] on div "**********" at bounding box center [1385, 404] width 175 height 21
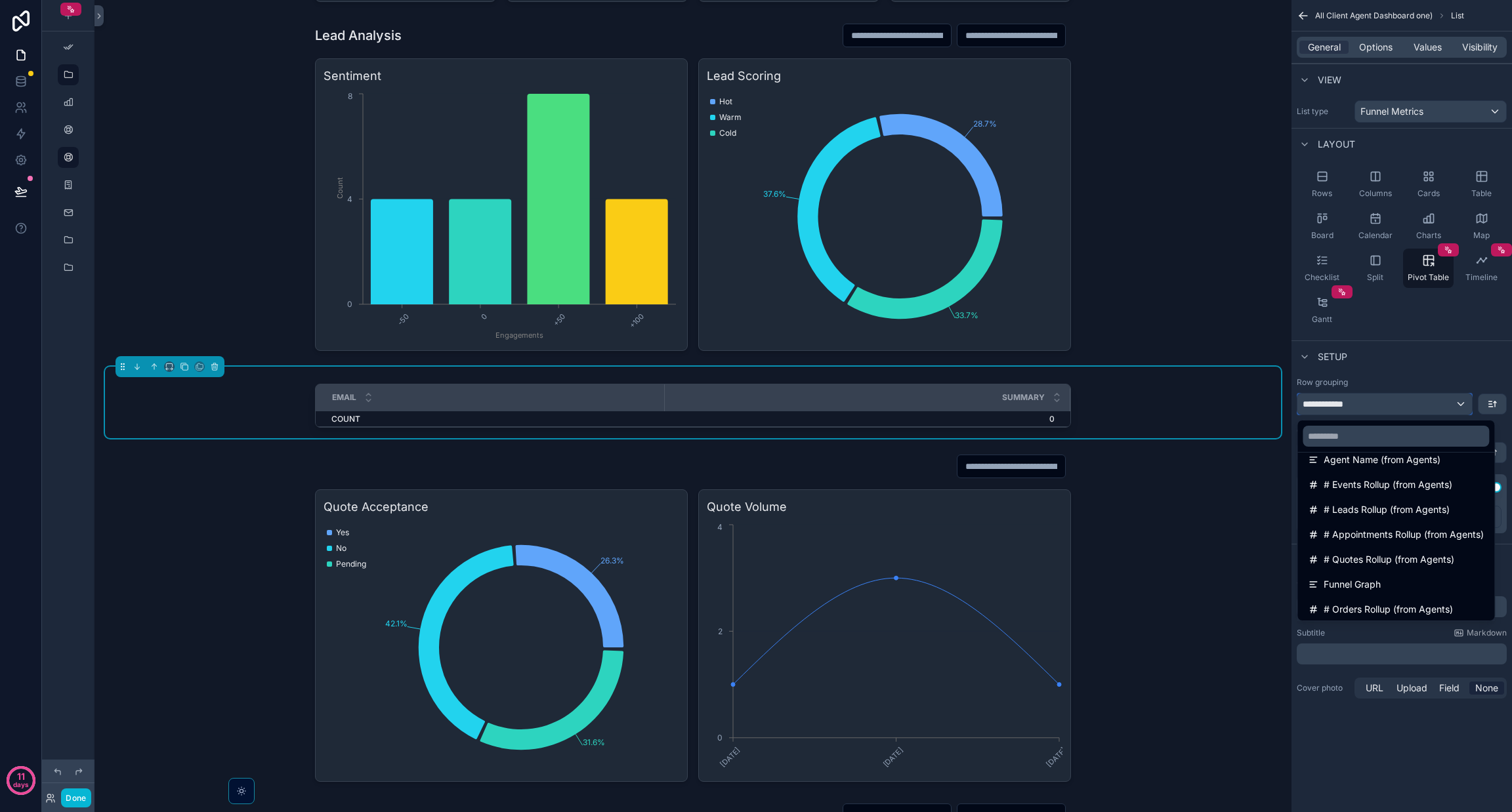
scroll to position [185, 0]
click at [1417, 515] on div "Funnel Graph" at bounding box center [1395, 514] width 176 height 16
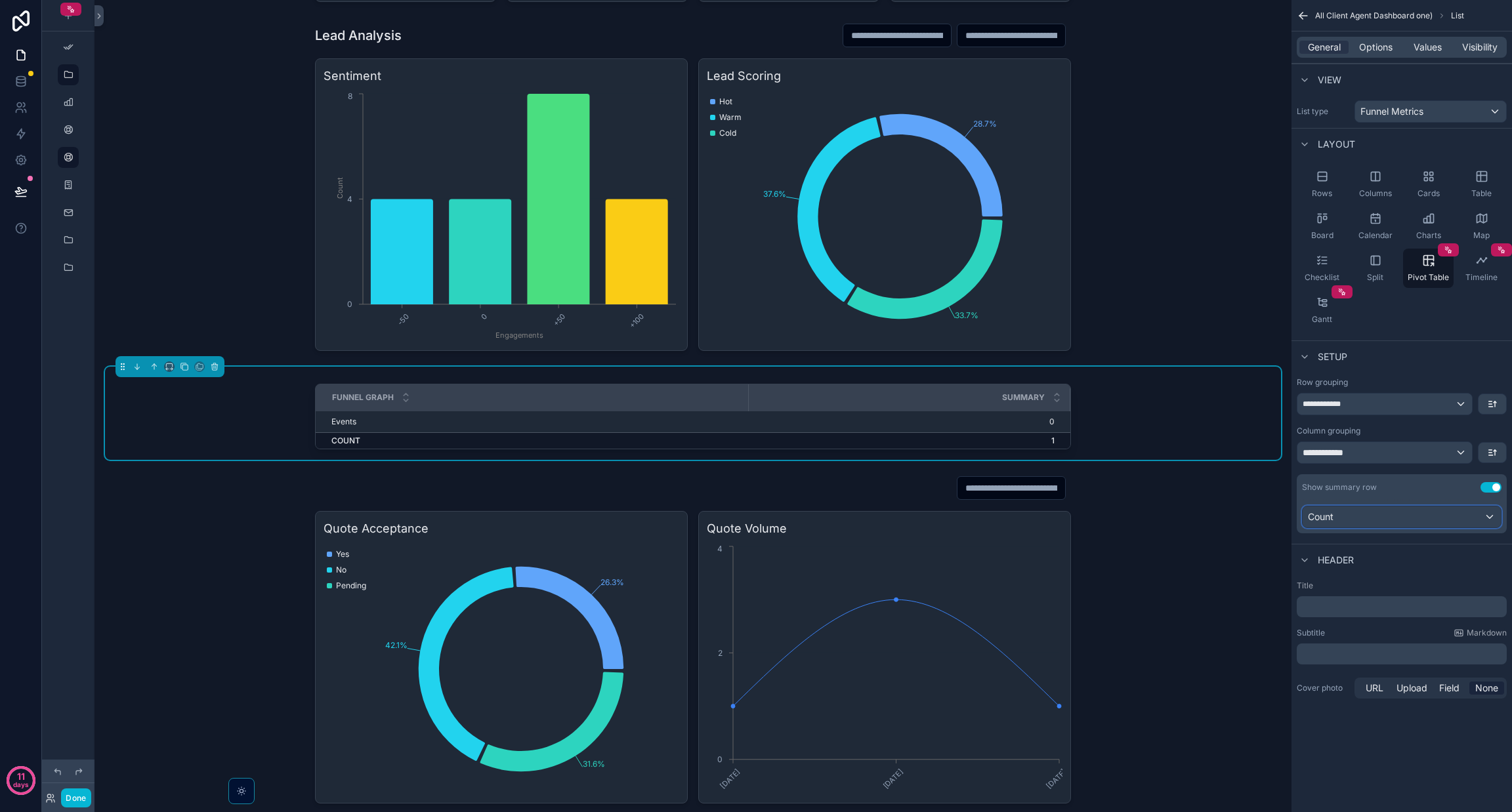
click at [1352, 518] on div "Count" at bounding box center [1402, 517] width 198 height 21
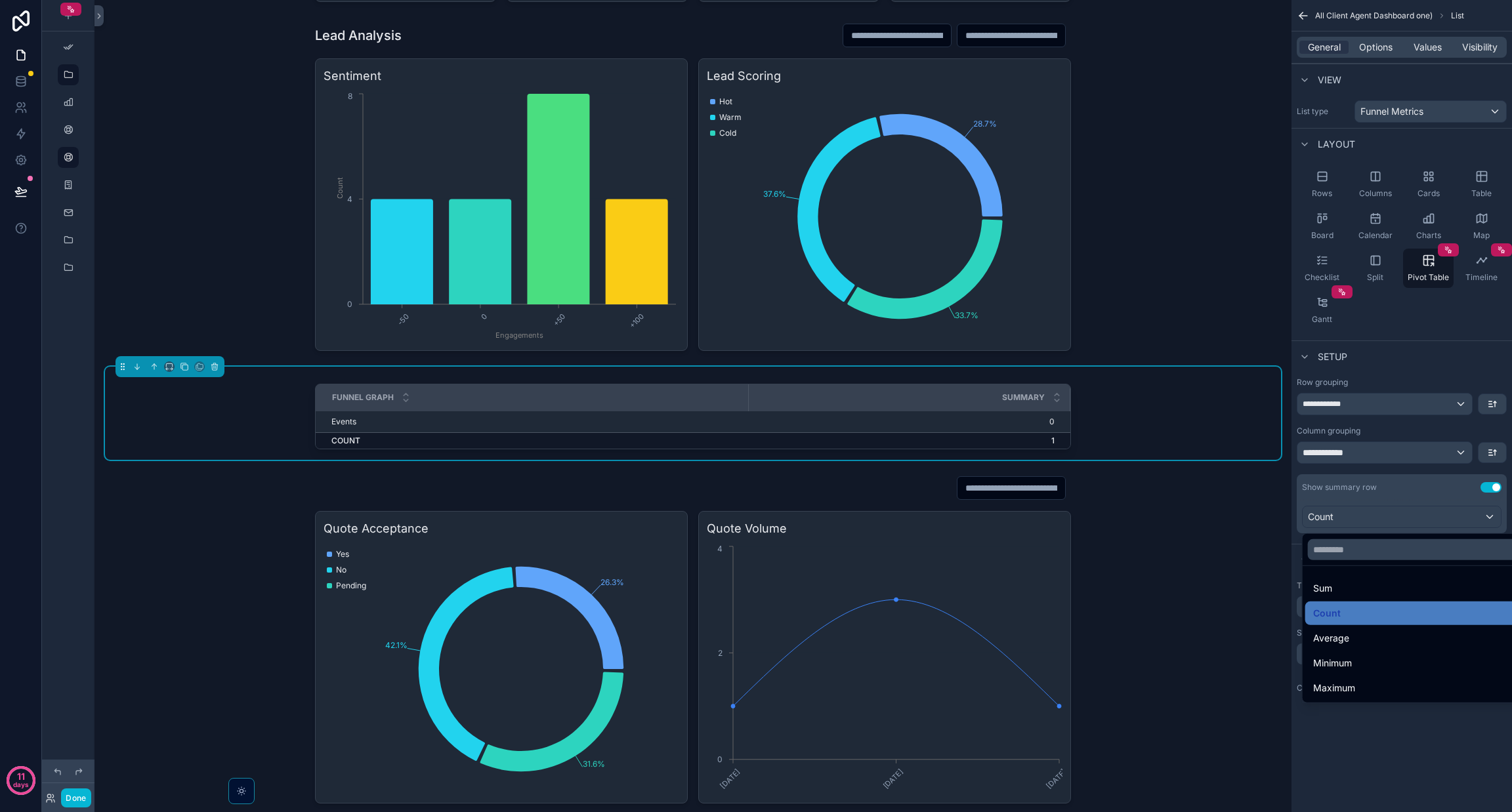
click at [1372, 344] on div "scrollable content" at bounding box center [756, 406] width 1512 height 812
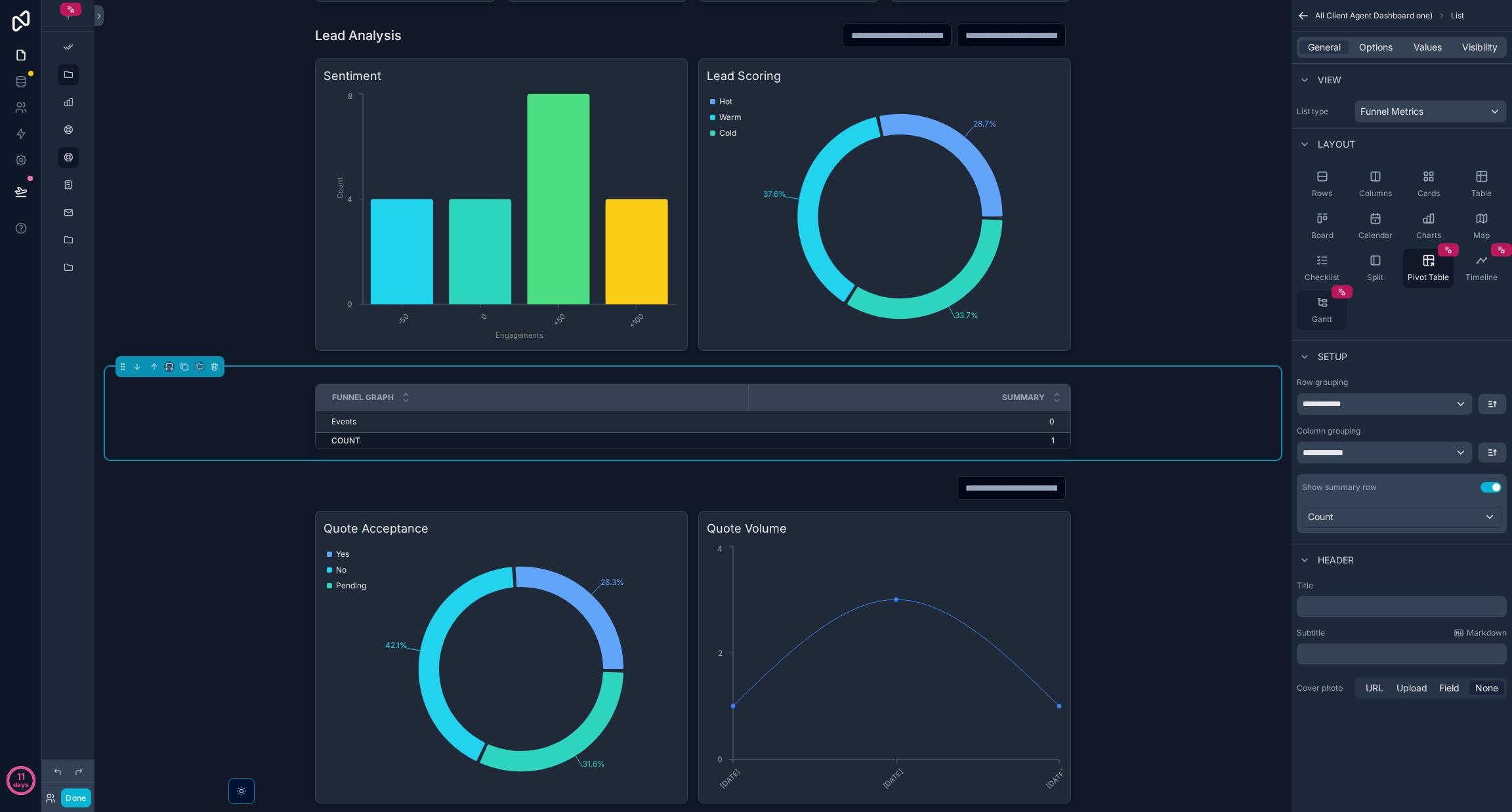
click at [1316, 303] on icon "scrollable content" at bounding box center [1322, 302] width 13 height 13
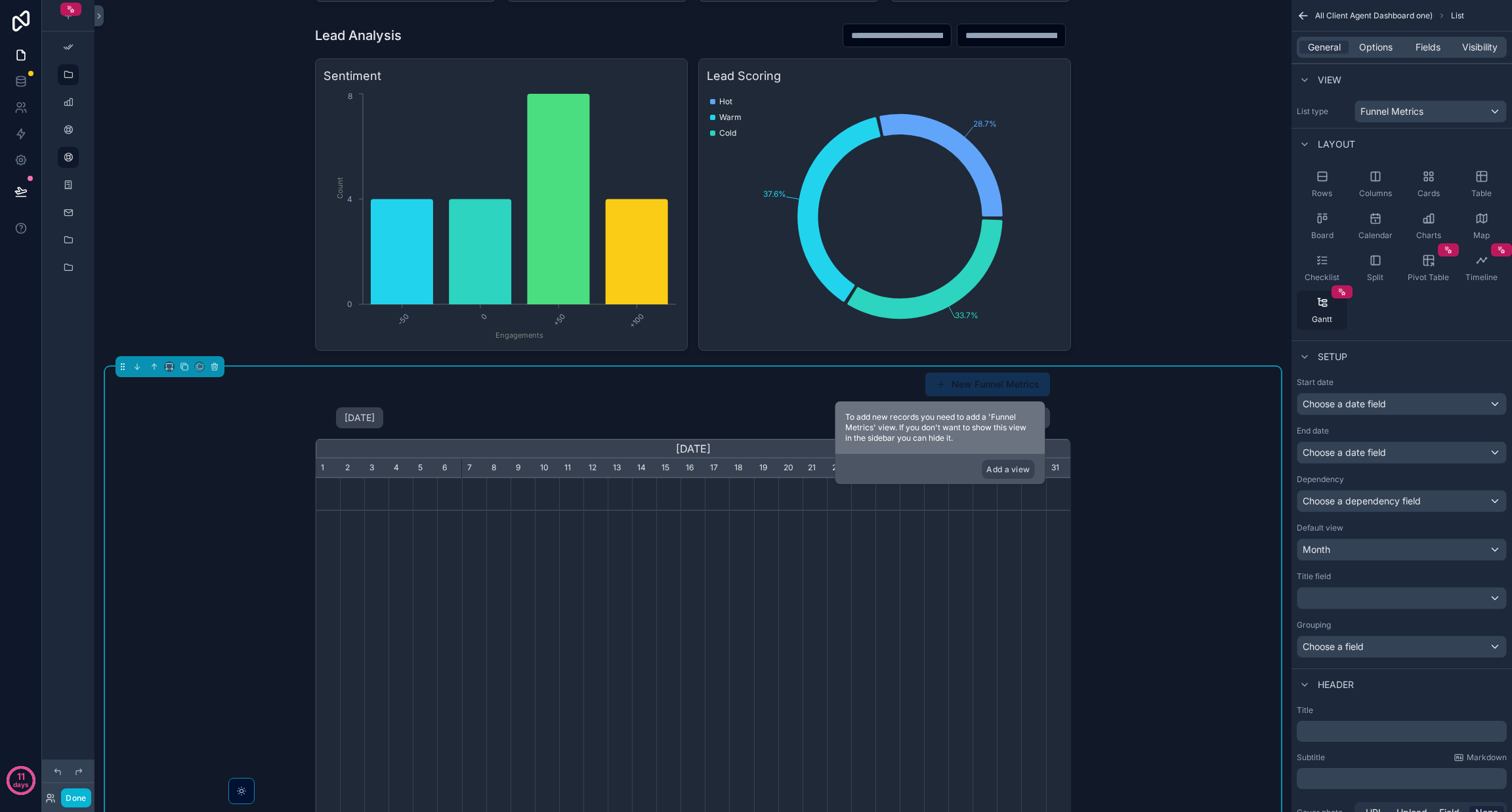
scroll to position [0, 754]
click at [1467, 271] on div "Timeline" at bounding box center [1481, 269] width 51 height 39
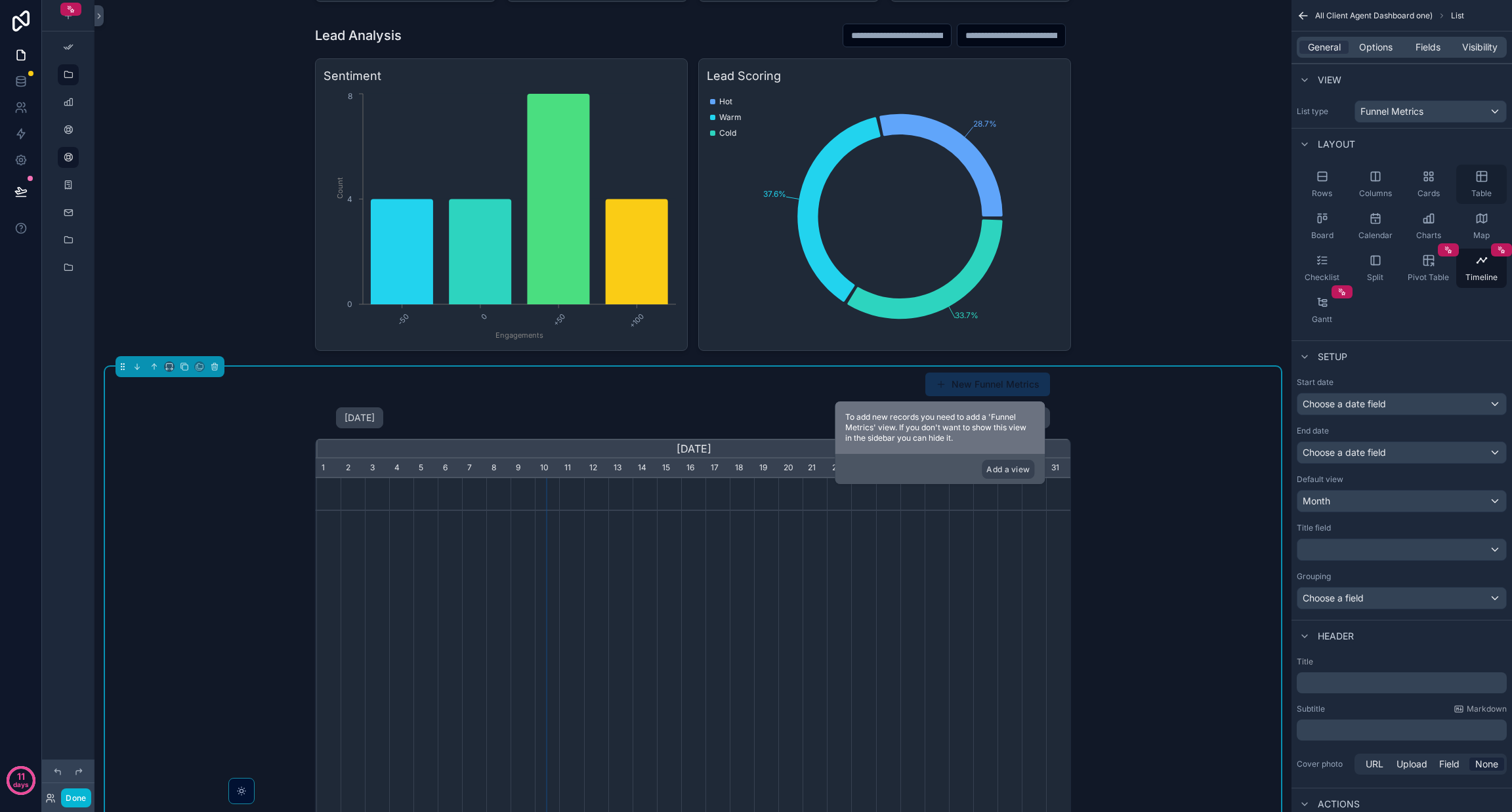
click at [1473, 178] on div "Table" at bounding box center [1481, 185] width 51 height 39
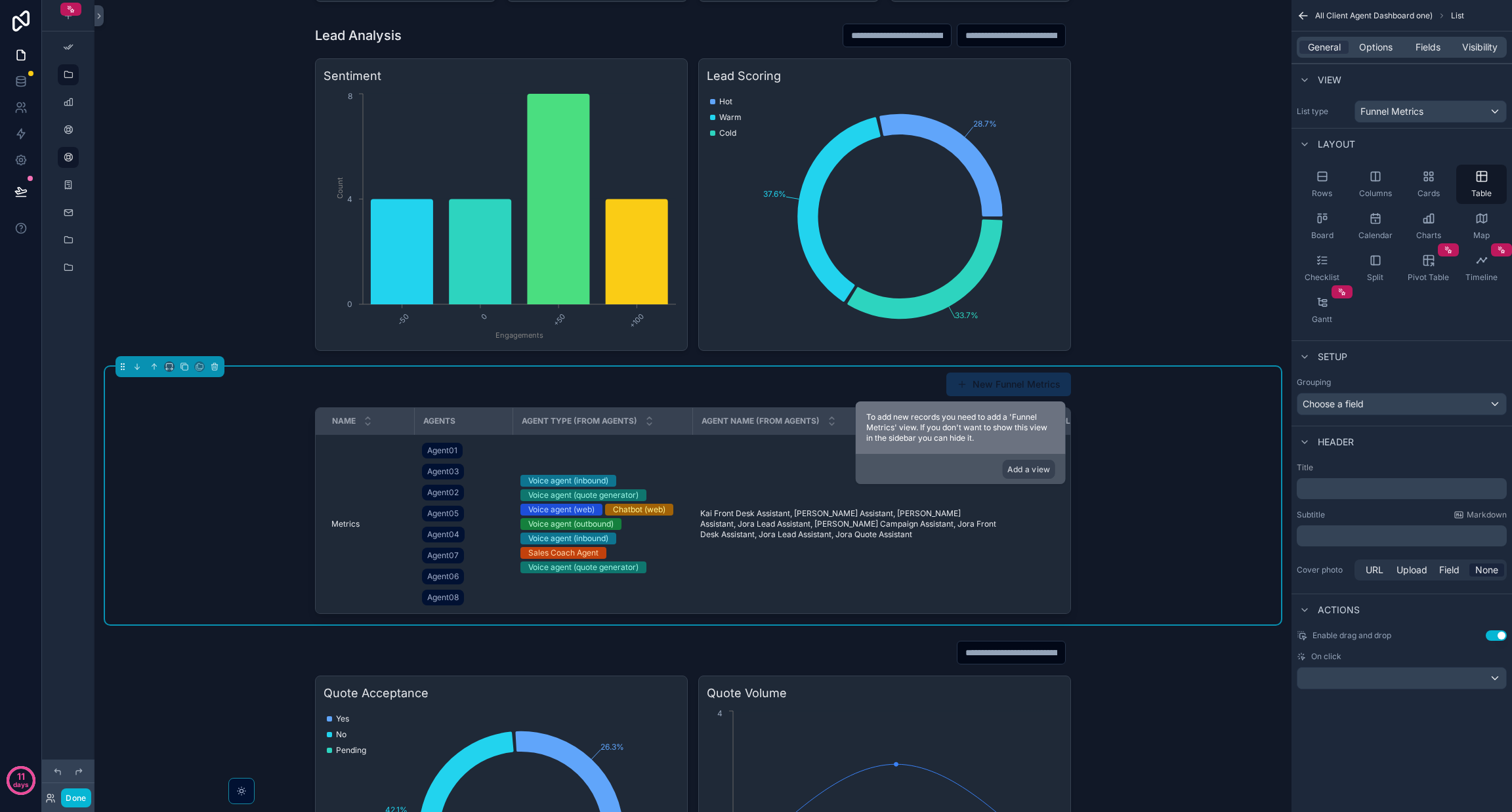
click at [1345, 486] on p "﻿" at bounding box center [1403, 488] width 202 height 13
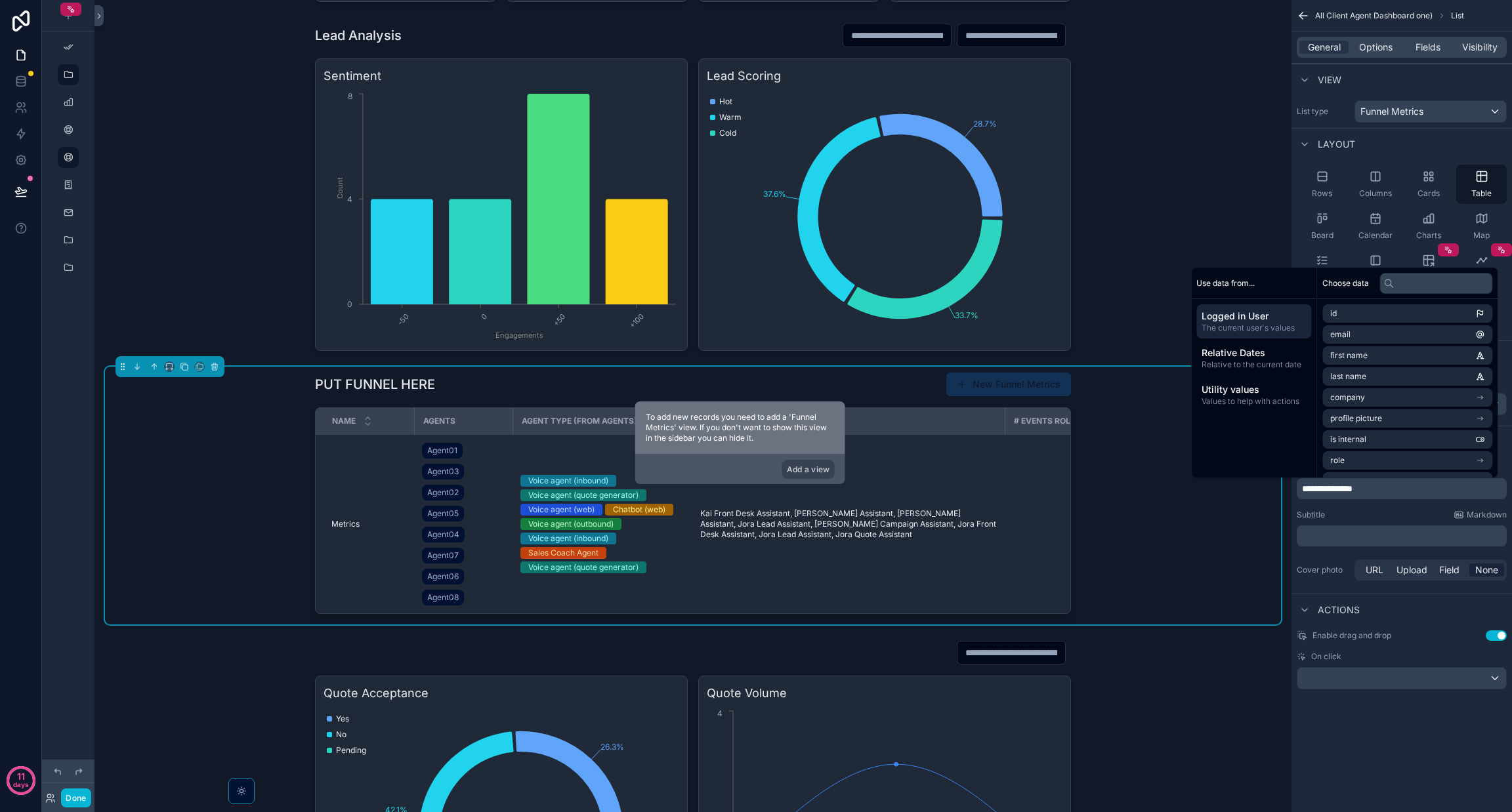
click at [1235, 516] on div "PUT FUNNEL HERE New Funnel Metrics Name Agents Agent Type (from Agents) Agent N…" at bounding box center [693, 496] width 1176 height 258
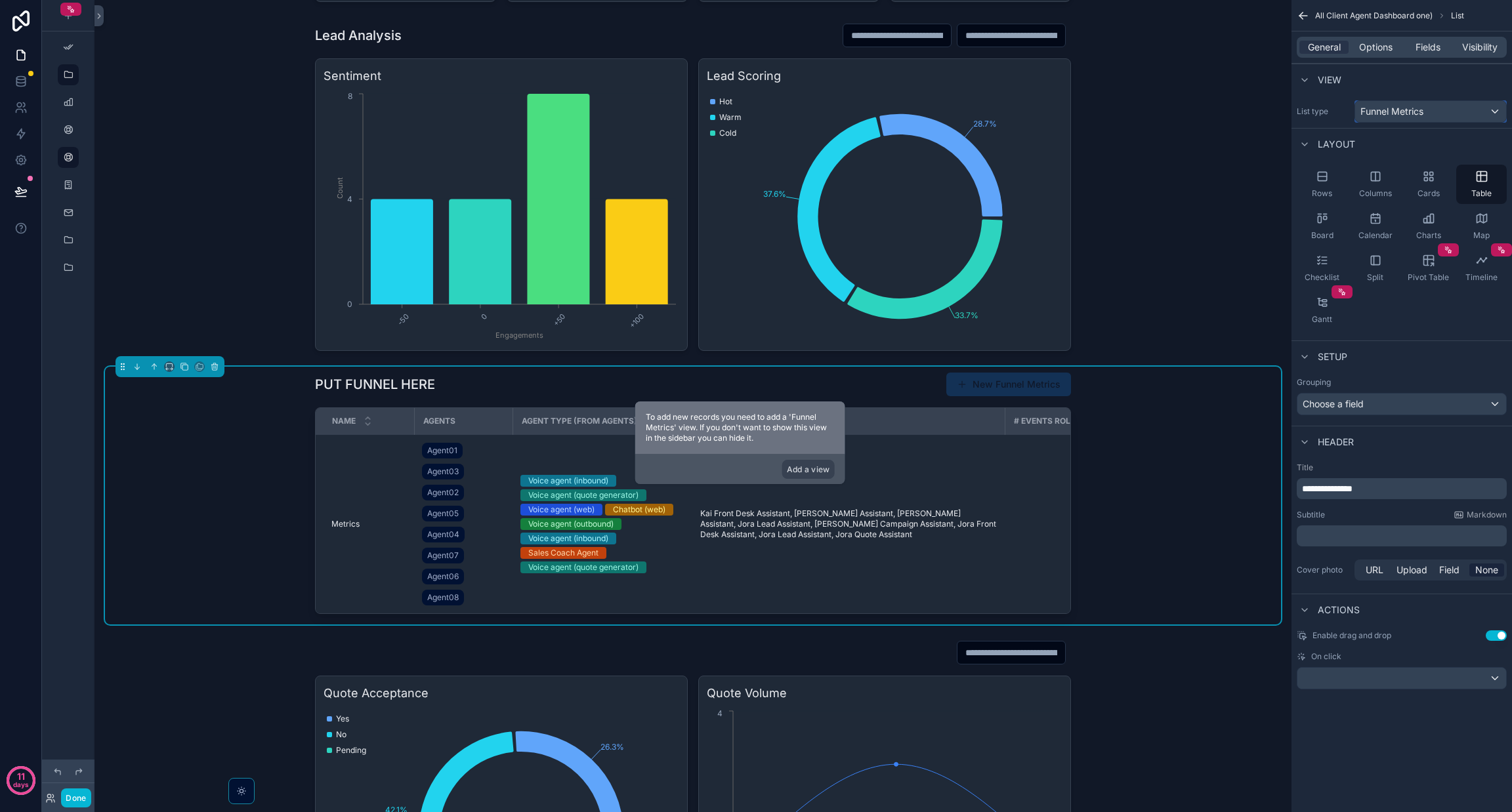
click at [1420, 108] on span "Funnel Metrics" at bounding box center [1392, 111] width 63 height 13
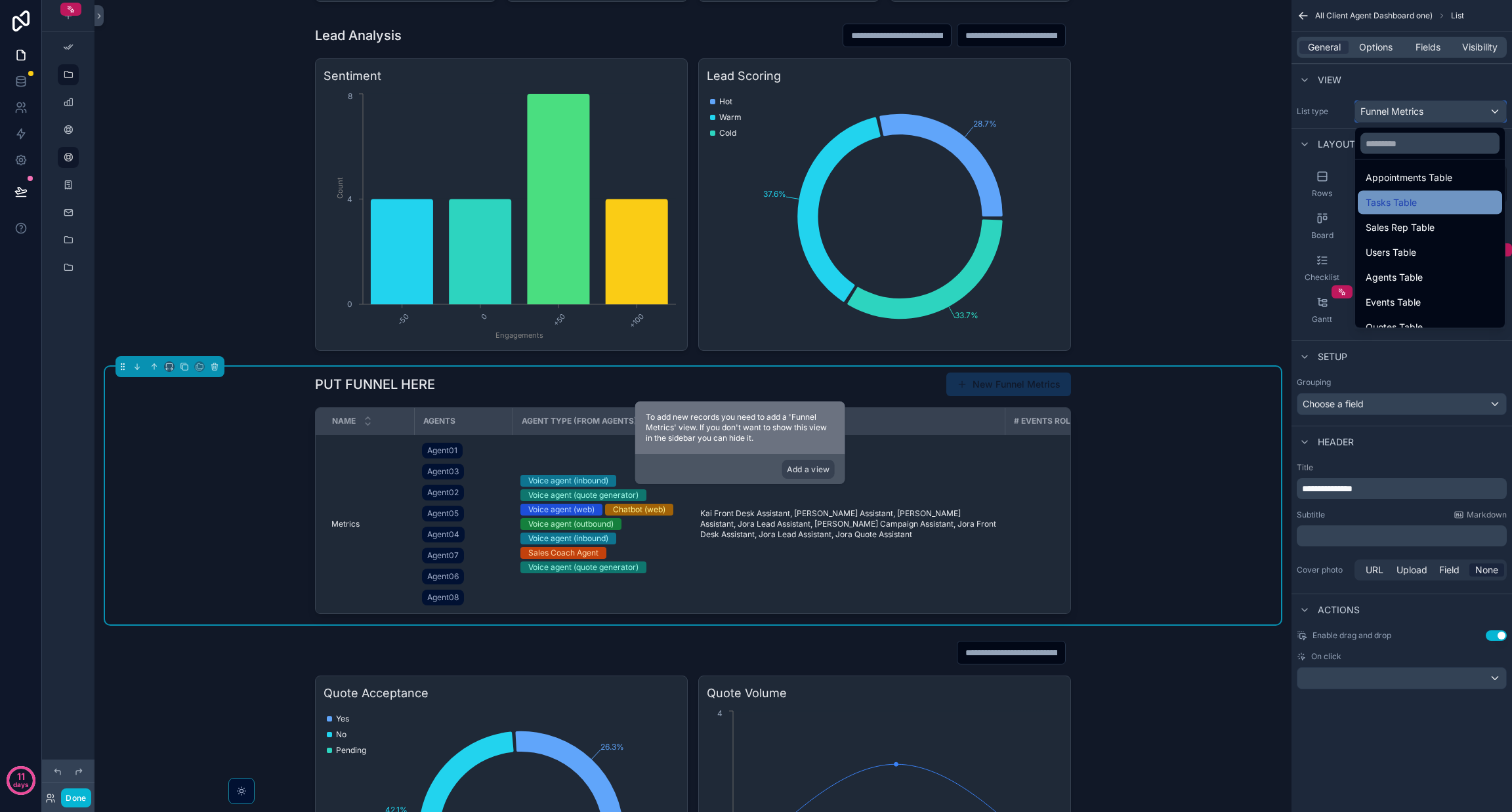
scroll to position [321, 0]
click at [1418, 292] on span "Events Table" at bounding box center [1393, 300] width 55 height 16
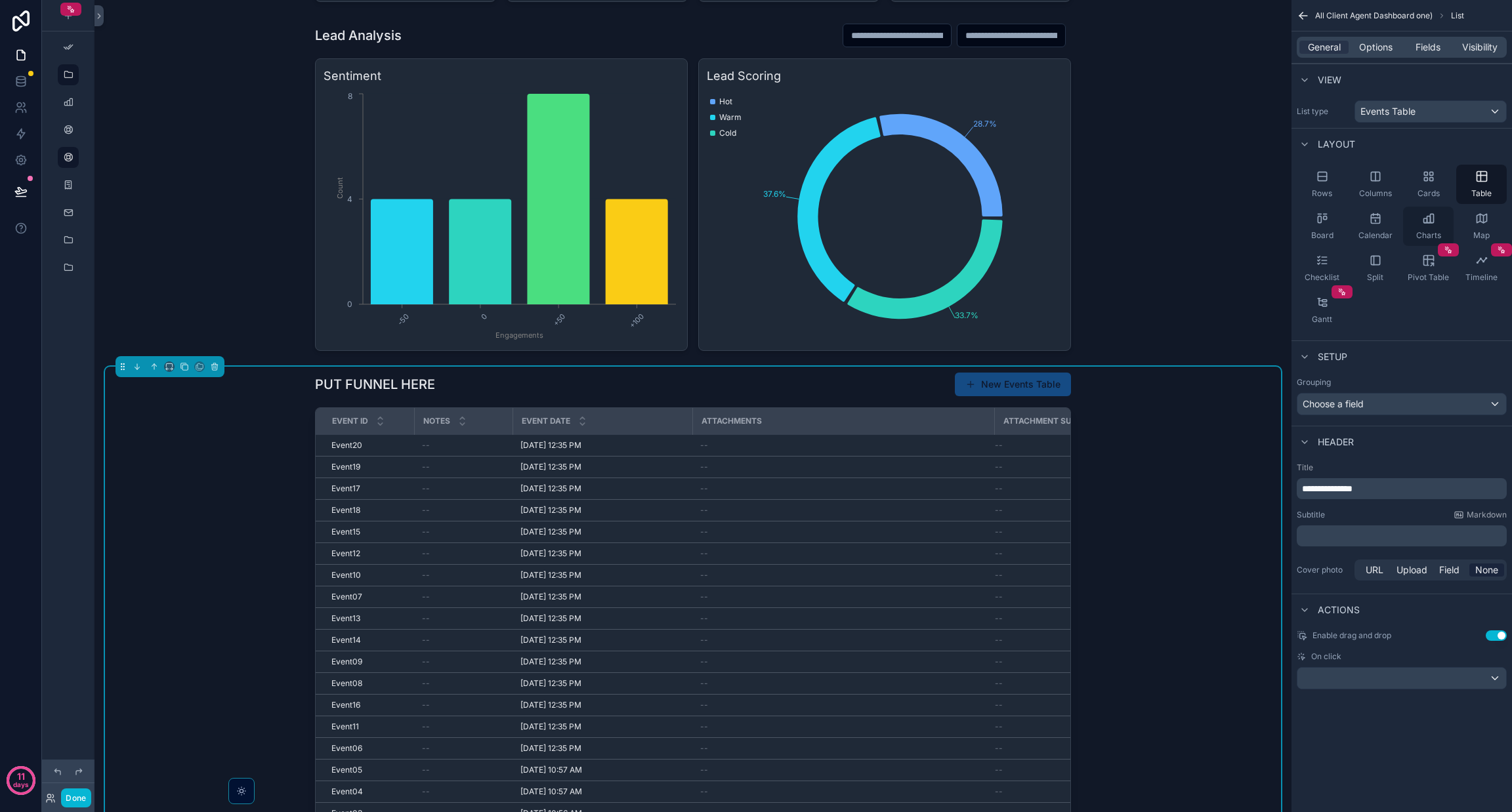
click at [1421, 238] on span "Charts" at bounding box center [1428, 235] width 25 height 11
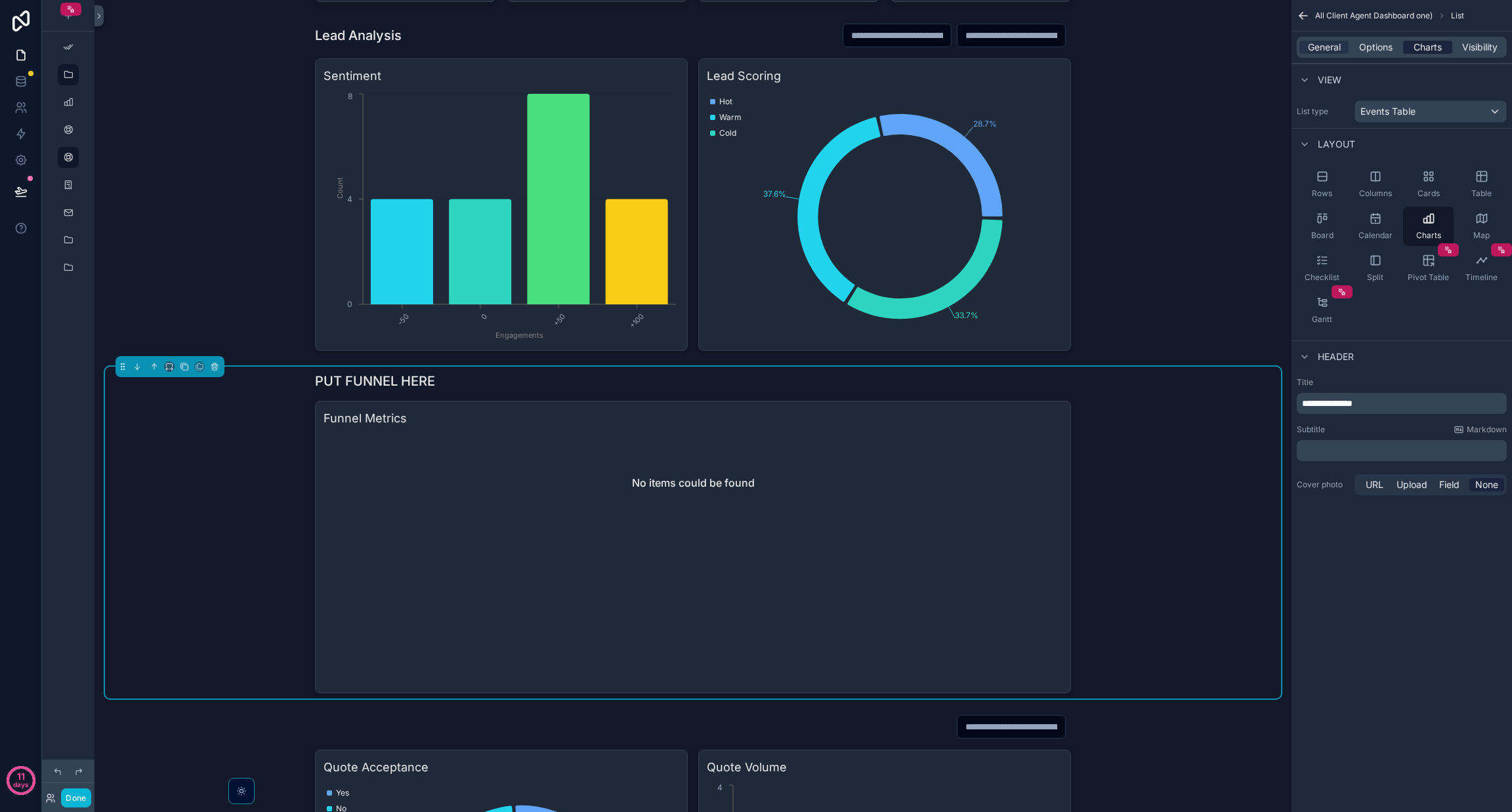
click at [1436, 49] on span "Charts" at bounding box center [1427, 47] width 28 height 13
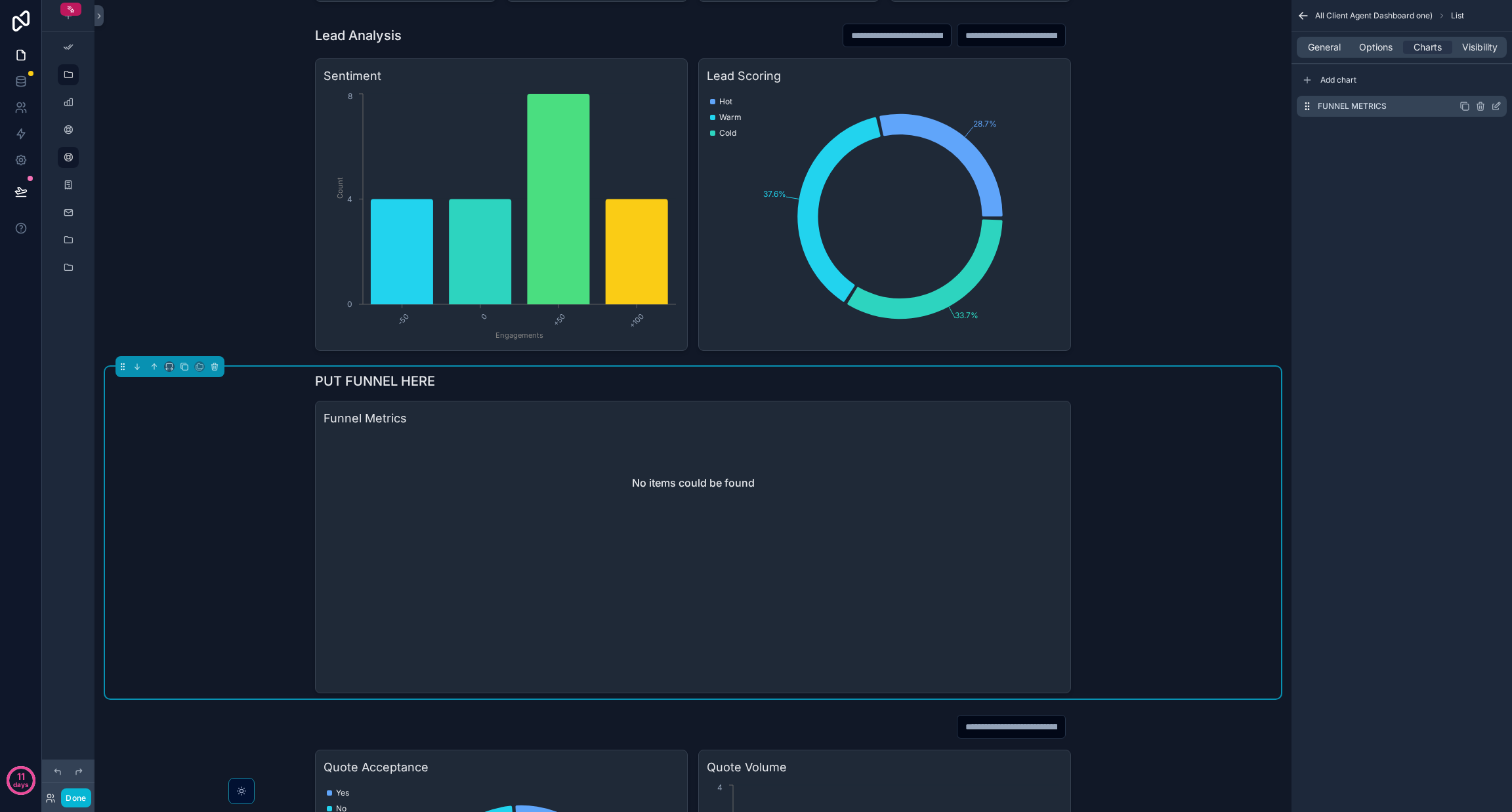
click at [1490, 104] on div "scrollable content" at bounding box center [1480, 106] width 42 height 11
click at [1491, 106] on icon "scrollable content" at bounding box center [1496, 106] width 11 height 11
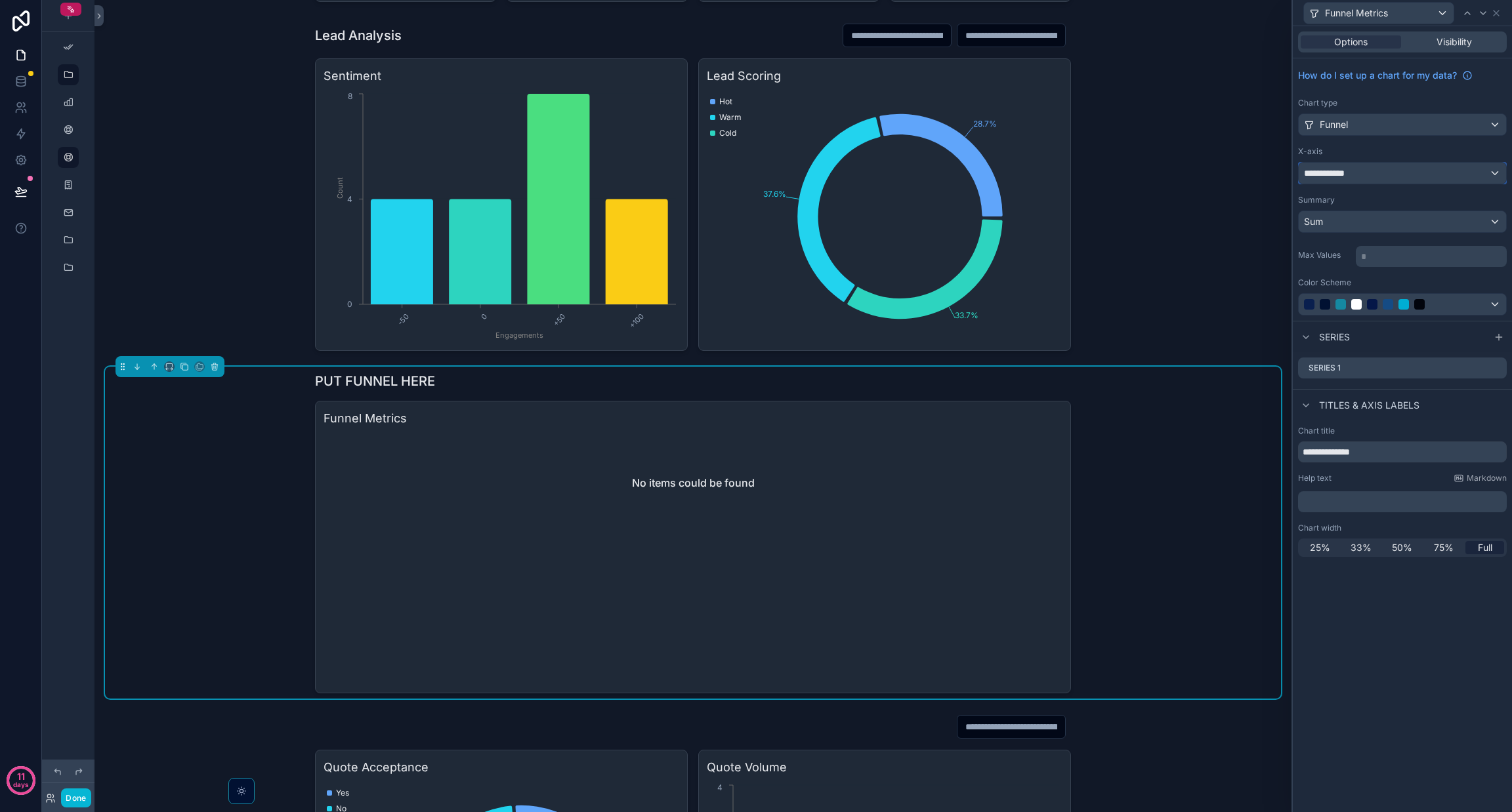
click at [1401, 177] on div "**********" at bounding box center [1402, 173] width 207 height 21
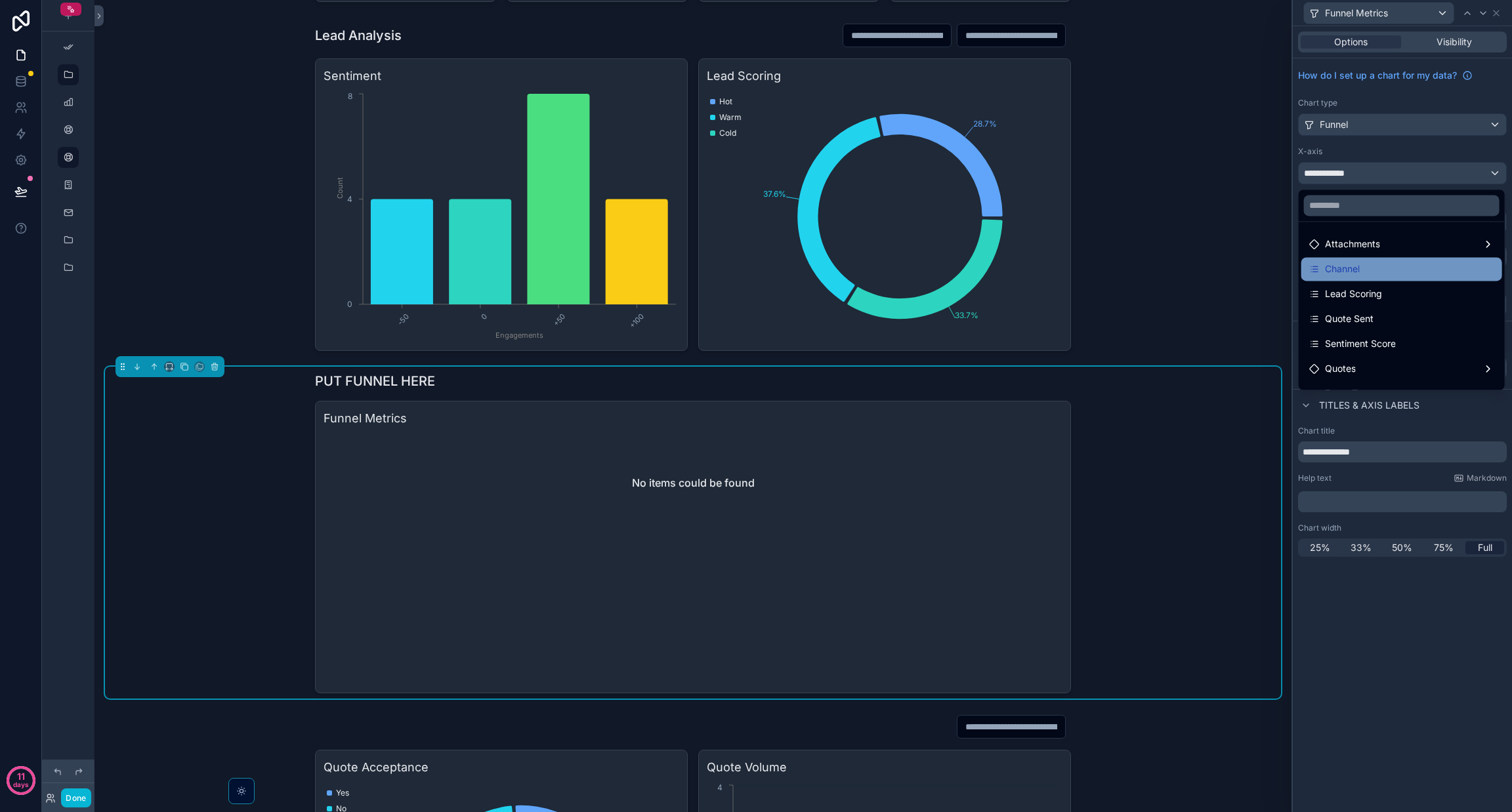
click at [1372, 273] on div "Channel" at bounding box center [1401, 269] width 185 height 16
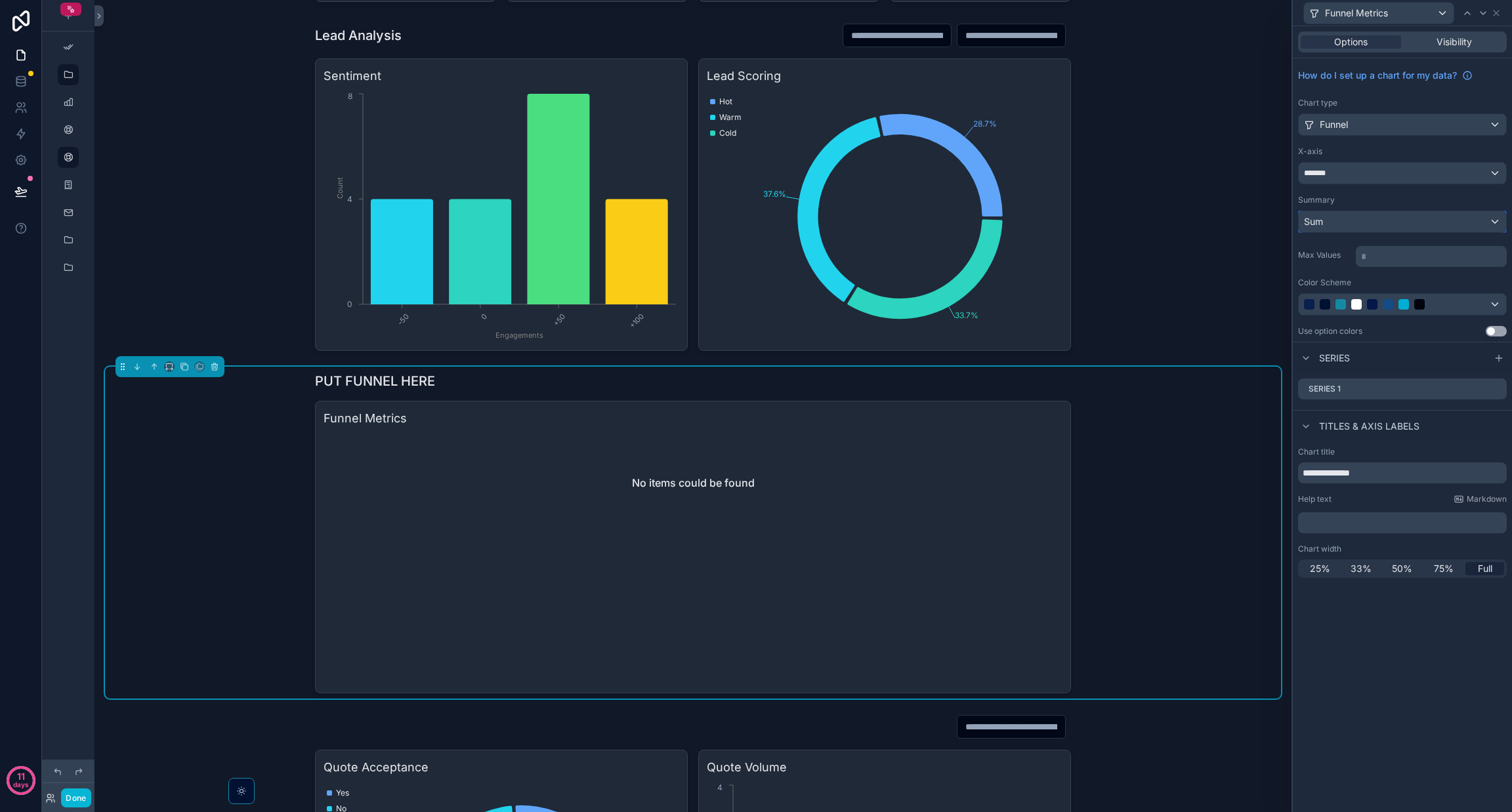
click at [1372, 219] on div "Sum" at bounding box center [1402, 222] width 207 height 21
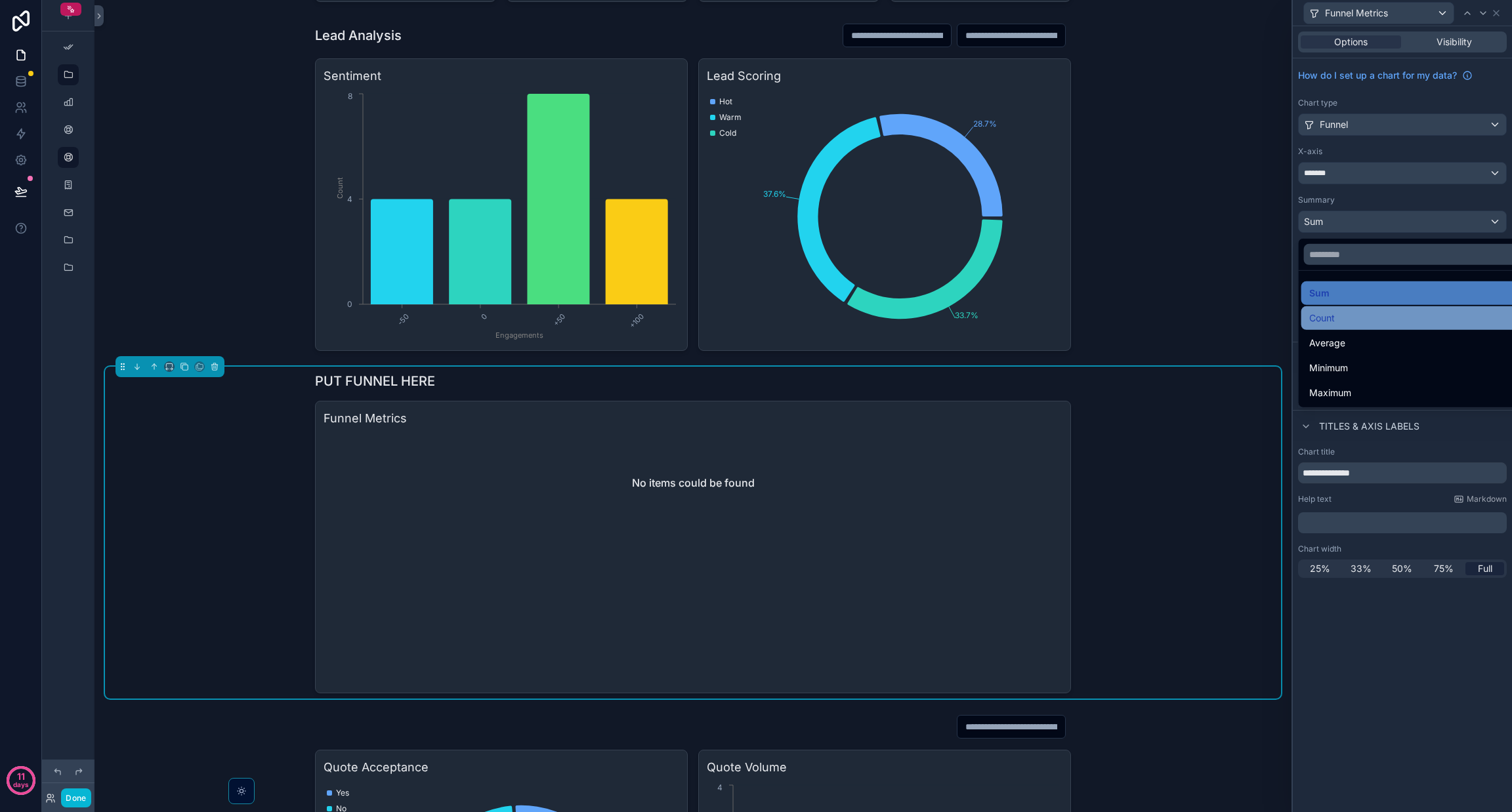
click at [1336, 321] on div "Count" at bounding box center [1417, 318] width 217 height 16
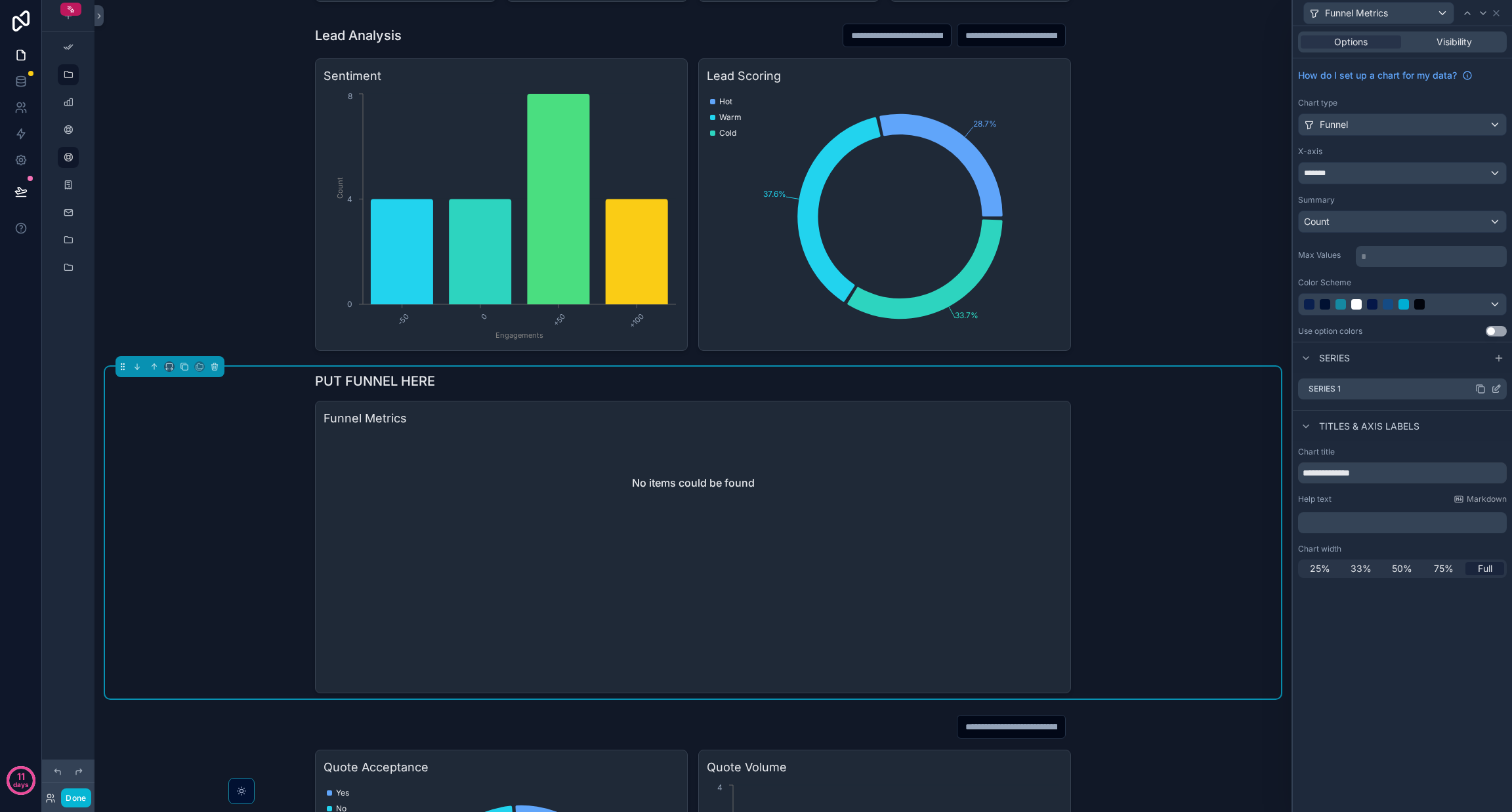
click at [1479, 393] on icon at bounding box center [1482, 390] width 6 height 6
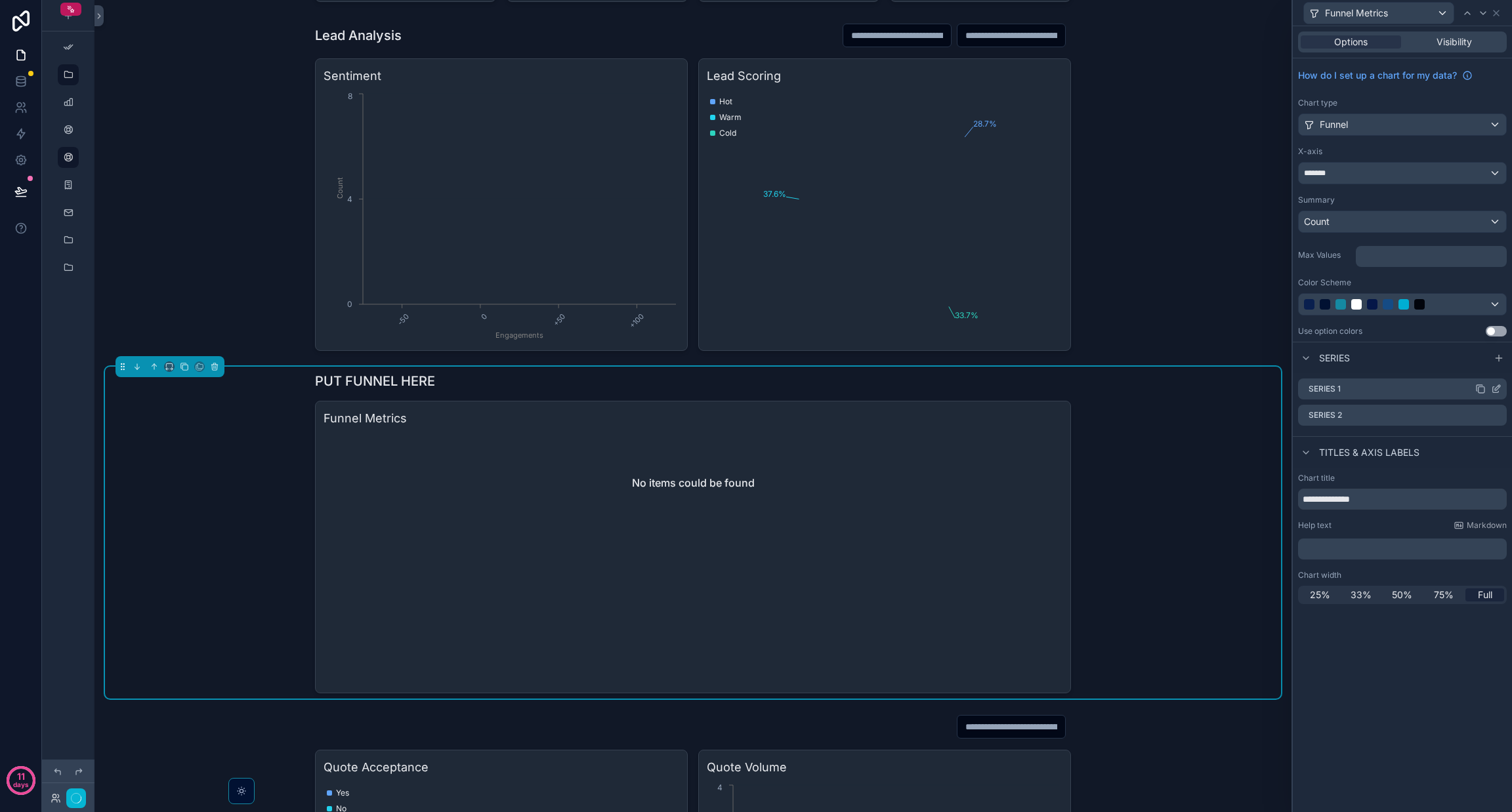
click at [1492, 391] on icon at bounding box center [1496, 389] width 11 height 11
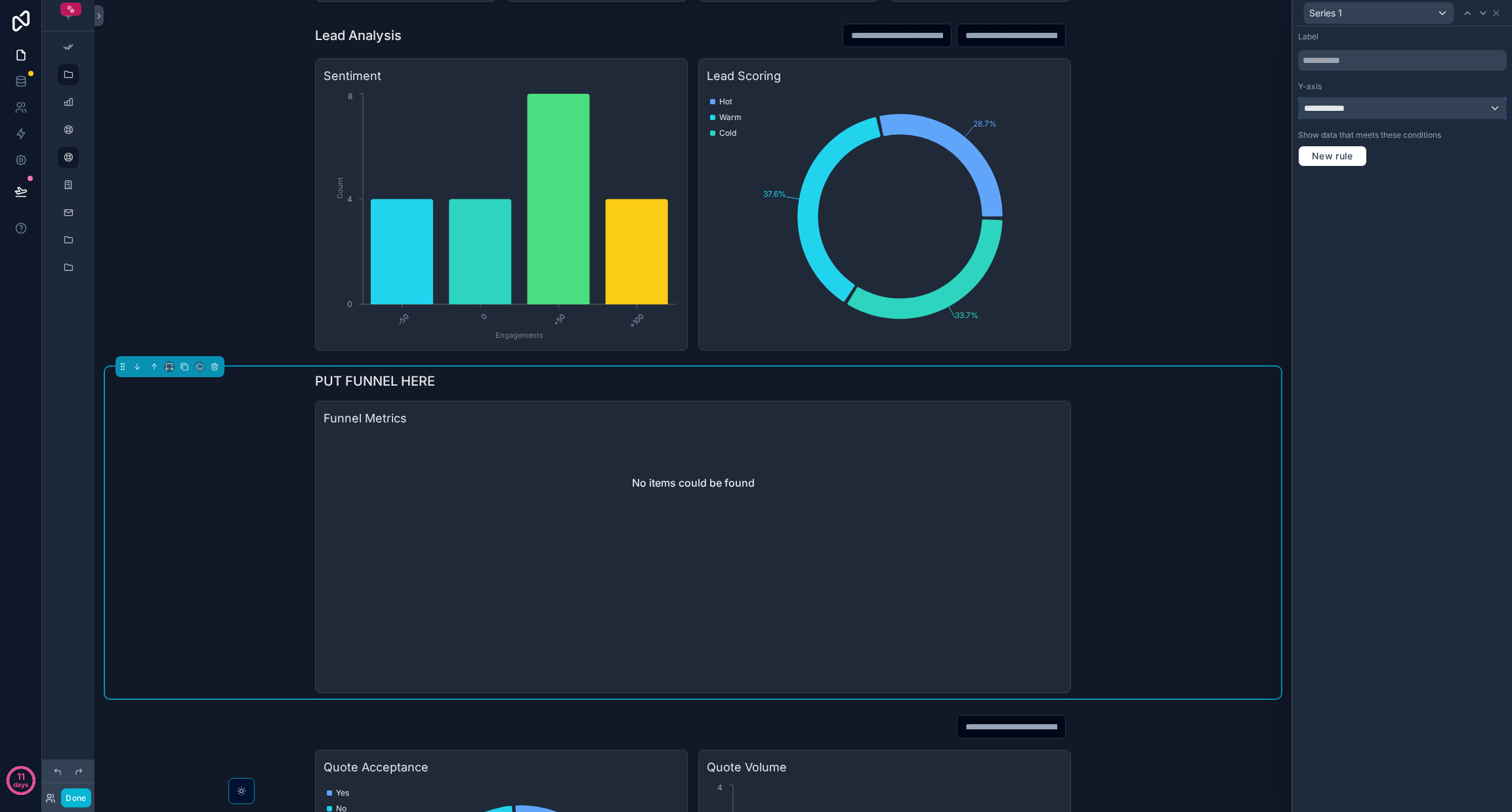
click at [1333, 104] on span "**********" at bounding box center [1328, 107] width 49 height 13
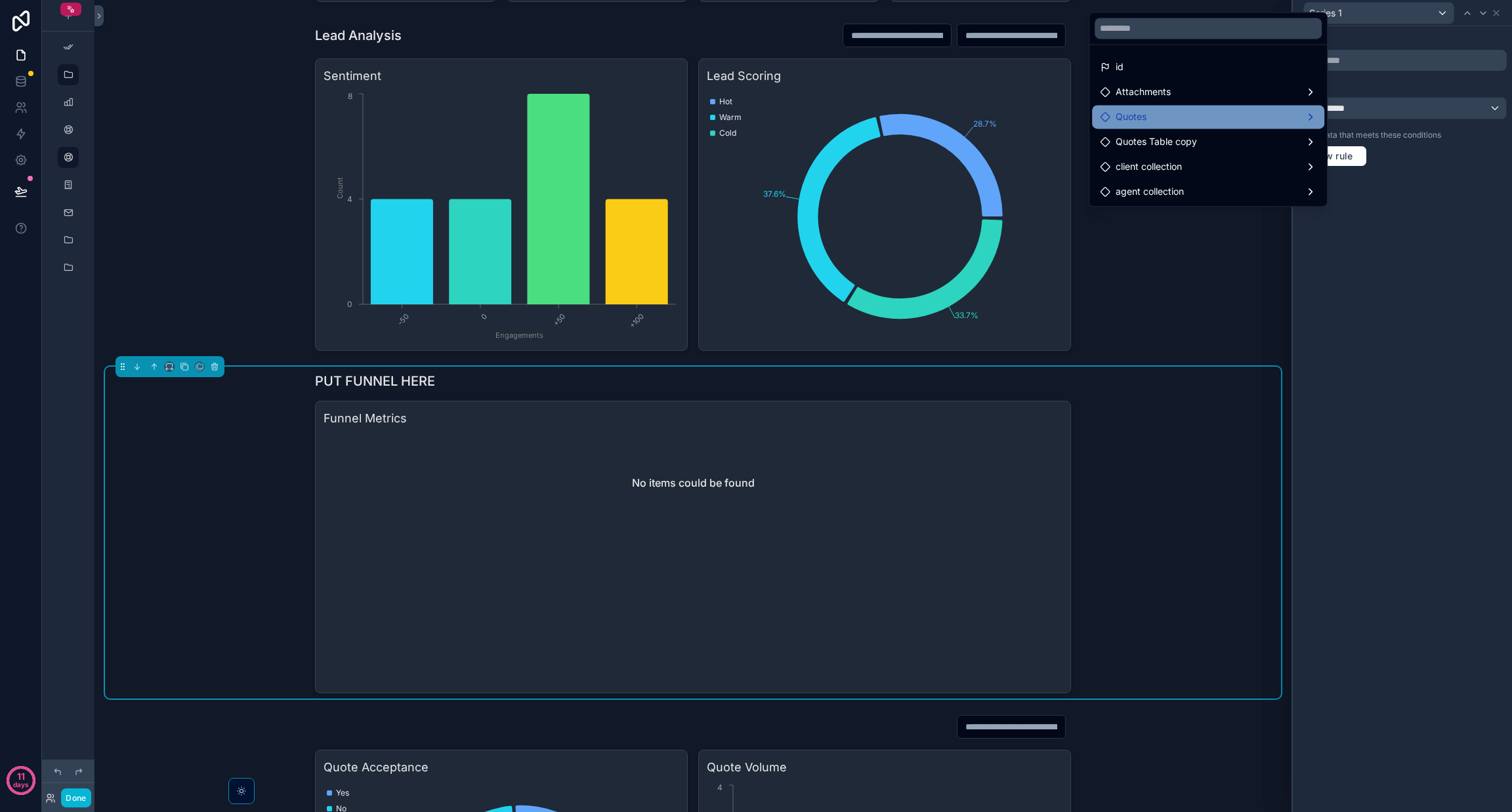
click at [1274, 123] on div "Quotes" at bounding box center [1208, 117] width 217 height 16
click at [1376, 115] on span "Quotes count" at bounding box center [1381, 118] width 58 height 16
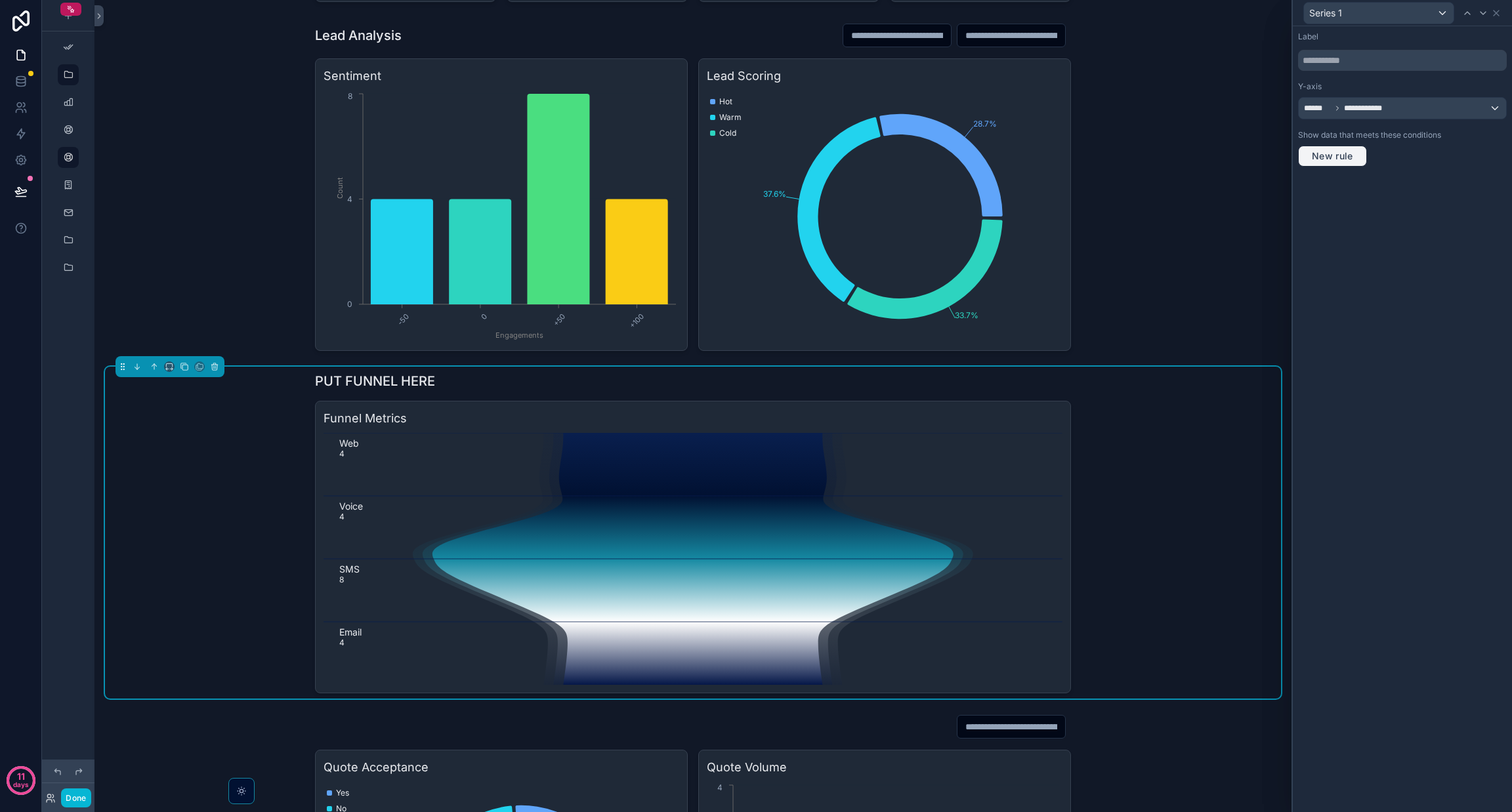
click at [1342, 158] on span "New rule" at bounding box center [1333, 156] width 51 height 12
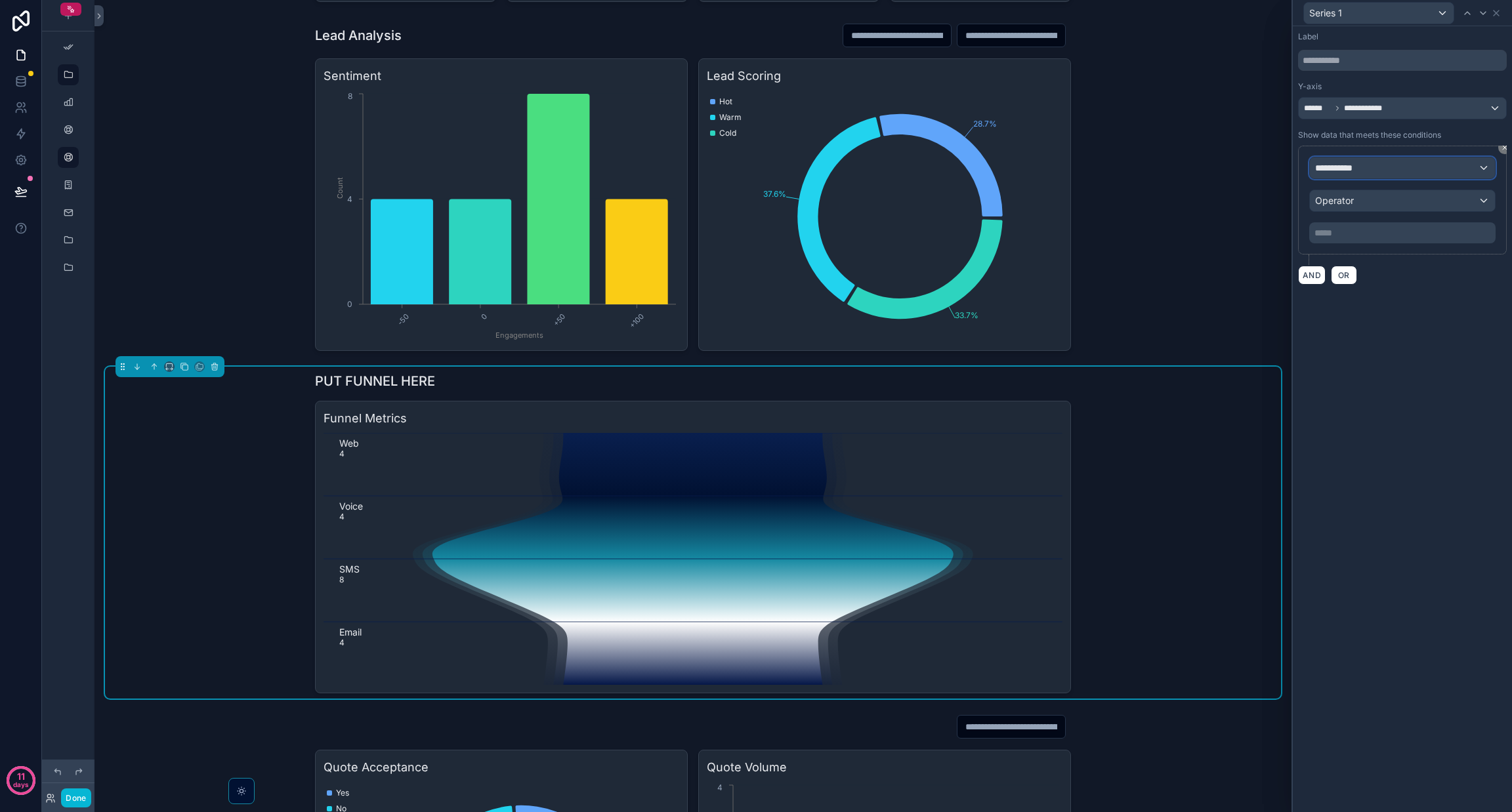
click at [1436, 170] on div "**********" at bounding box center [1402, 168] width 185 height 21
click at [1431, 240] on div "Row values Row values" at bounding box center [1401, 247] width 163 height 32
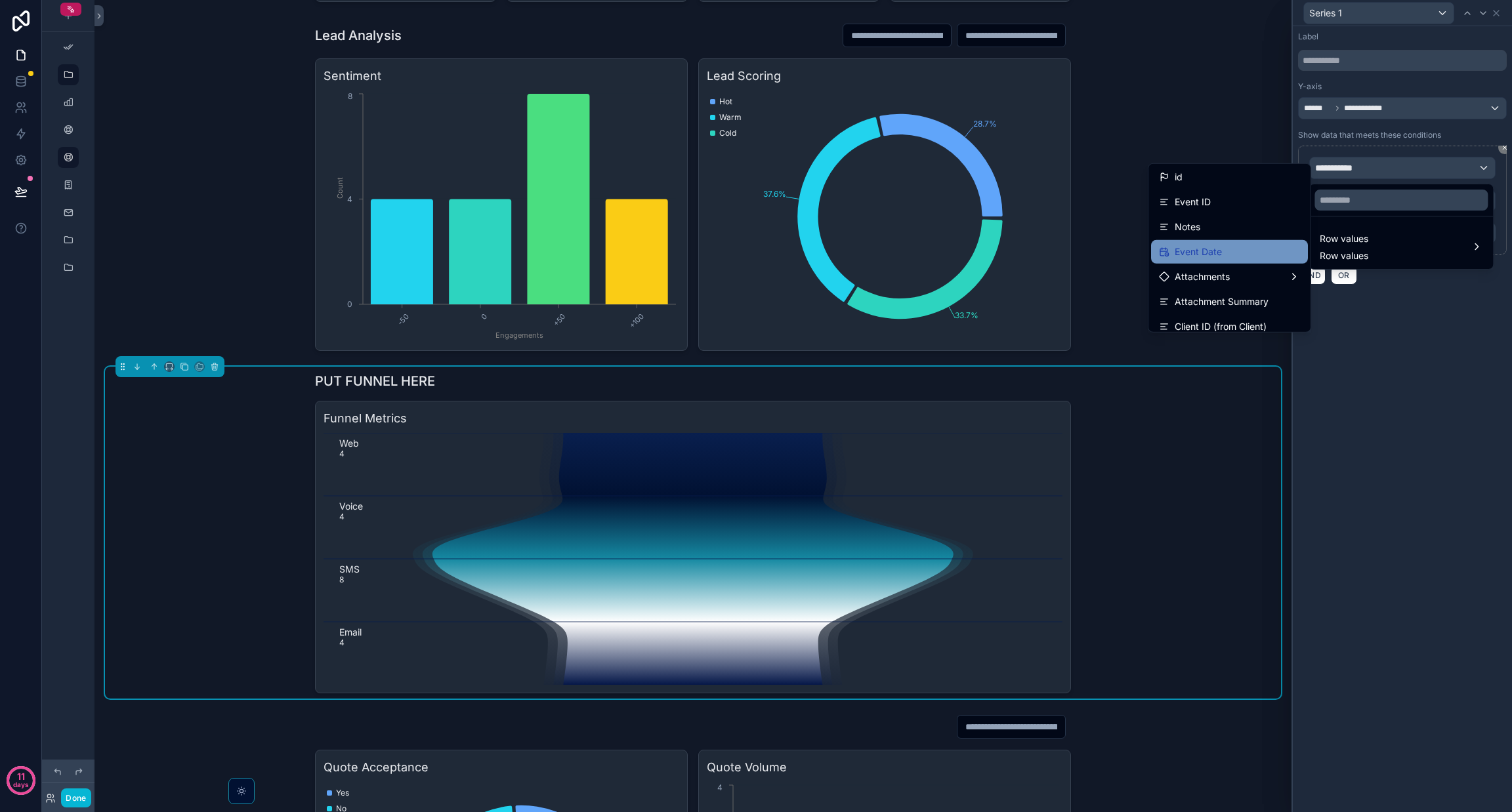
scroll to position [0, 0]
click at [1439, 354] on div at bounding box center [1402, 406] width 219 height 812
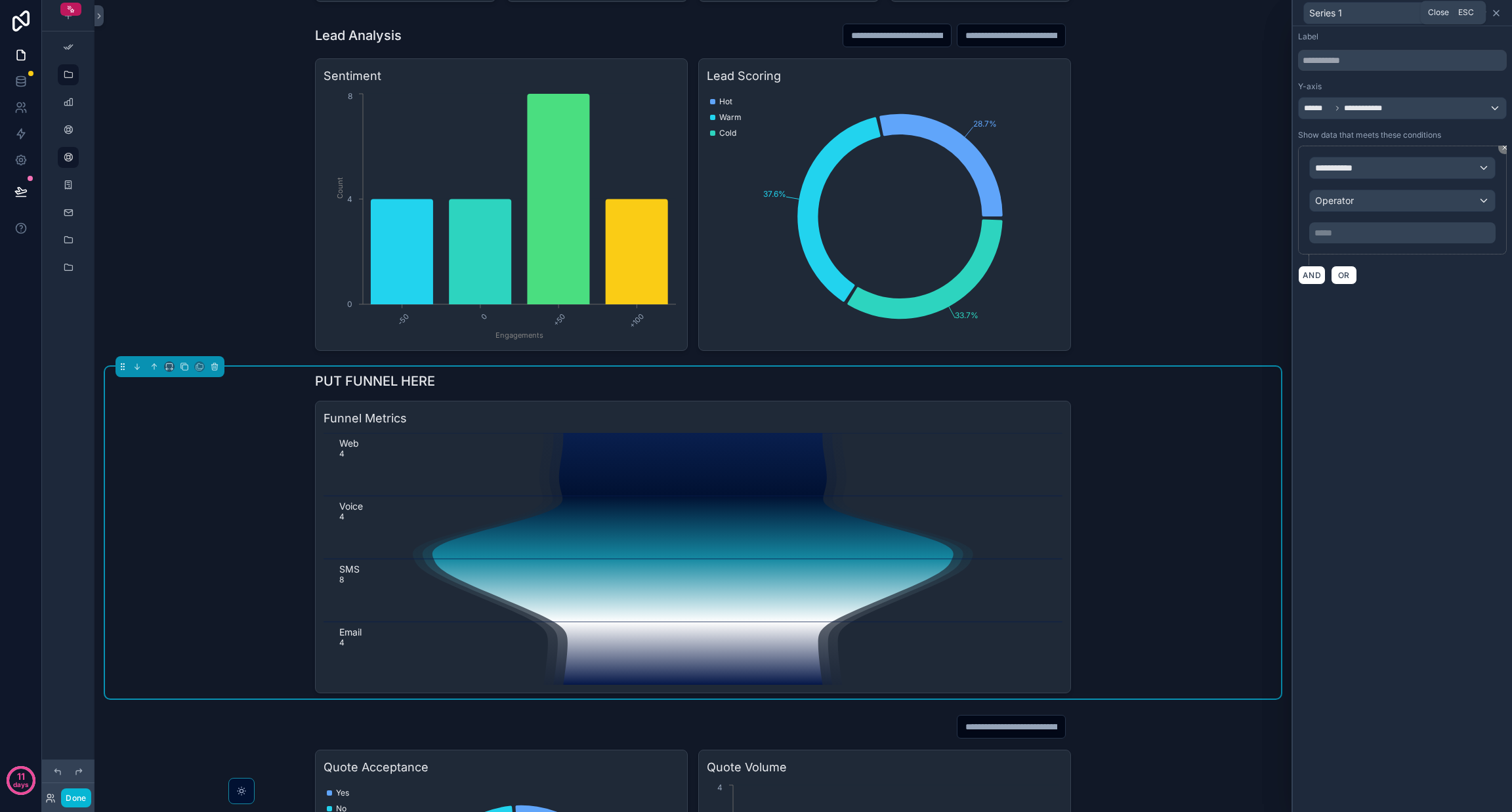
click at [1498, 13] on icon at bounding box center [1496, 13] width 11 height 11
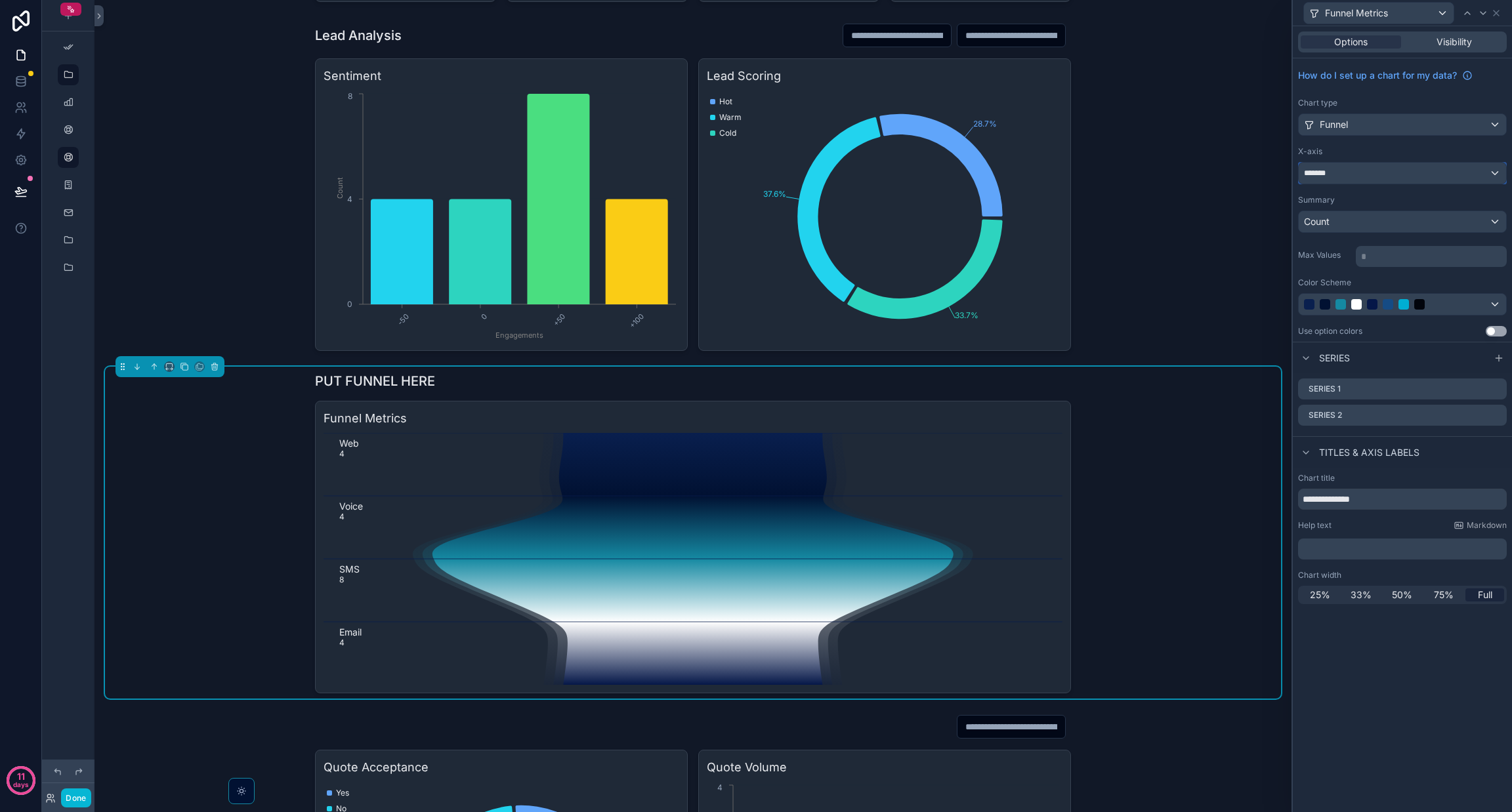
click at [1353, 173] on div "*******" at bounding box center [1402, 173] width 207 height 21
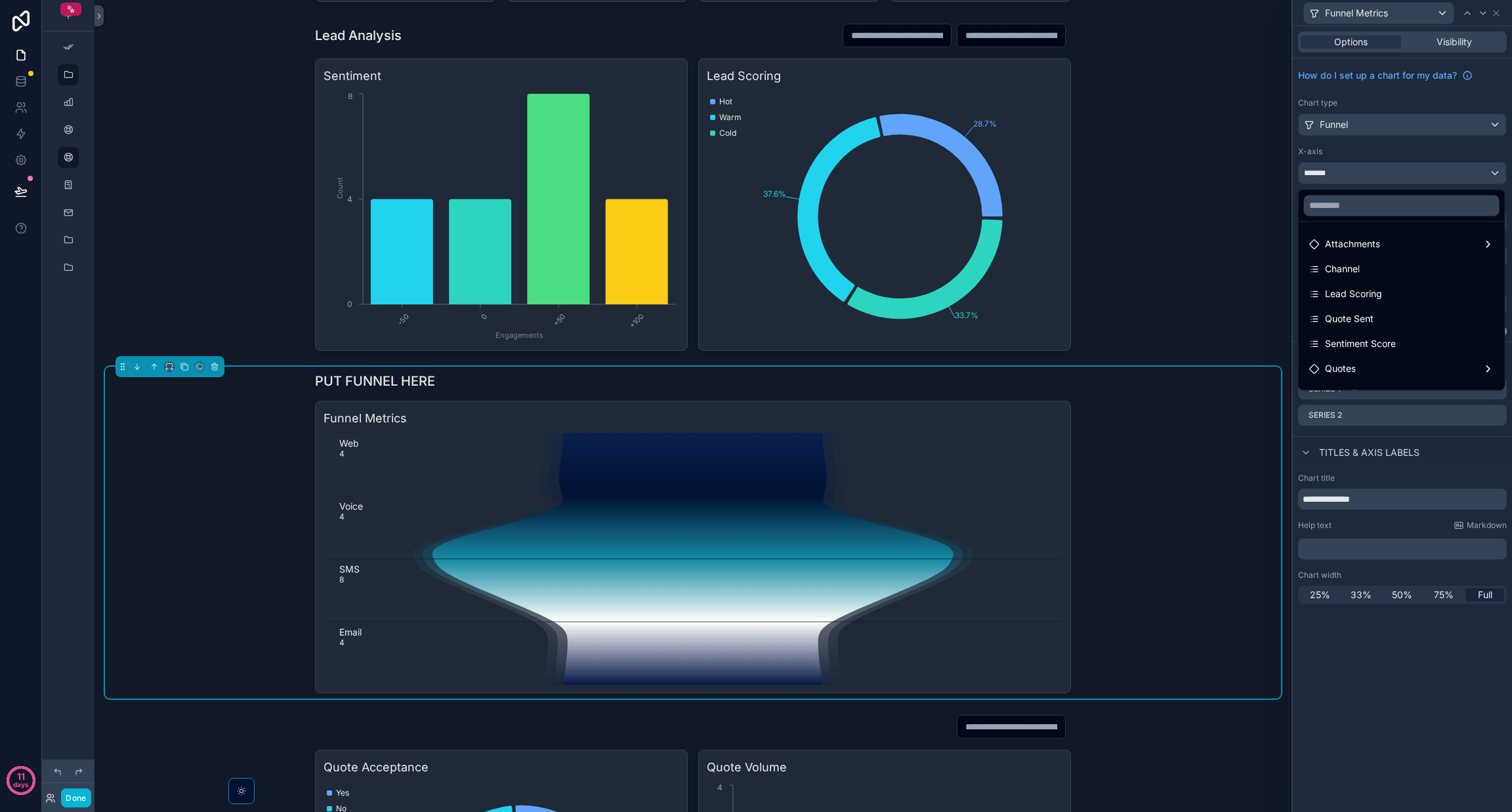
click at [1395, 150] on div at bounding box center [1402, 406] width 219 height 812
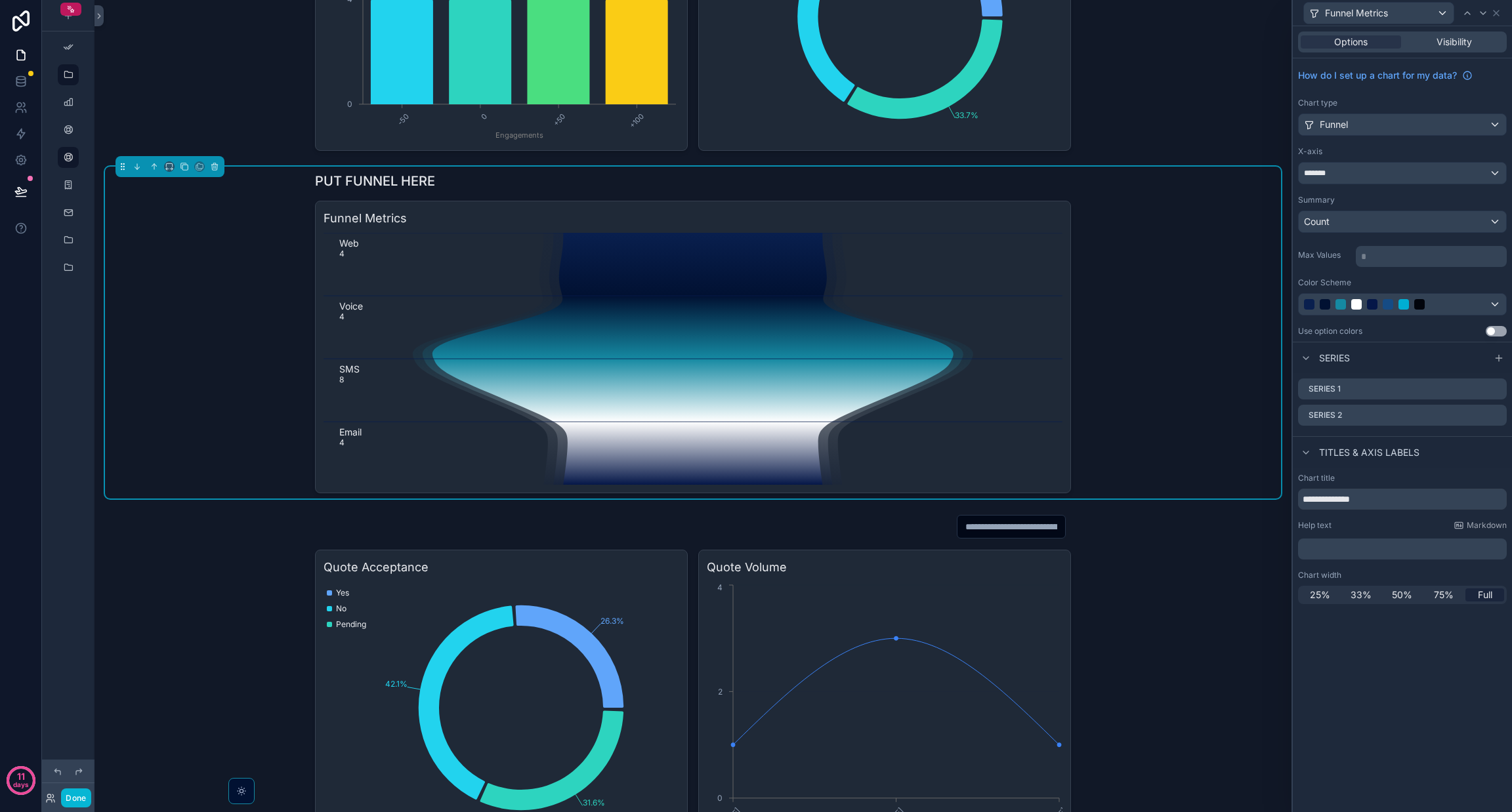
scroll to position [390, 0]
click at [416, 182] on h1 "PUT FUNNEL HERE" at bounding box center [375, 182] width 120 height 18
click at [1494, 17] on icon at bounding box center [1496, 13] width 11 height 11
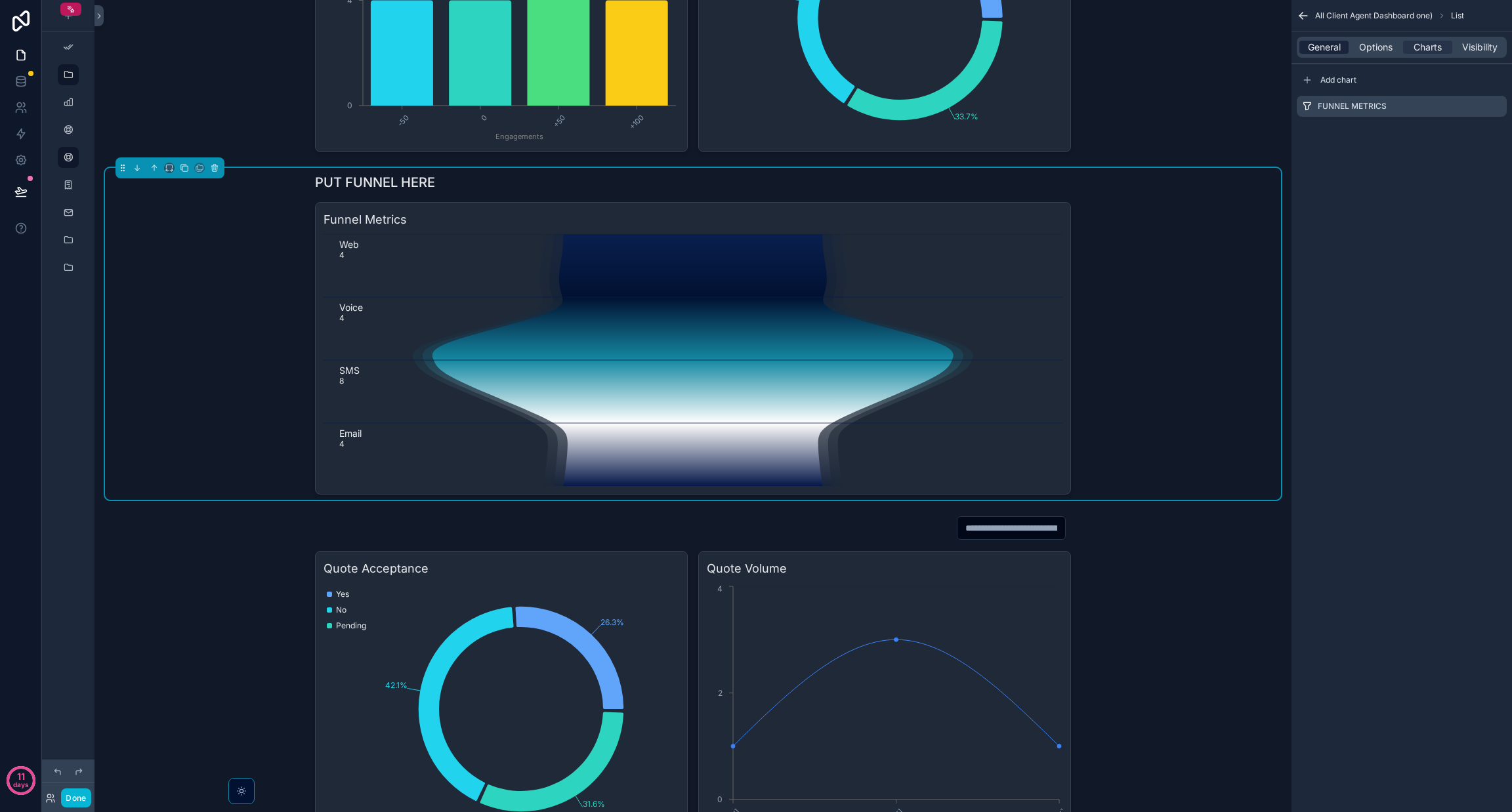
click at [1327, 45] on span "General" at bounding box center [1323, 47] width 33 height 13
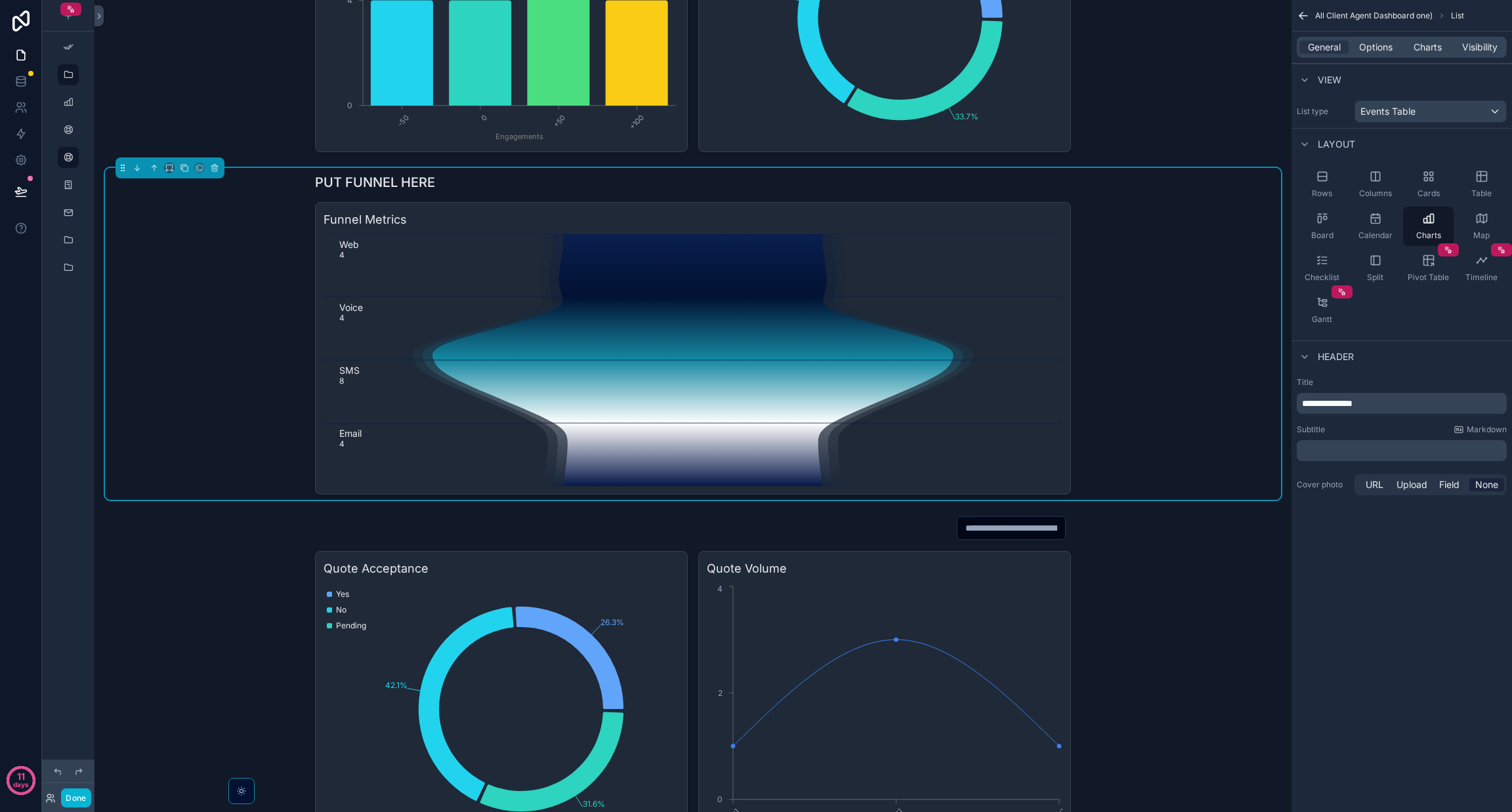
click at [1323, 399] on span "**********" at bounding box center [1327, 403] width 51 height 9
click at [1151, 611] on div "scrollable content" at bounding box center [693, 679] width 1176 height 338
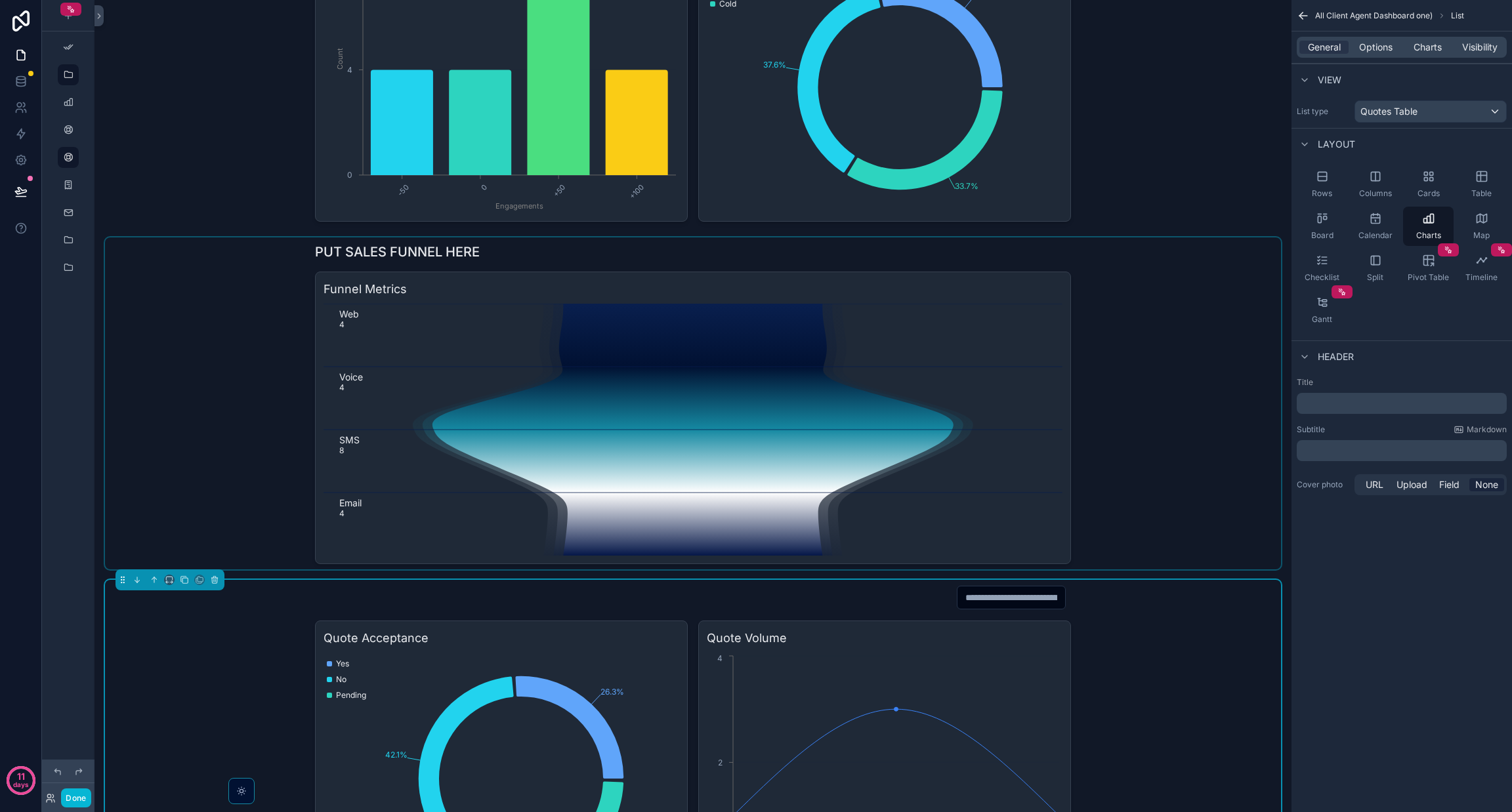
scroll to position [320, 0]
click at [1033, 296] on div "scrollable content" at bounding box center [693, 403] width 1176 height 332
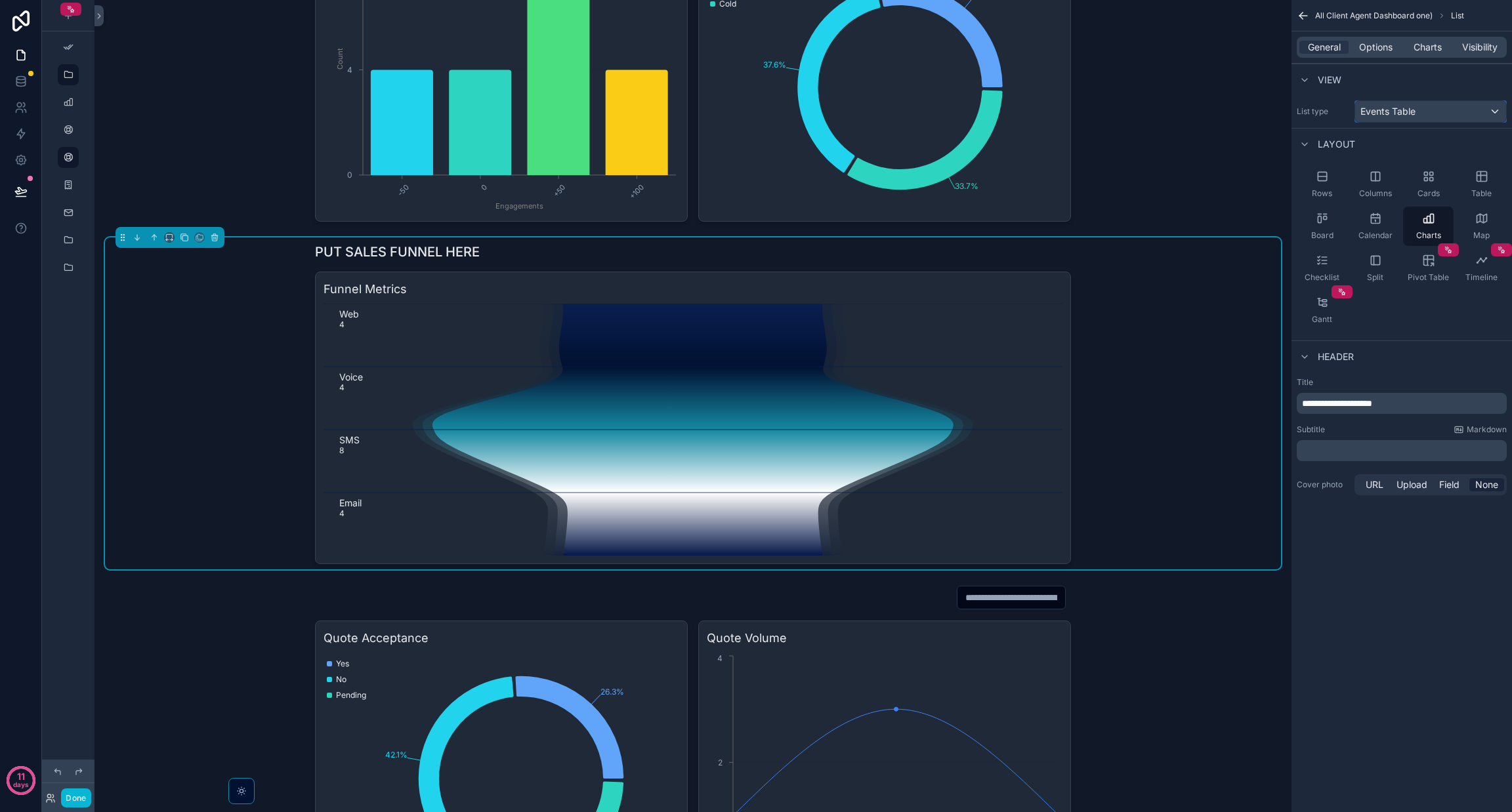
click at [1445, 106] on div "Events Table" at bounding box center [1430, 111] width 151 height 21
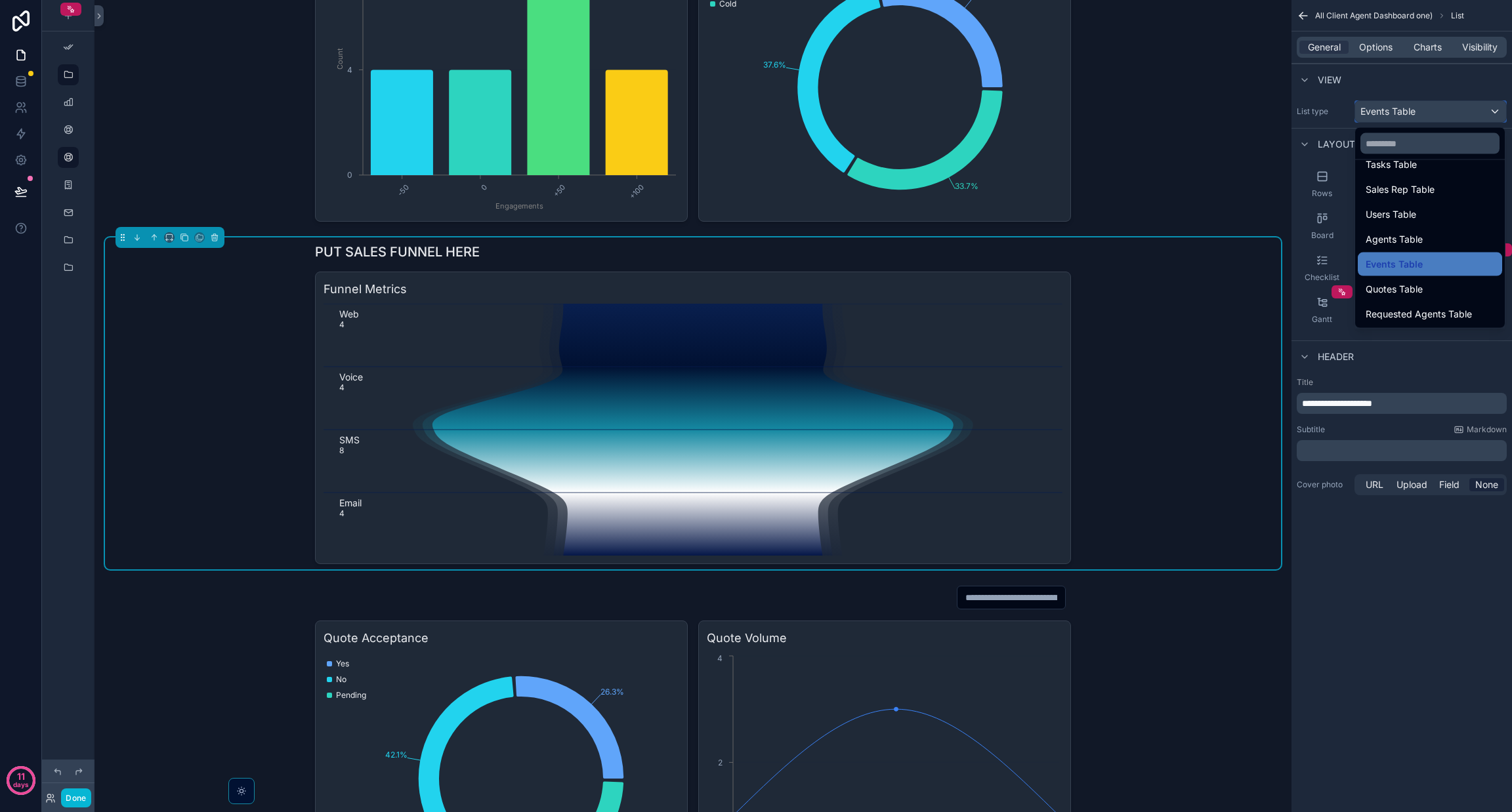
scroll to position [456, 0]
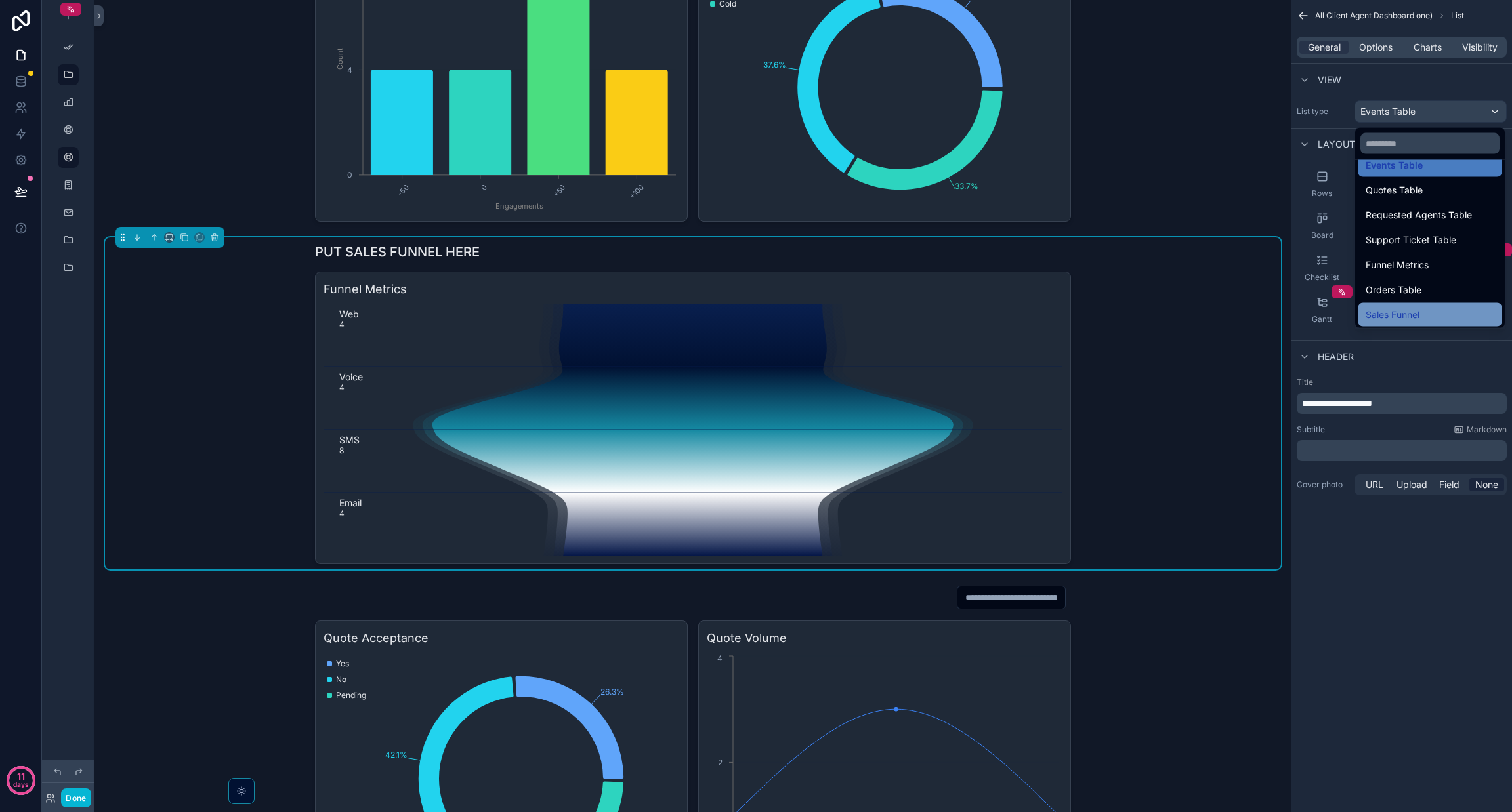
click at [1414, 316] on span "Sales Funnel" at bounding box center [1392, 315] width 54 height 16
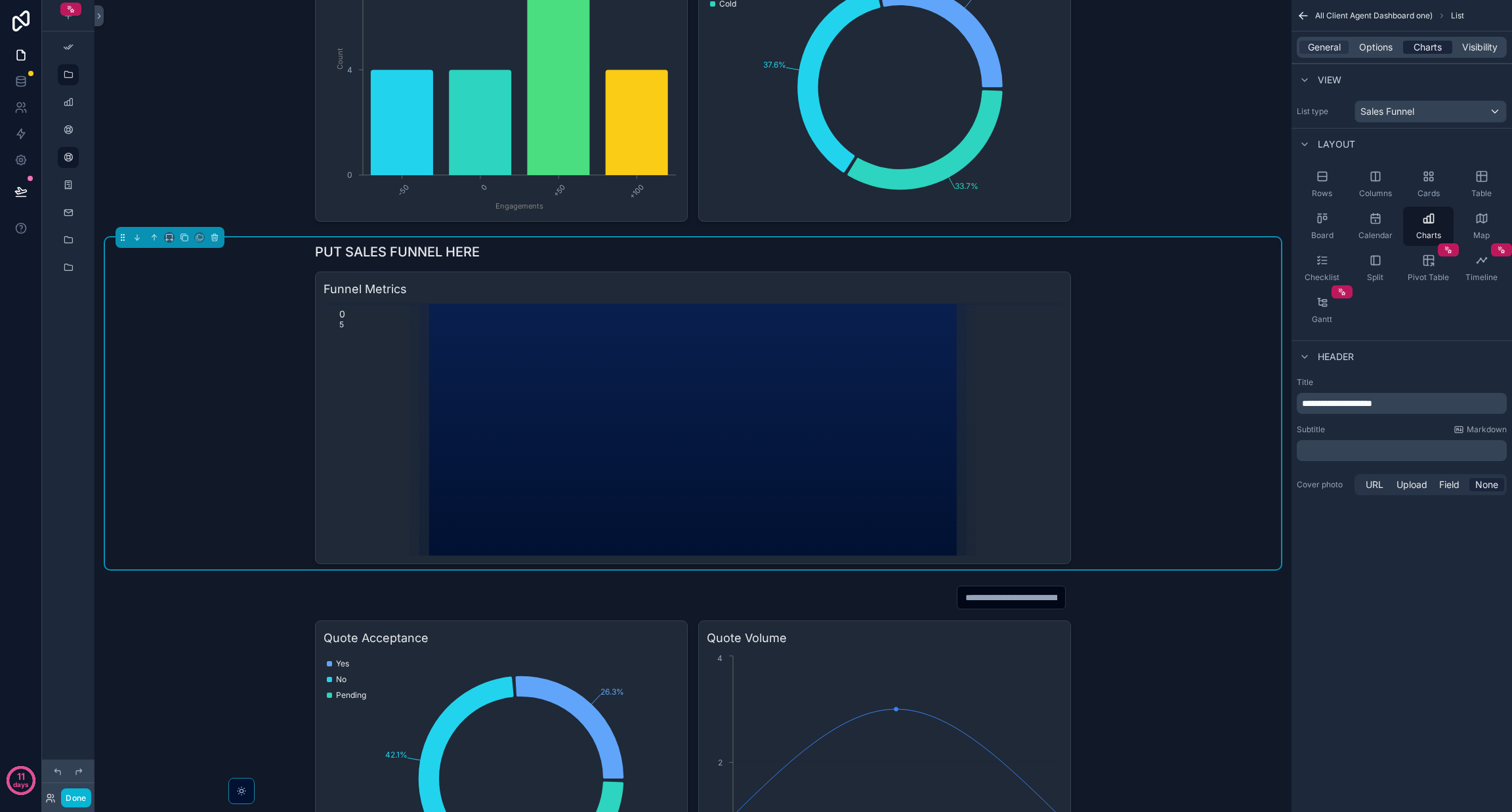
click at [1421, 41] on span "Charts" at bounding box center [1427, 47] width 28 height 13
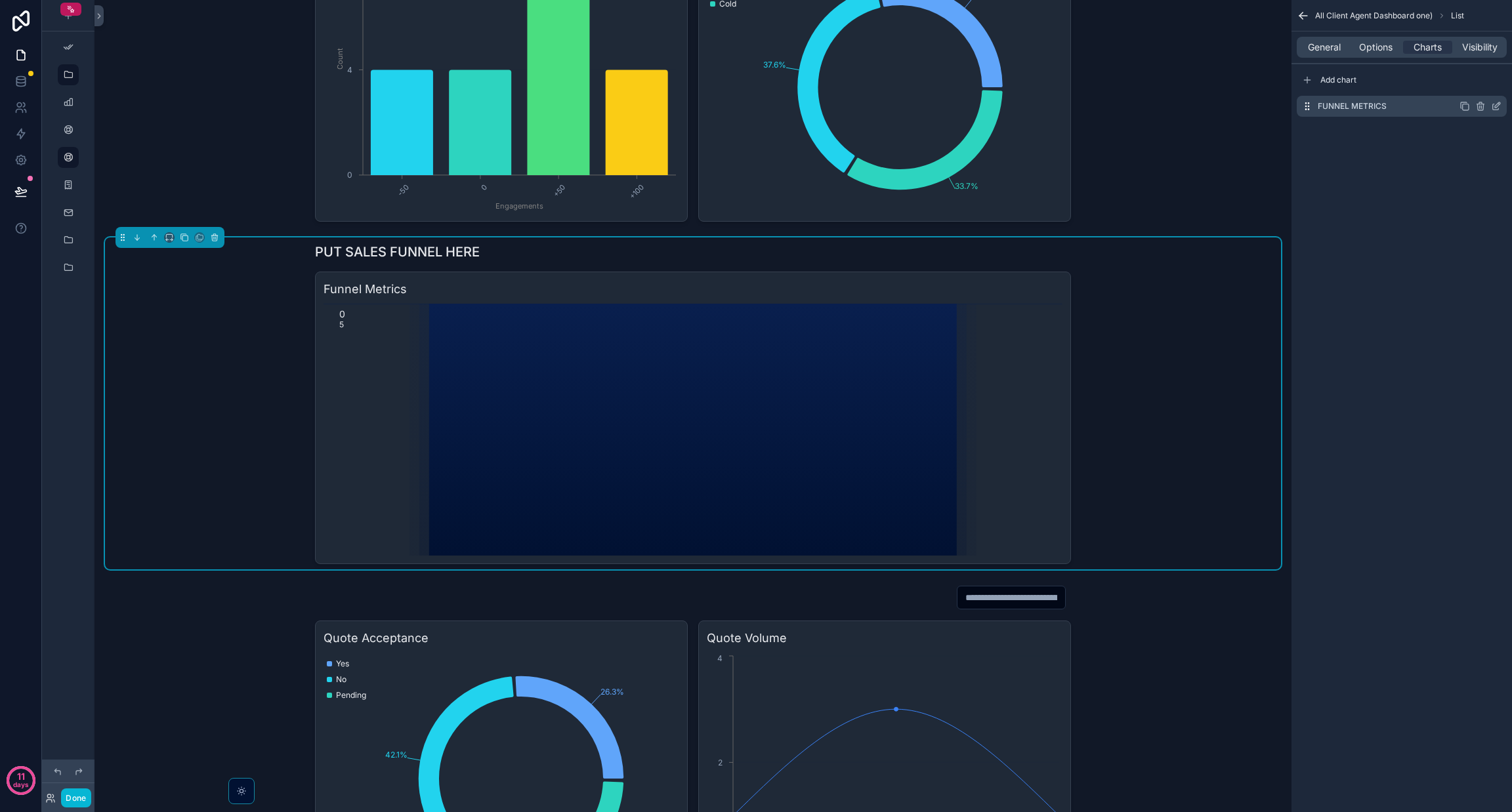
click at [1498, 107] on icon "scrollable content" at bounding box center [1496, 106] width 11 height 11
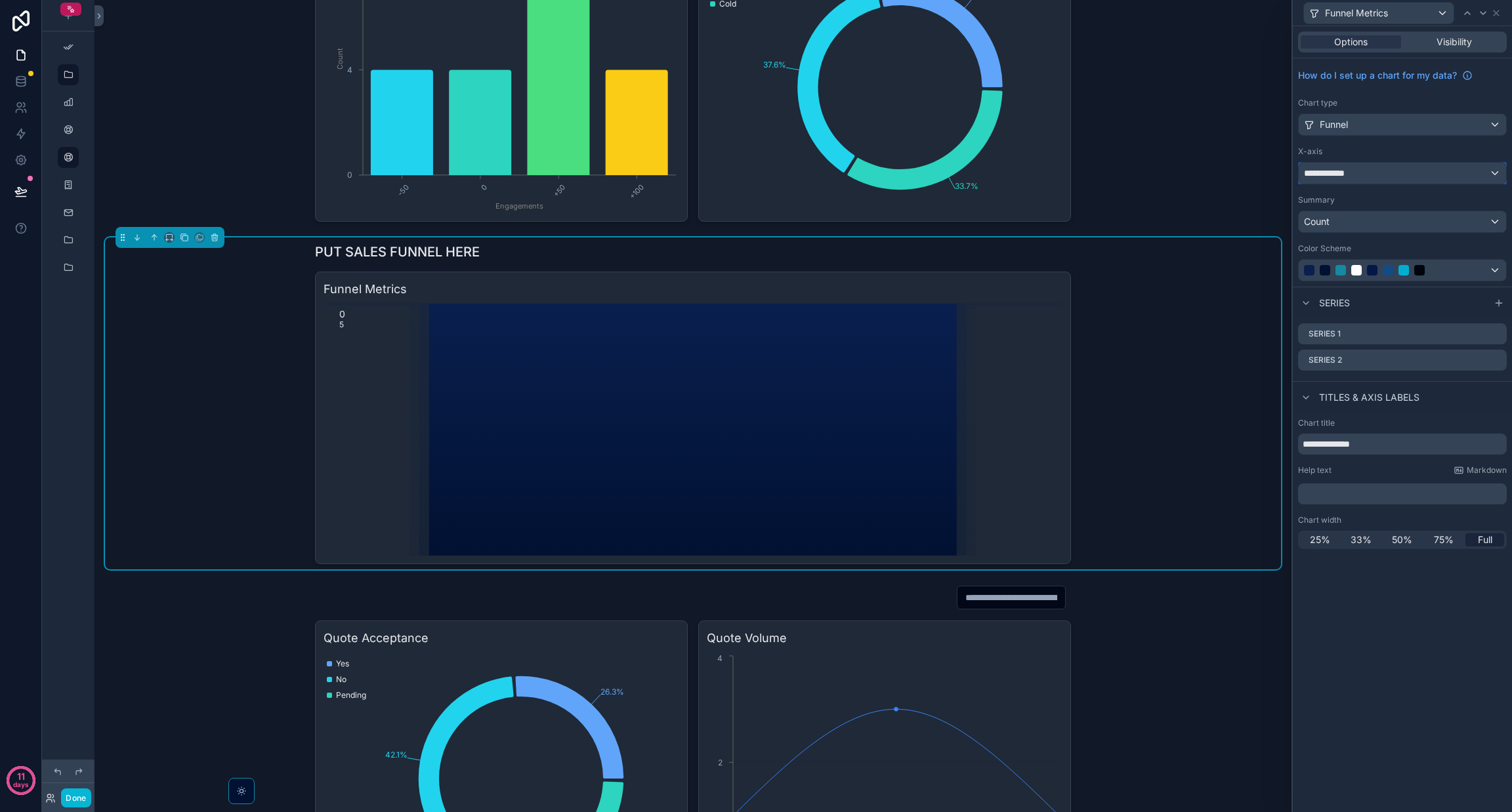
click at [1349, 170] on span "**********" at bounding box center [1328, 173] width 49 height 13
click at [1349, 169] on div at bounding box center [1402, 406] width 219 height 812
click at [1349, 169] on span "**********" at bounding box center [1328, 173] width 49 height 13
click at [1349, 169] on div at bounding box center [1402, 406] width 219 height 812
click at [1364, 218] on div "Count" at bounding box center [1402, 222] width 207 height 21
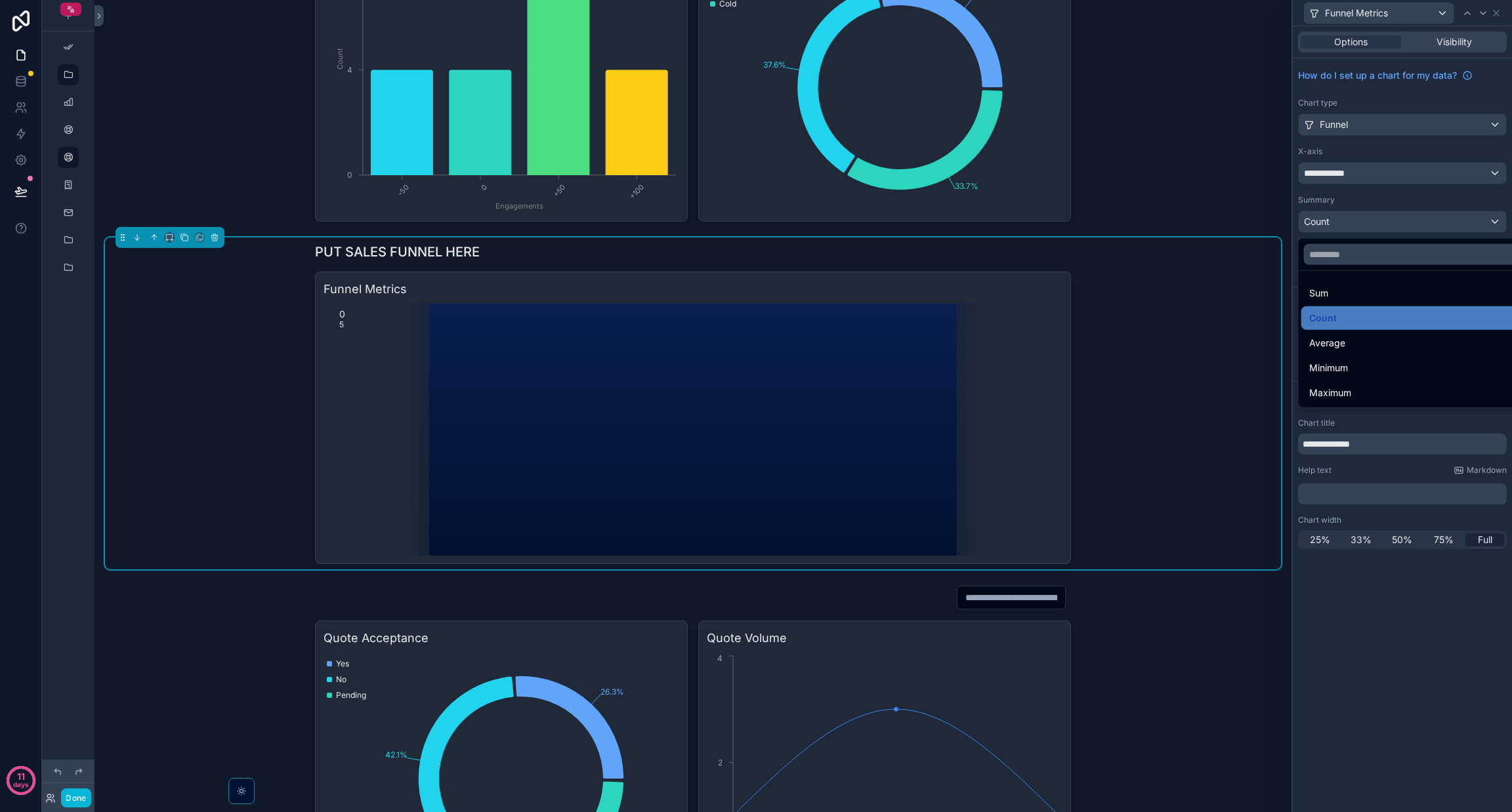
click at [1352, 173] on div at bounding box center [1402, 406] width 219 height 812
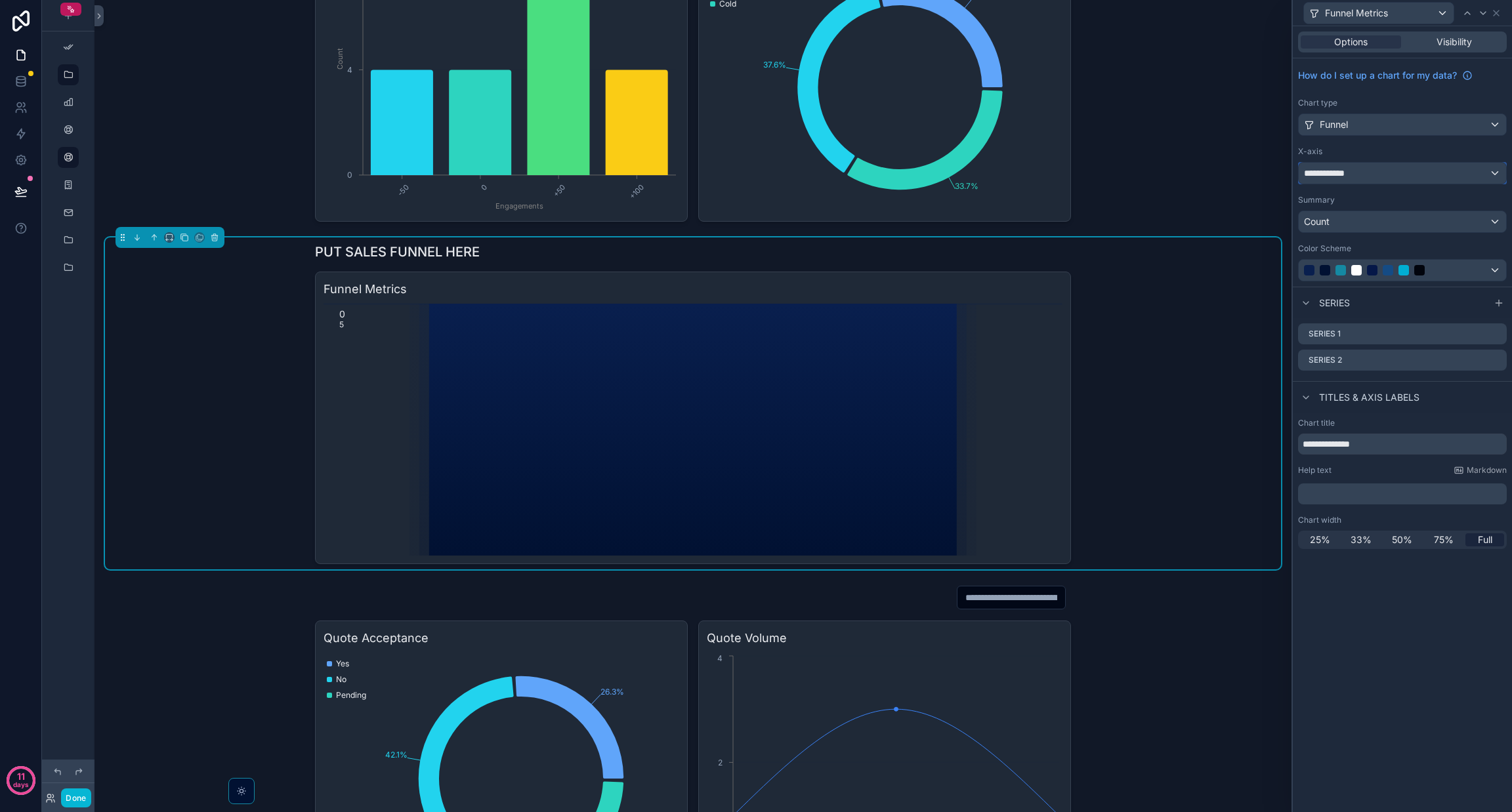
click at [1352, 173] on div "**********" at bounding box center [1402, 173] width 207 height 21
click at [1121, 320] on div "PUT SALES FUNNEL HERE Funnel Metrics 0 5" at bounding box center [693, 403] width 1176 height 332
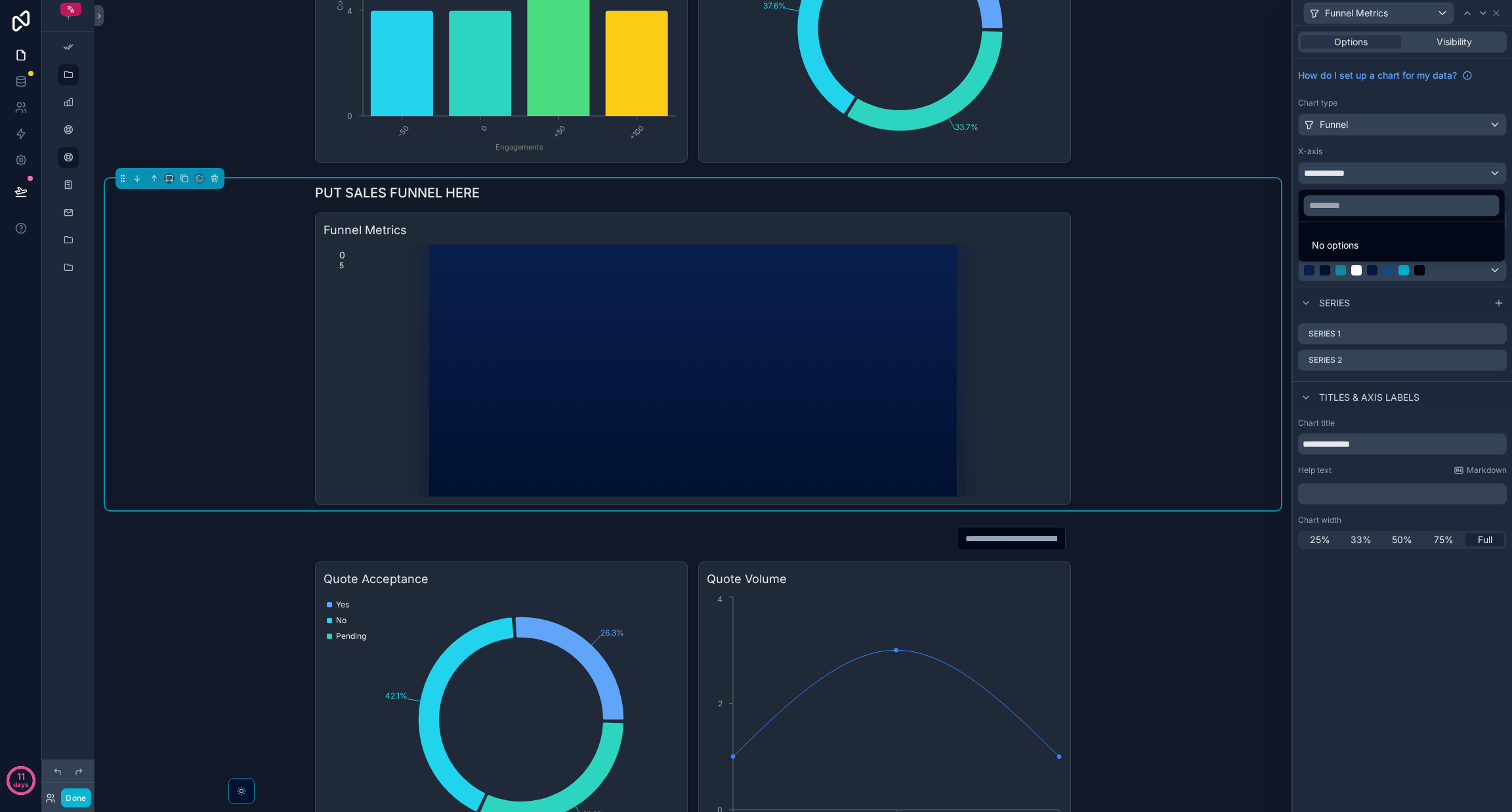
scroll to position [381, 0]
click at [200, 281] on div "PUT SALES FUNNEL HERE Funnel Metrics 0 5" at bounding box center [693, 343] width 1176 height 332
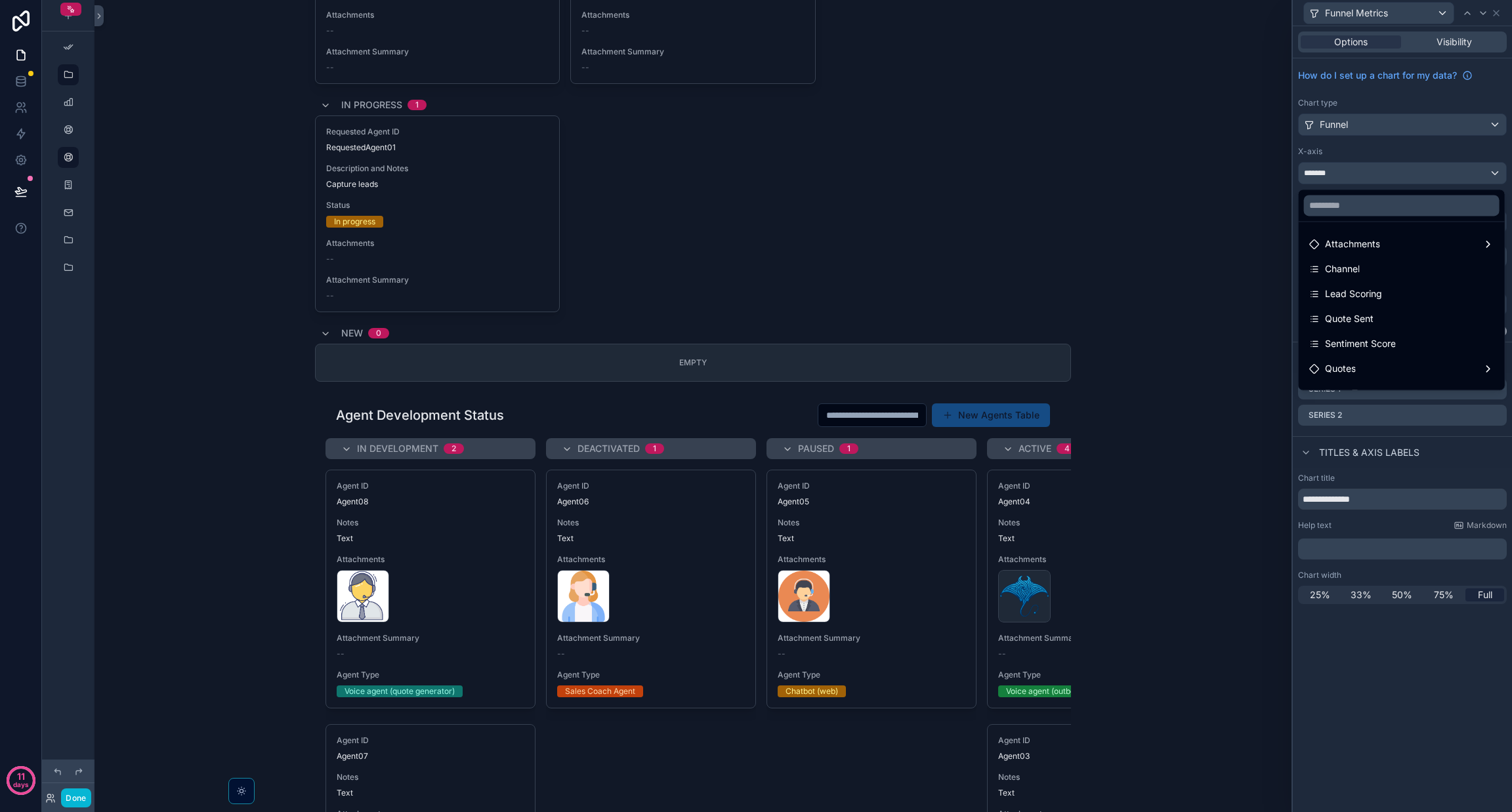
scroll to position [5544, 0]
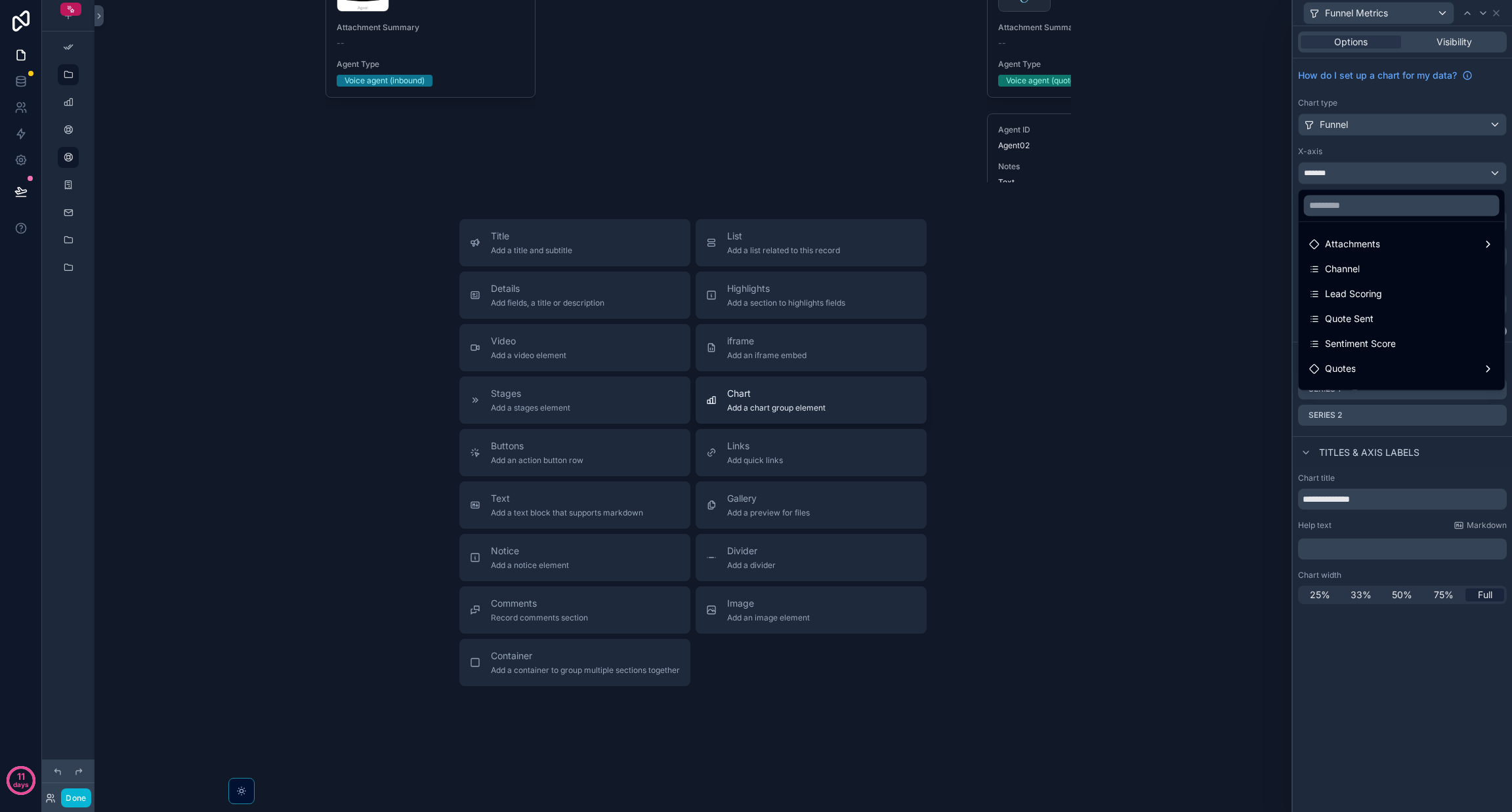
click at [769, 390] on span "Chart" at bounding box center [776, 393] width 98 height 13
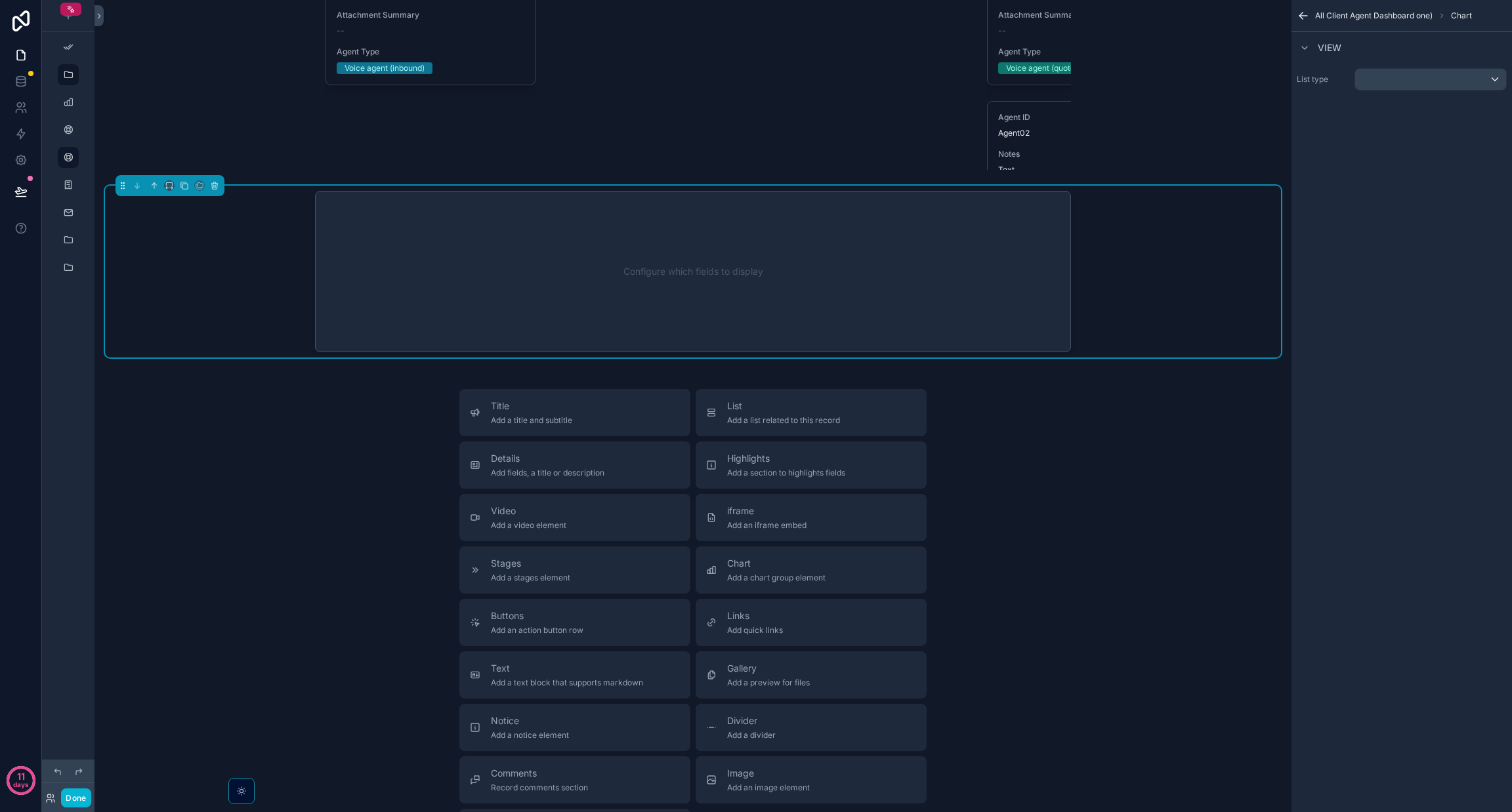
scroll to position [5423, 0]
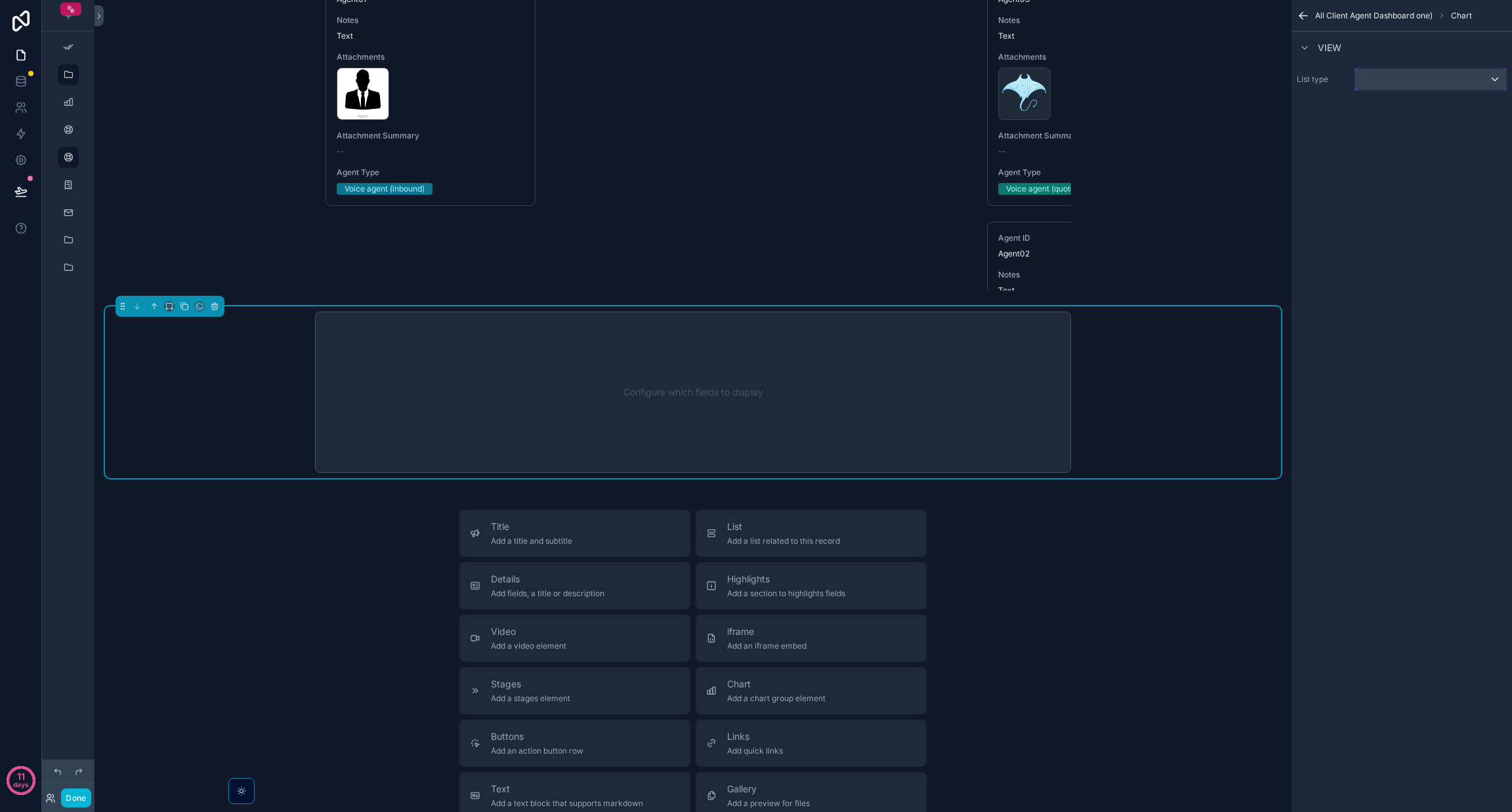
click at [1409, 75] on div "scrollable content" at bounding box center [1430, 79] width 151 height 21
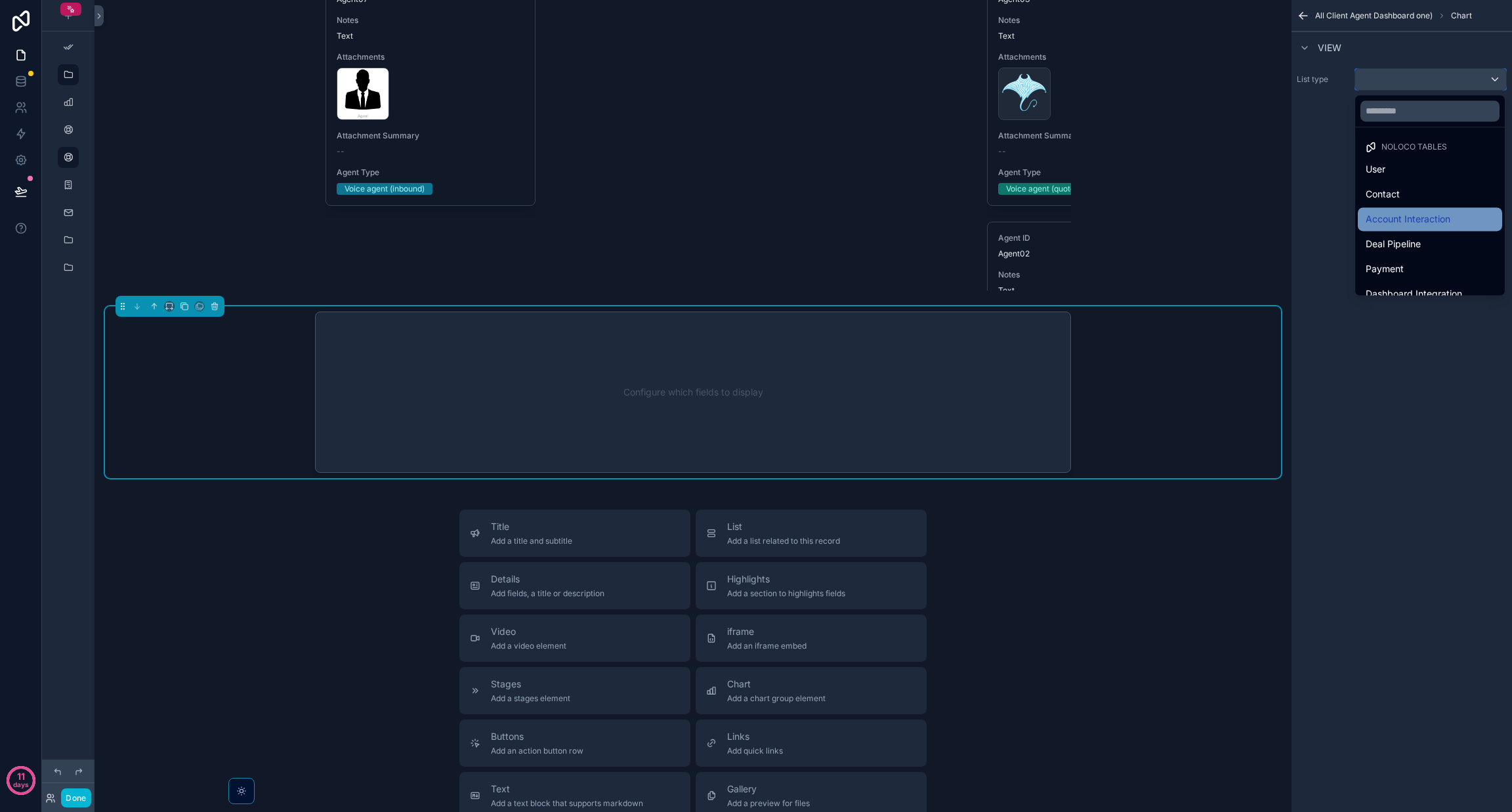
scroll to position [456, 0]
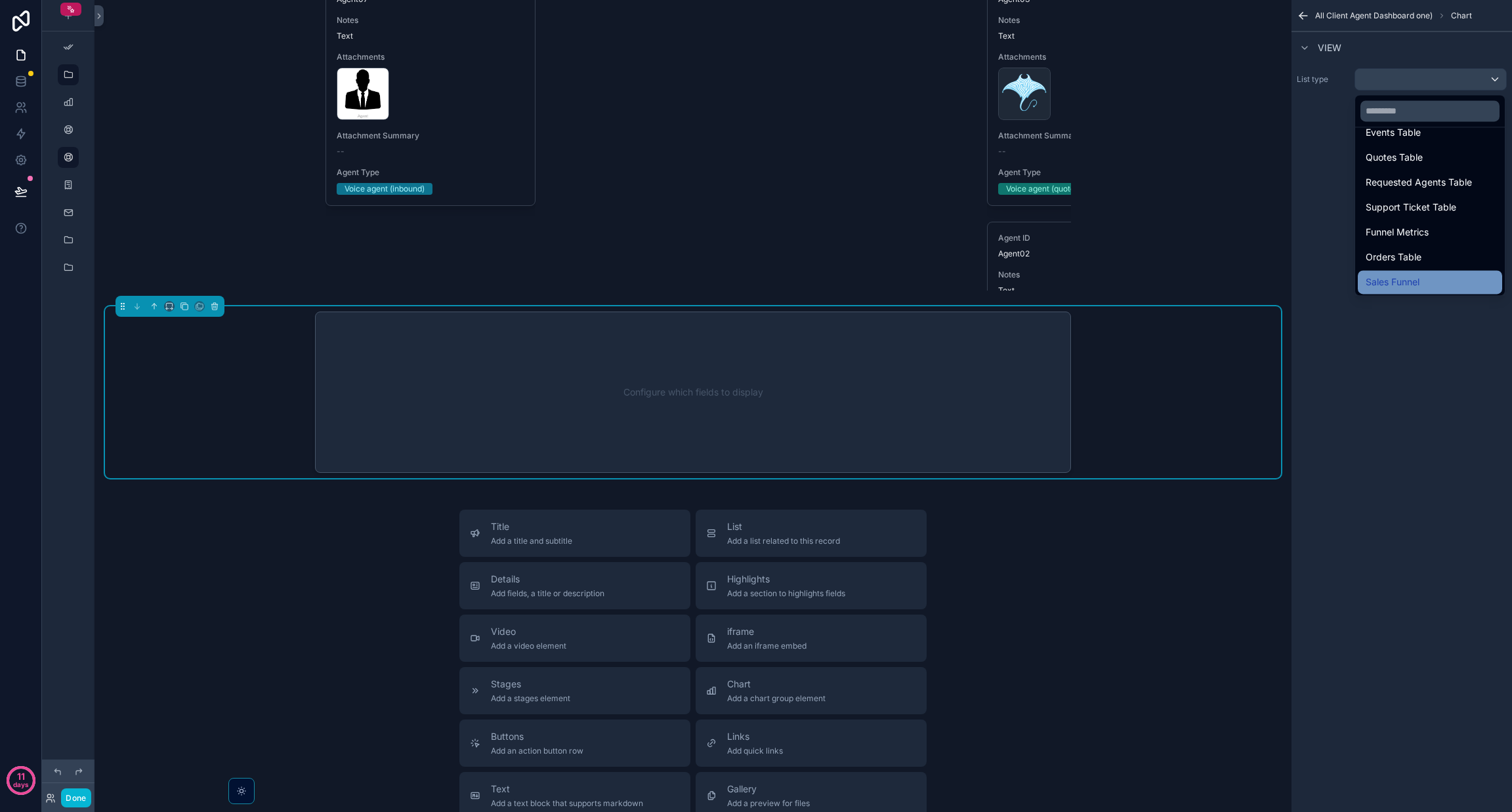
click at [1418, 278] on span "Sales Funnel" at bounding box center [1392, 282] width 54 height 16
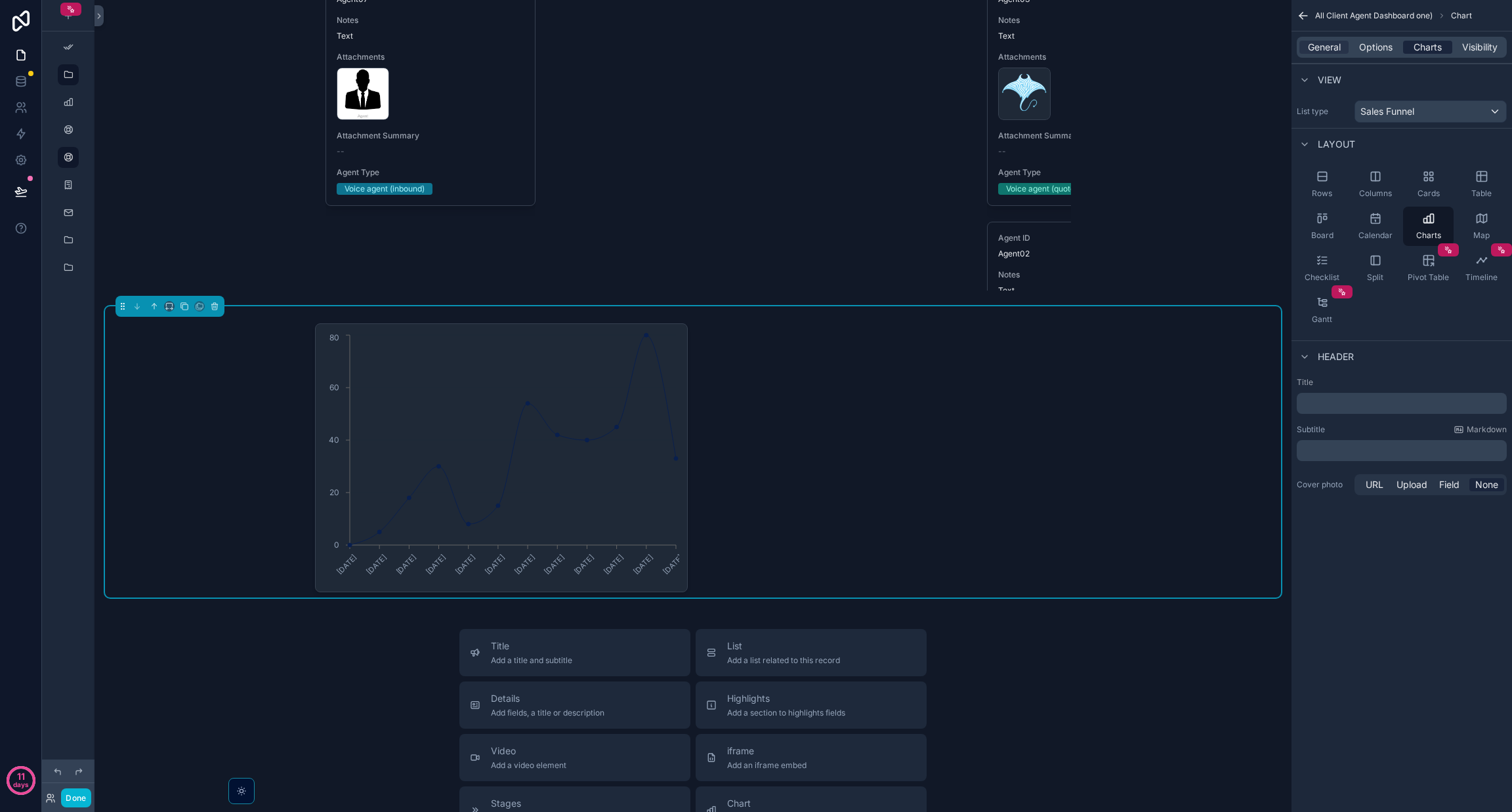
click at [1441, 45] on span "Charts" at bounding box center [1427, 47] width 28 height 13
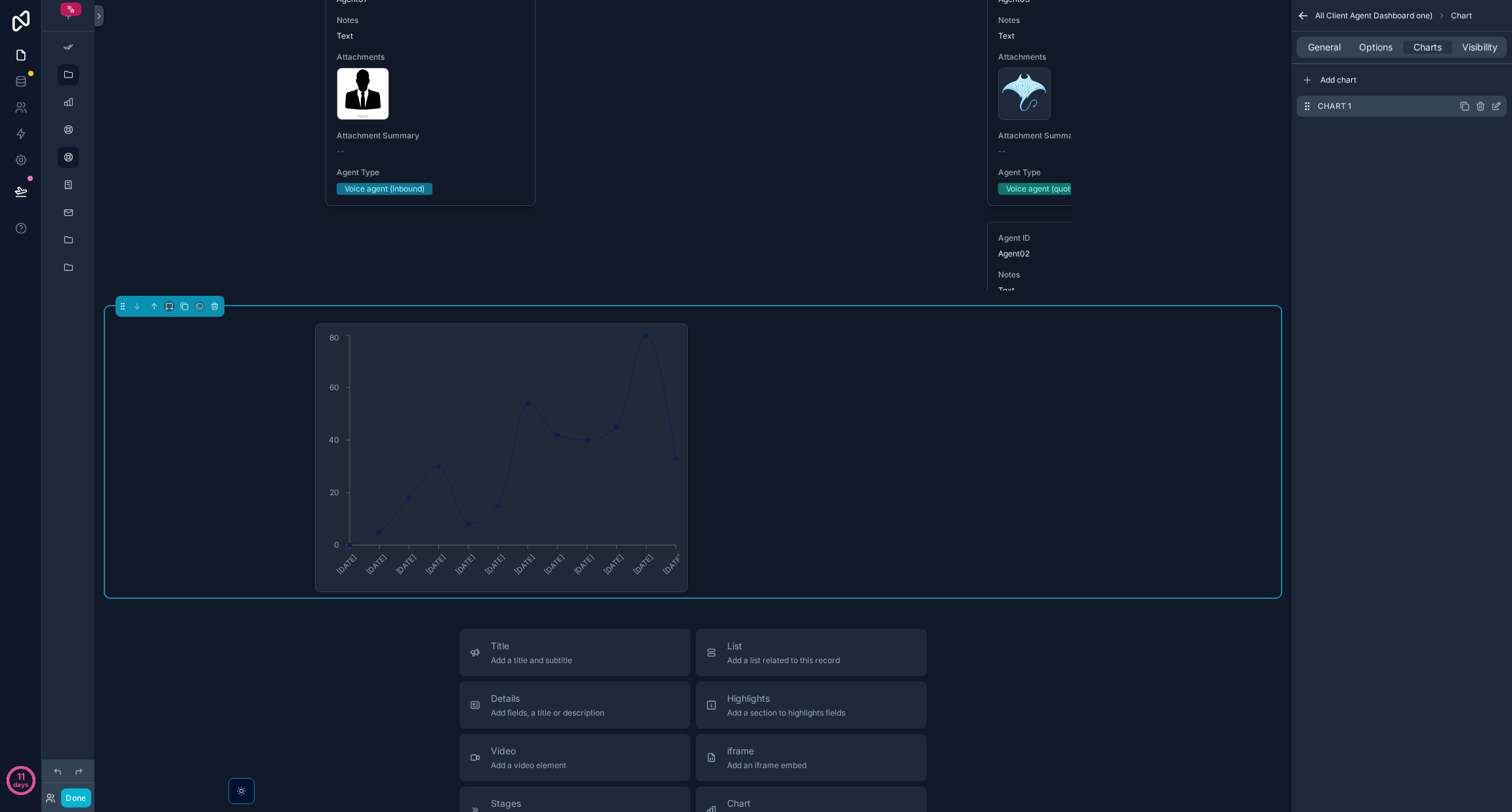
click at [1492, 110] on icon "scrollable content" at bounding box center [1496, 106] width 11 height 11
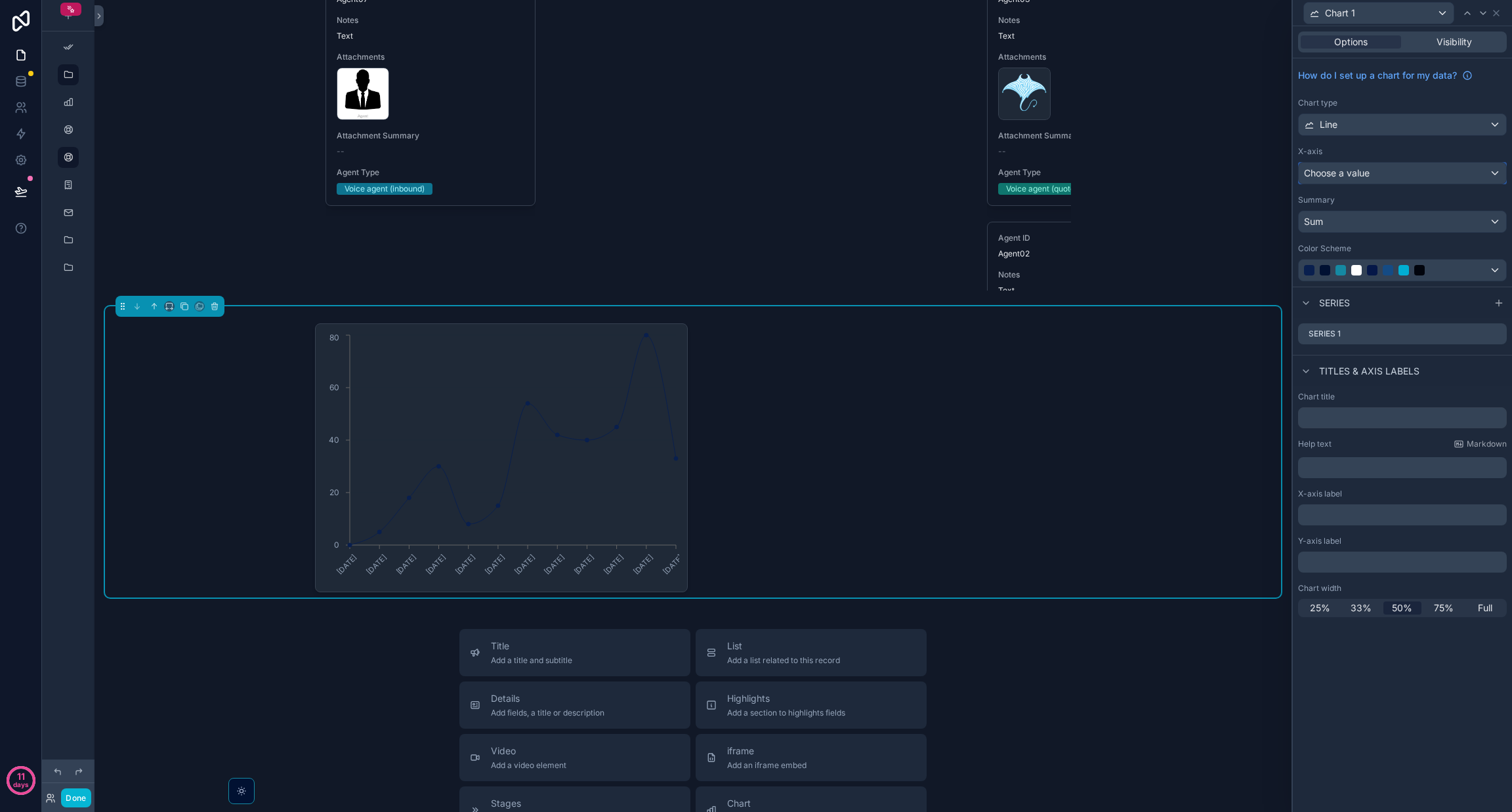
click at [1431, 173] on div "Choose a value" at bounding box center [1402, 173] width 207 height 21
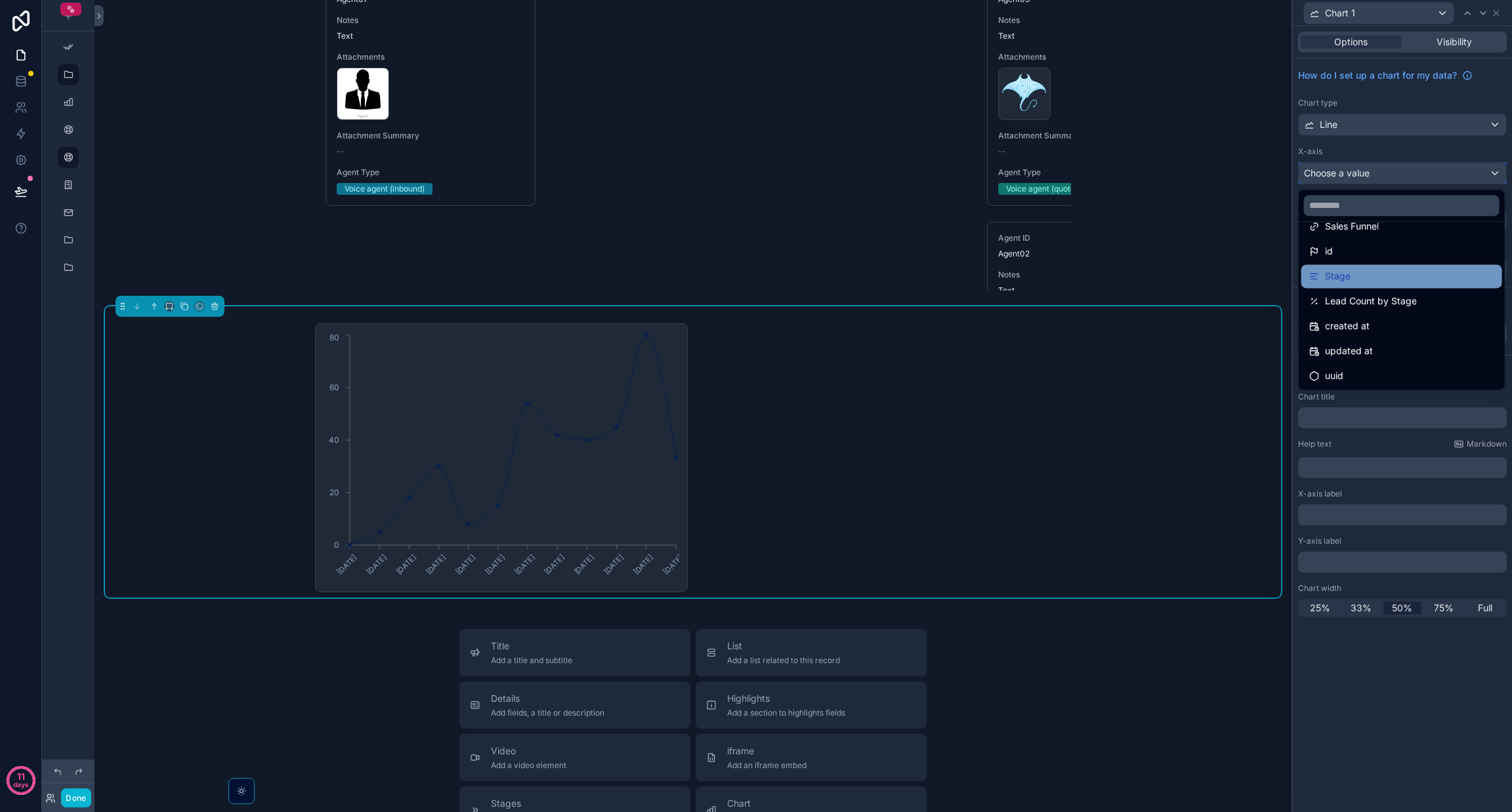
scroll to position [0, 0]
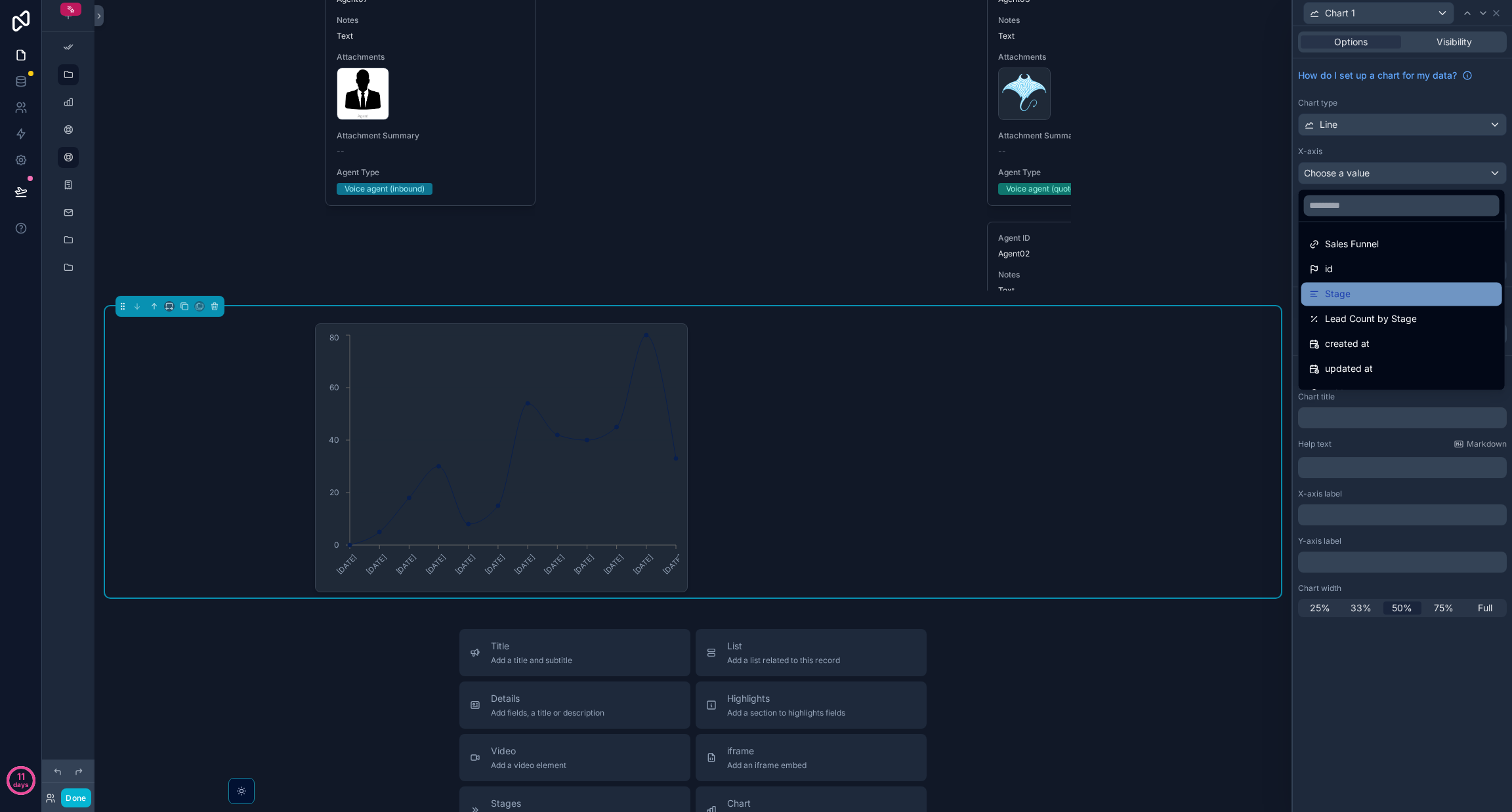
click at [1345, 299] on span "Stage" at bounding box center [1338, 294] width 26 height 16
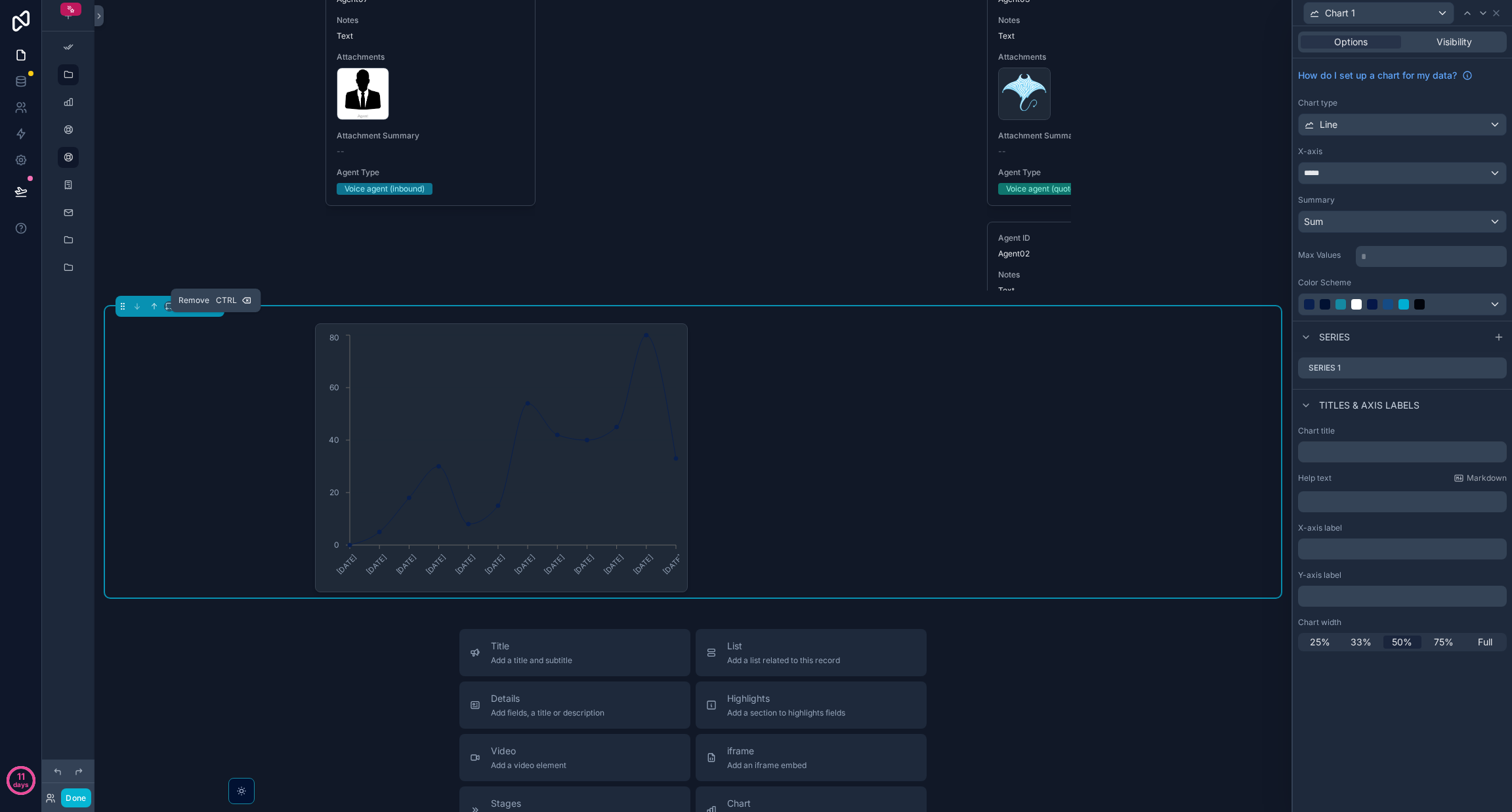
click at [214, 304] on icon "scrollable content" at bounding box center [214, 304] width 6 height 0
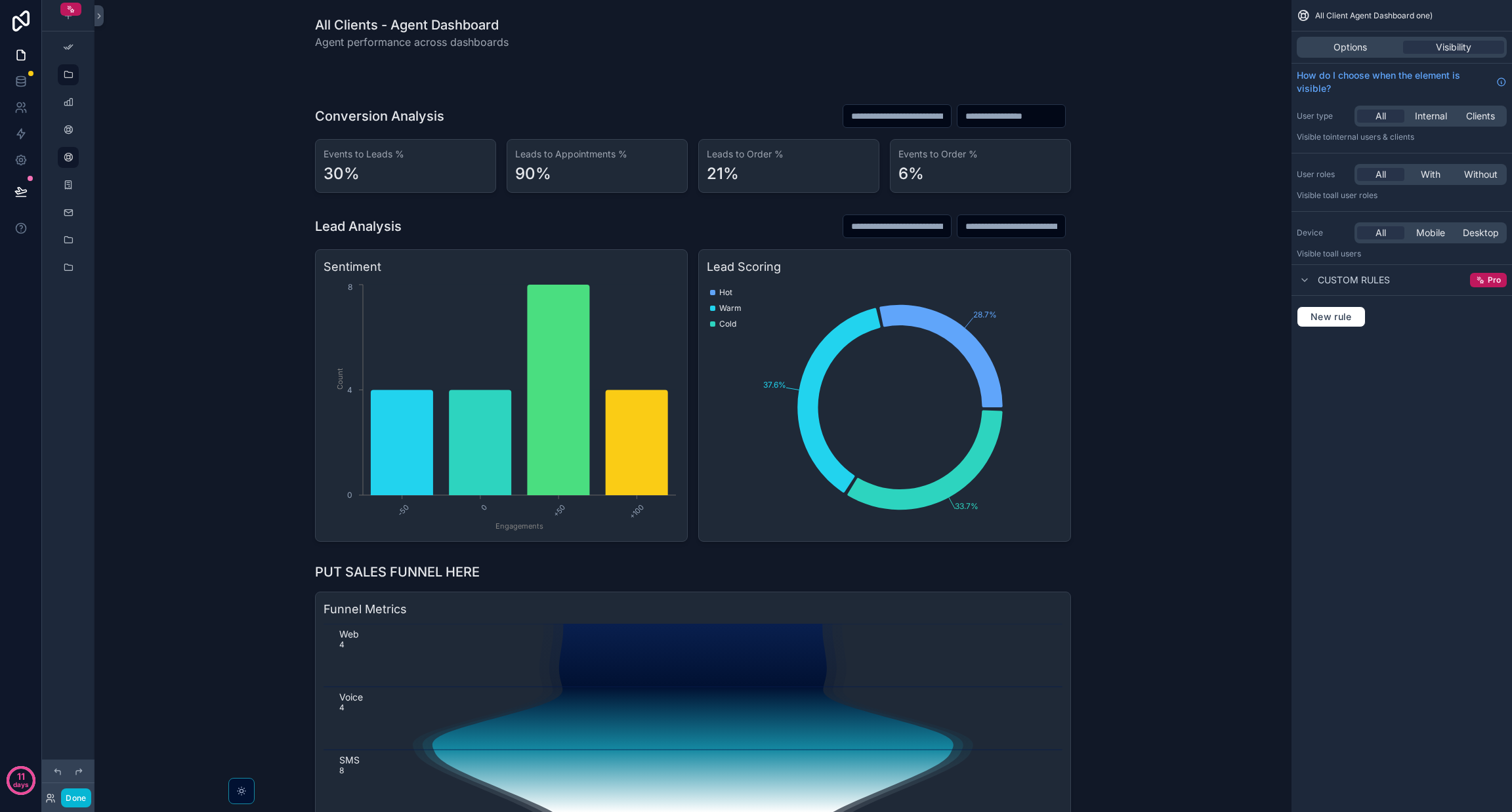
click at [1325, 37] on div "Options Visibility" at bounding box center [1401, 48] width 210 height 21
click at [1336, 49] on span "Options" at bounding box center [1350, 47] width 33 height 13
